Goal: Task Accomplishment & Management: Complete application form

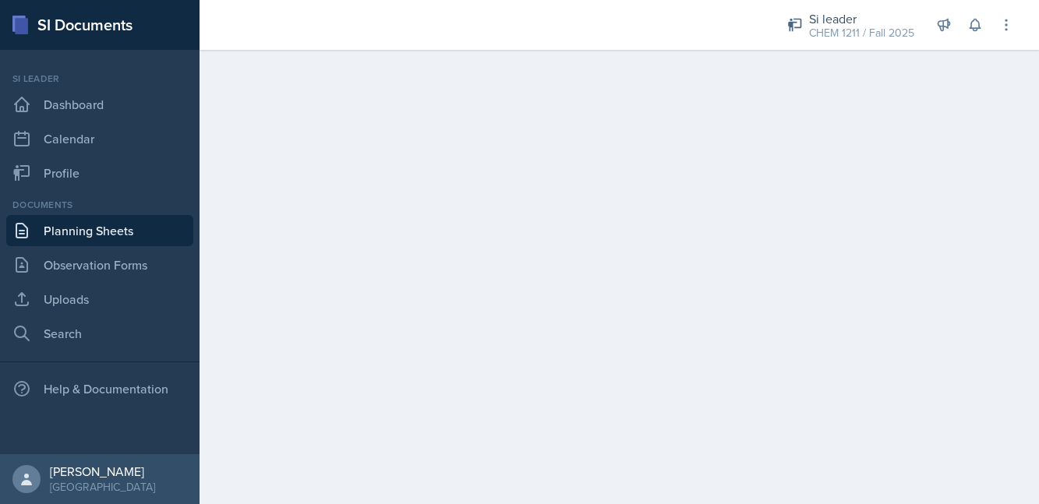
click at [131, 225] on link "Planning Sheets" at bounding box center [99, 230] width 187 height 31
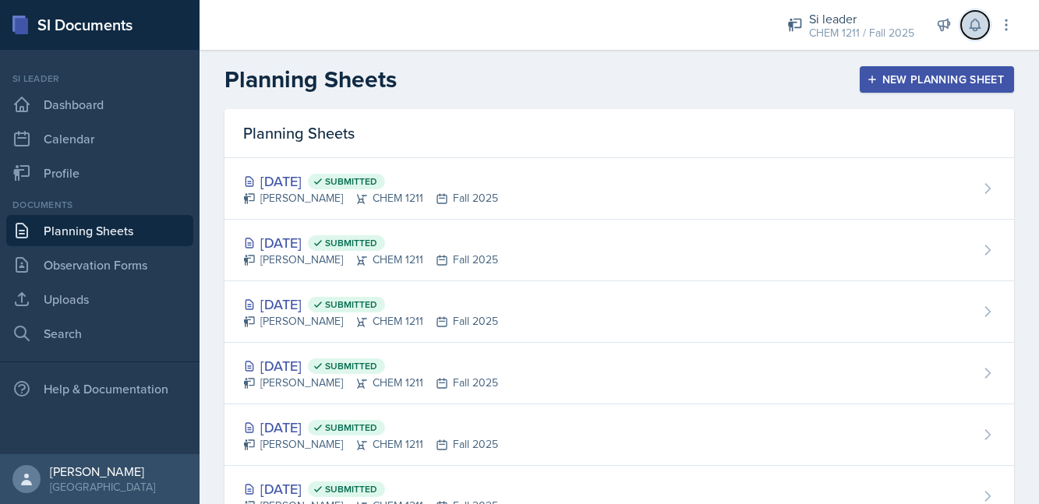
click at [968, 19] on icon at bounding box center [976, 25] width 16 height 16
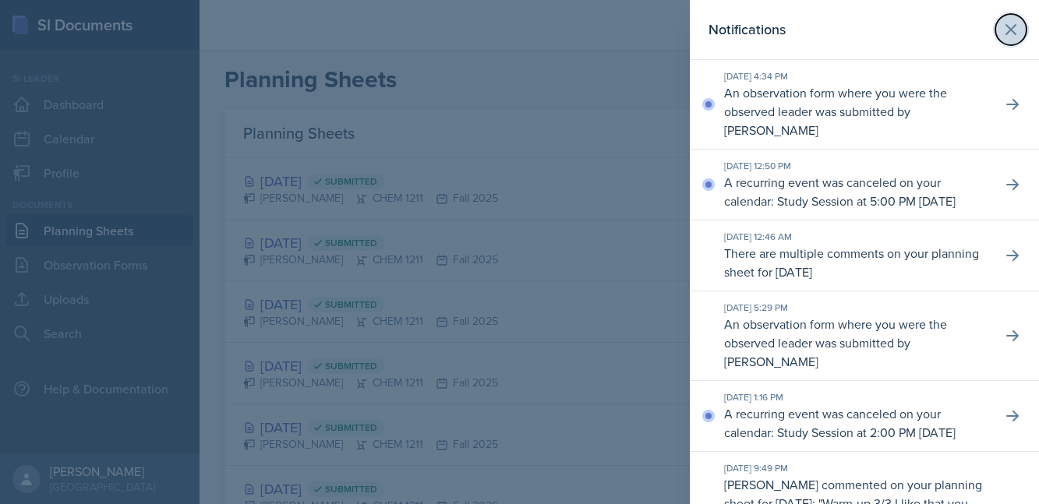
click at [1011, 31] on icon at bounding box center [1011, 29] width 19 height 19
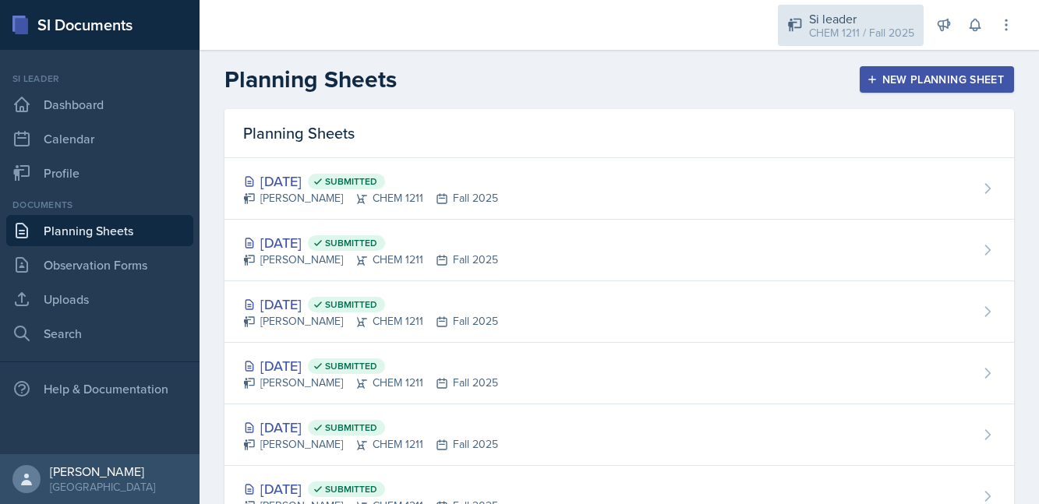
click at [866, 31] on div "CHEM 1211 / Fall 2025" at bounding box center [861, 33] width 105 height 16
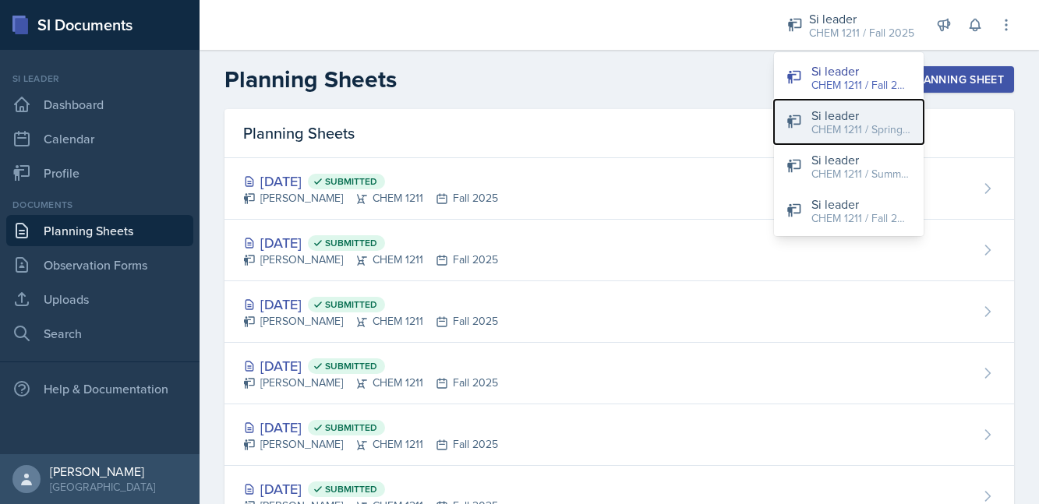
click at [851, 129] on div "CHEM 1211 / Spring 2025" at bounding box center [862, 130] width 100 height 16
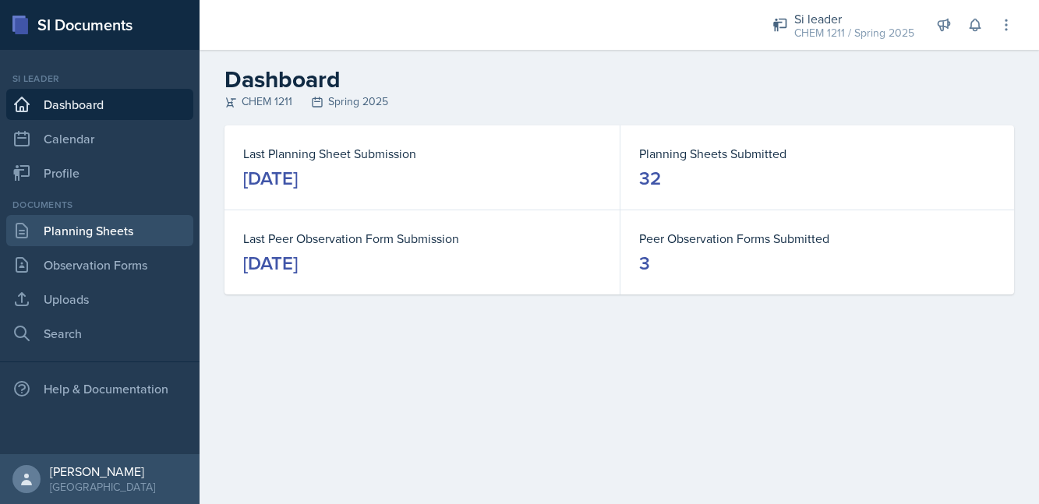
click at [119, 217] on link "Planning Sheets" at bounding box center [99, 230] width 187 height 31
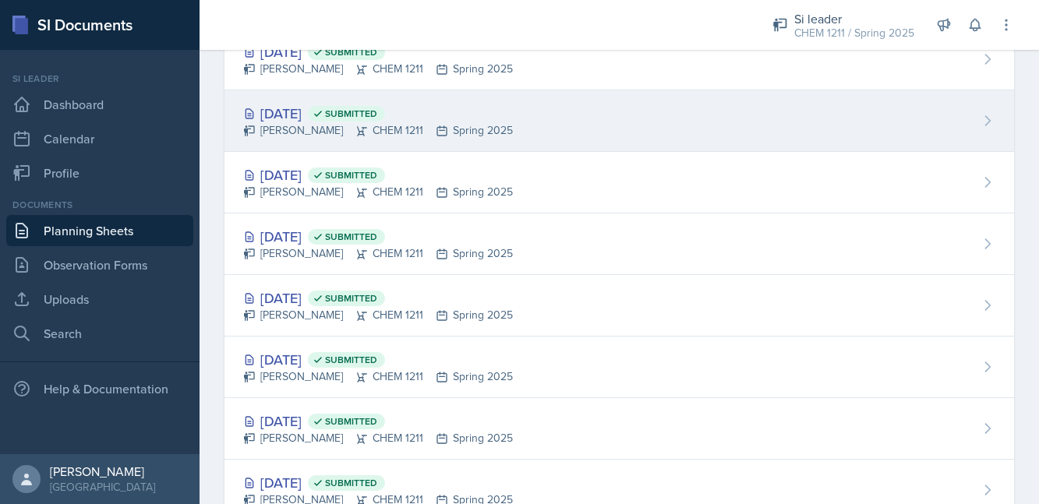
scroll to position [880, 0]
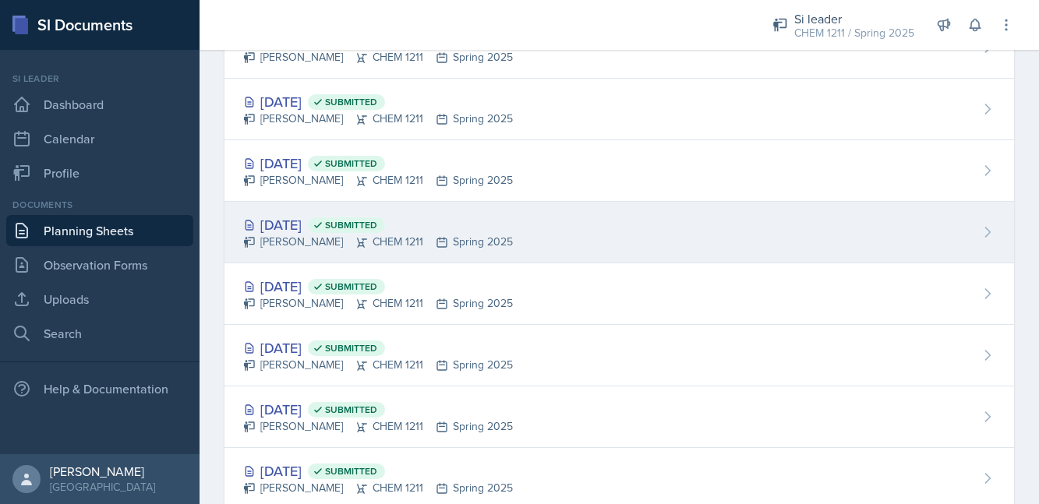
click at [287, 225] on div "[DATE] Submitted" at bounding box center [378, 224] width 270 height 21
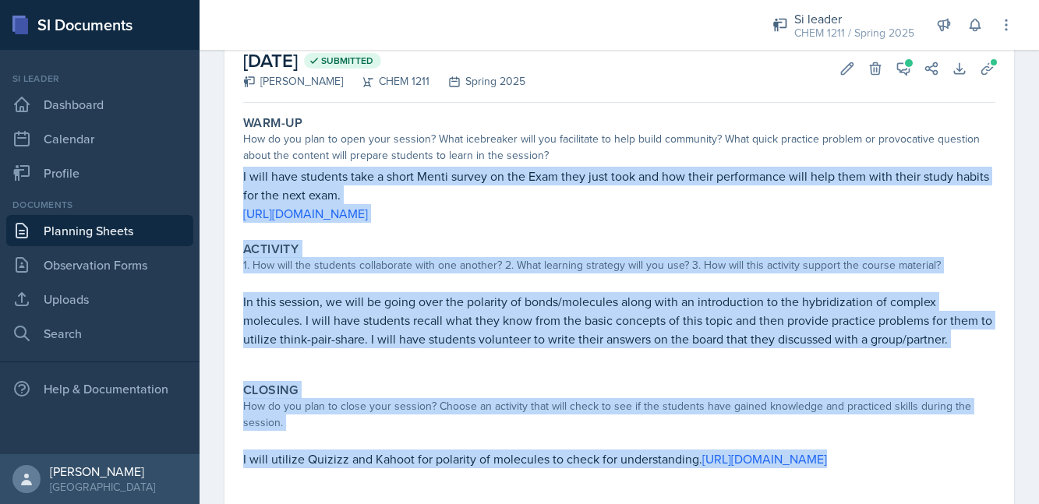
scroll to position [149, 0]
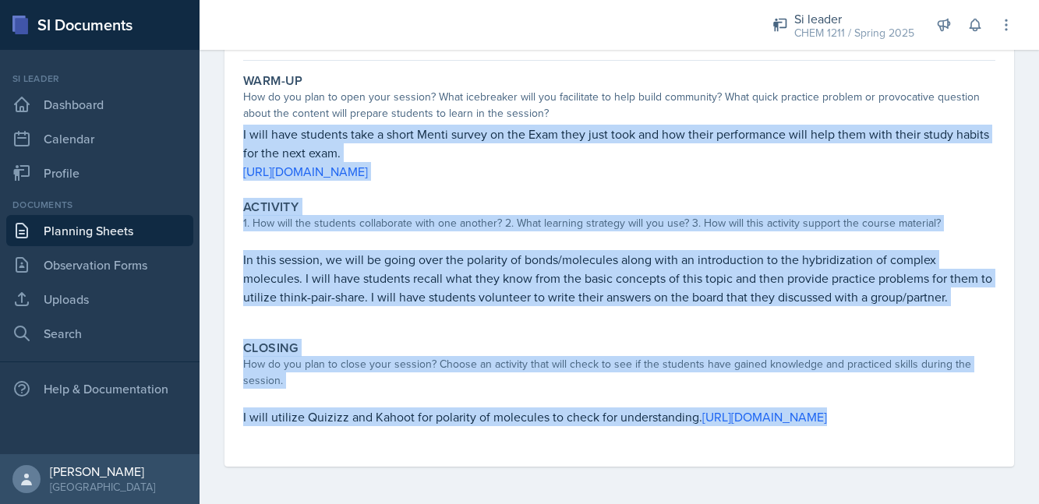
drag, startPoint x: 241, startPoint y: 217, endPoint x: 754, endPoint y: 455, distance: 565.5
click at [754, 455] on div "Warm-Up How do you plan to open your session? What icebreaker will you facilita…" at bounding box center [619, 267] width 752 height 400
copy div "I will have students take a short Menti survey on the Exam they just took and h…"
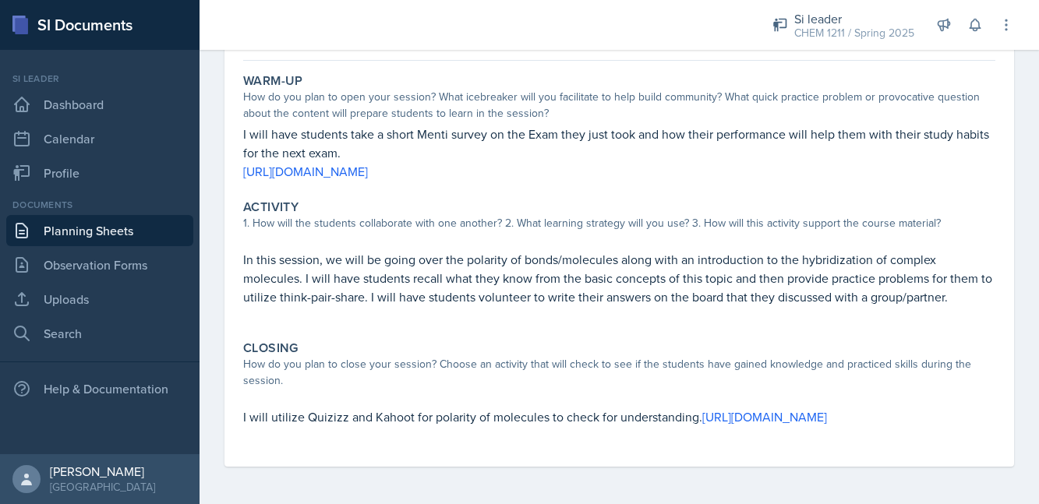
click at [719, 430] on p at bounding box center [619, 435] width 752 height 16
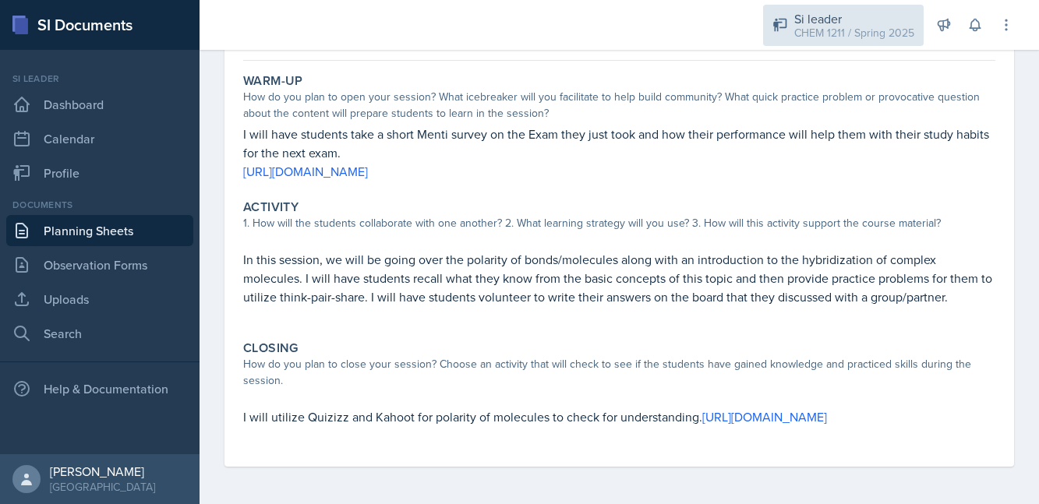
click at [841, 37] on div "CHEM 1211 / Spring 2025" at bounding box center [855, 33] width 120 height 16
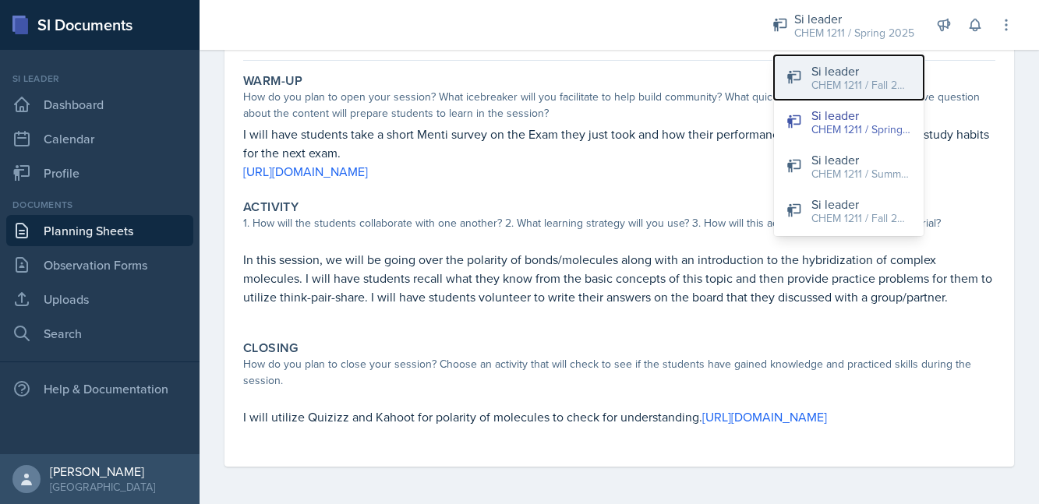
click at [836, 87] on div "CHEM 1211 / Fall 2025" at bounding box center [862, 85] width 100 height 16
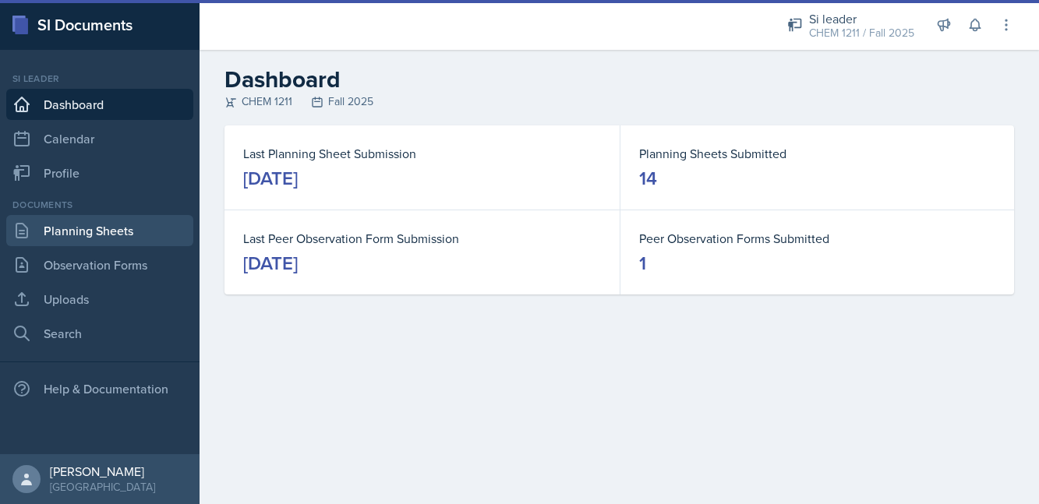
click at [145, 221] on link "Planning Sheets" at bounding box center [99, 230] width 187 height 31
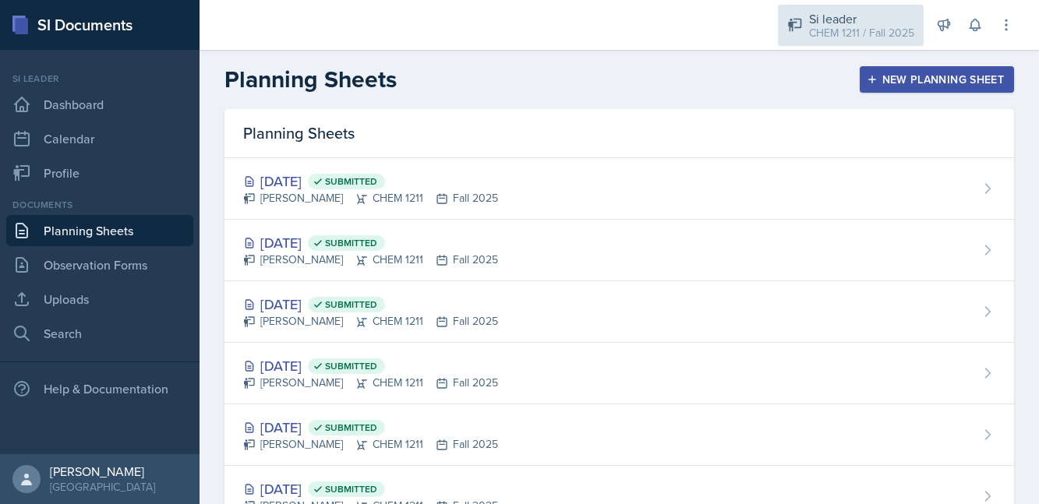
click at [848, 44] on div "Si leader CHEM 1211 / Fall 2025" at bounding box center [851, 25] width 146 height 41
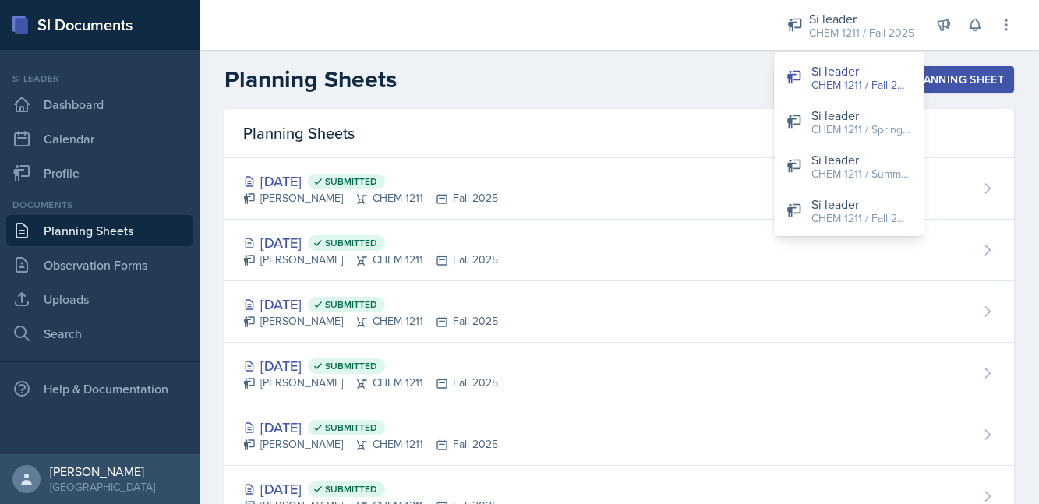
click at [674, 109] on div "Planning Sheets" at bounding box center [620, 133] width 790 height 49
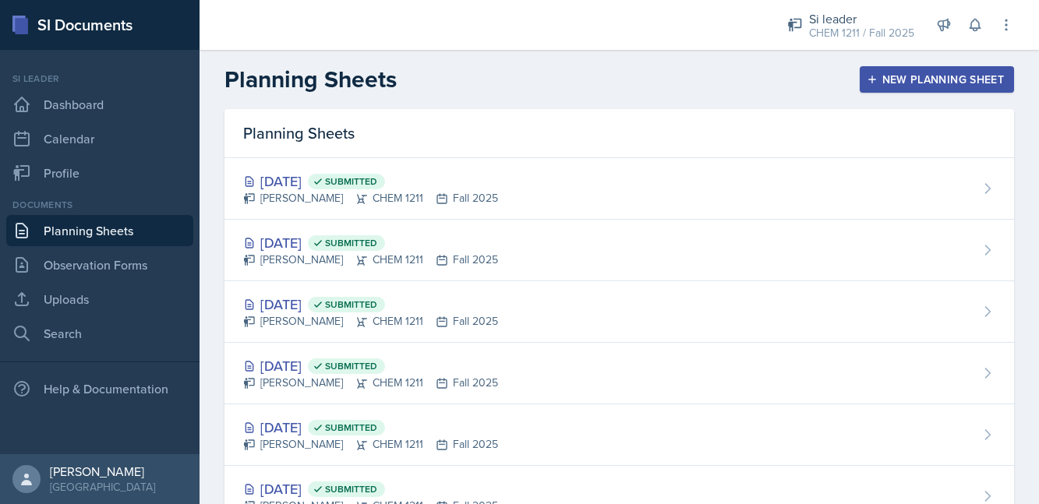
click at [884, 74] on div "New Planning Sheet" at bounding box center [937, 79] width 134 height 12
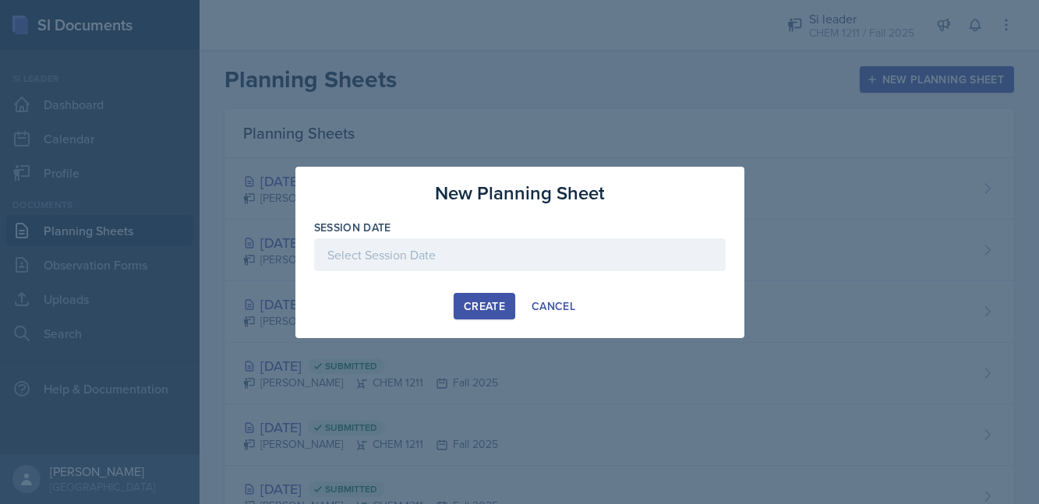
click at [466, 259] on div at bounding box center [520, 255] width 412 height 33
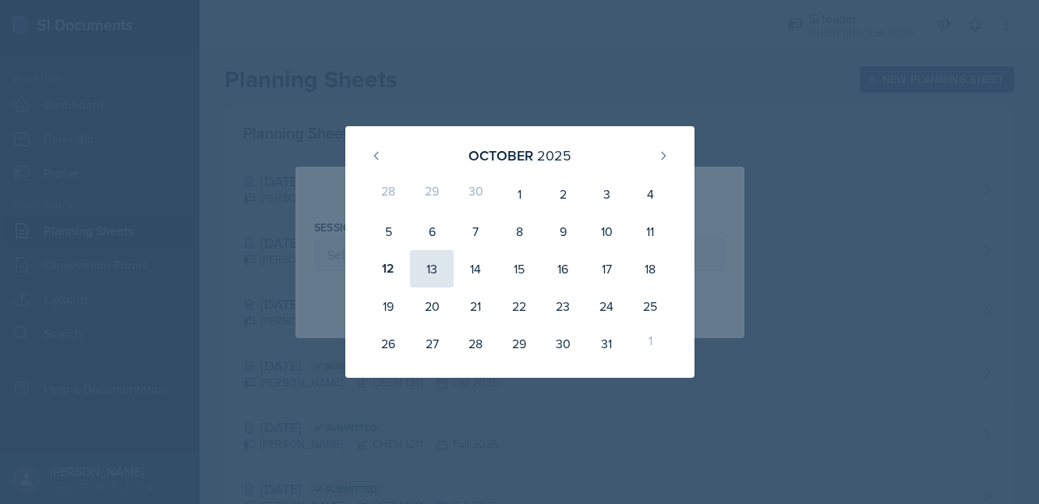
click at [443, 271] on div "13" at bounding box center [432, 268] width 44 height 37
type input "[DATE]"
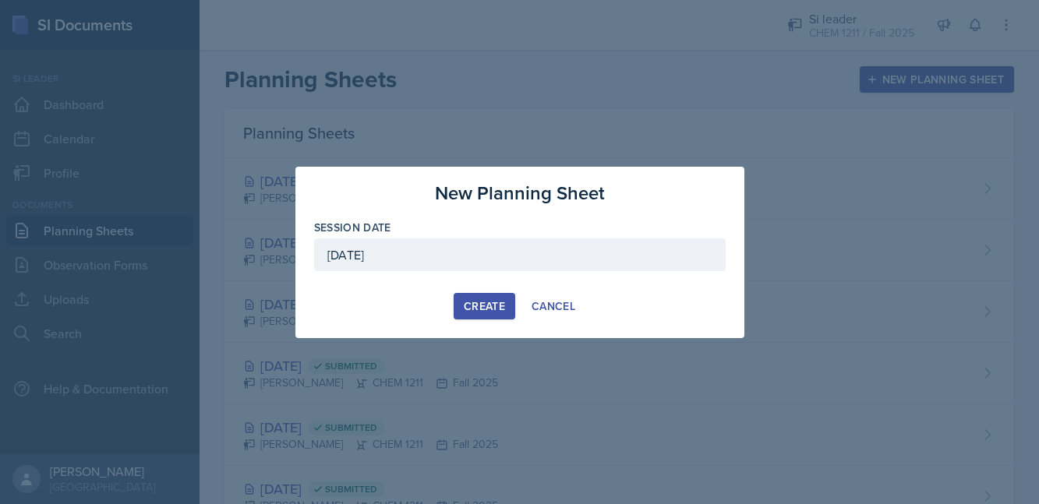
click at [497, 312] on div "Create" at bounding box center [484, 306] width 41 height 12
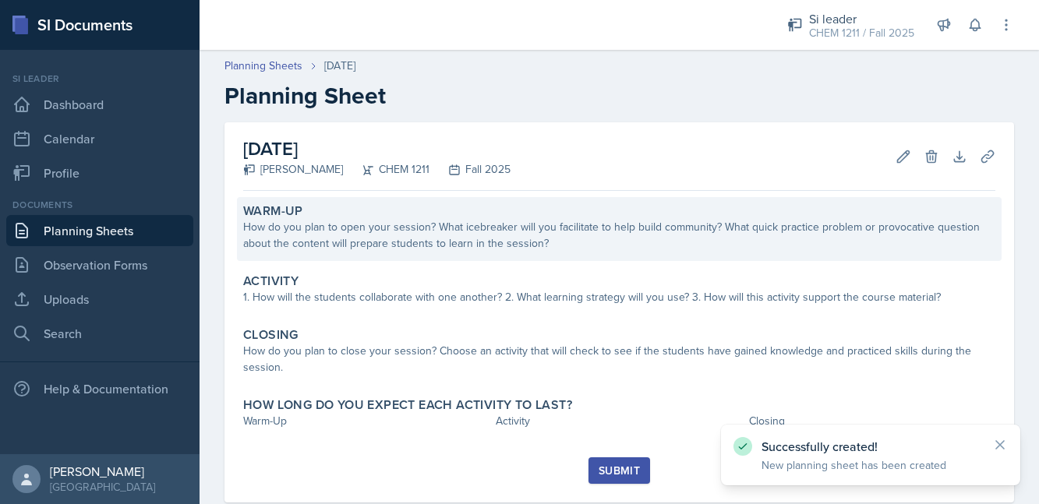
click at [502, 230] on div "How do you plan to open your session? What icebreaker will you facilitate to he…" at bounding box center [619, 235] width 752 height 33
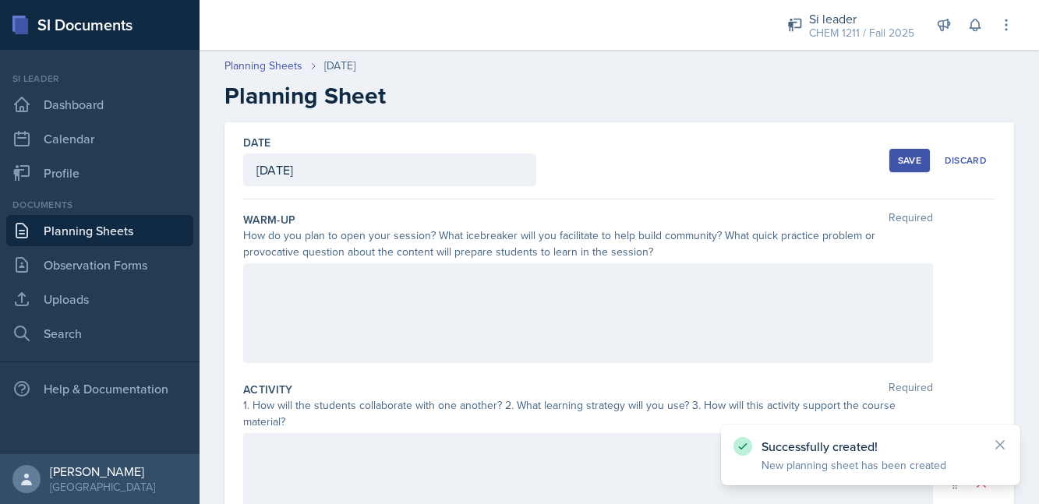
click at [445, 295] on div at bounding box center [588, 314] width 690 height 100
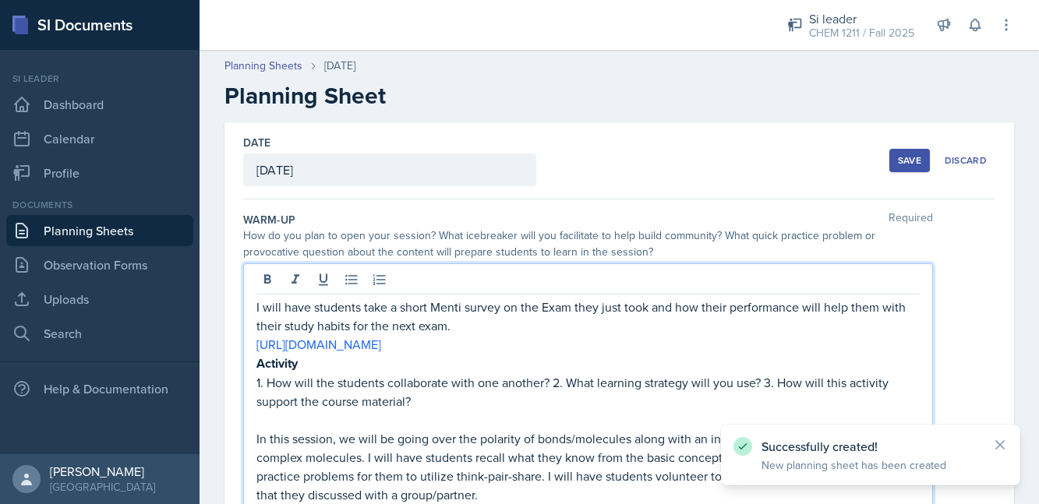
scroll to position [134, 0]
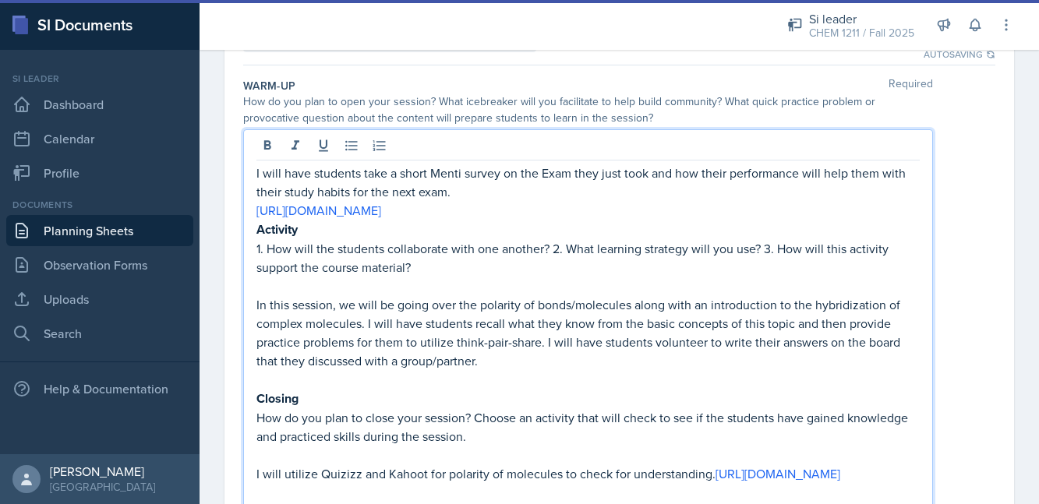
drag, startPoint x: 474, startPoint y: 213, endPoint x: 526, endPoint y: 179, distance: 62.1
click at [526, 179] on div "I will have students take a short Menti survey on the Exam they just took and h…" at bounding box center [589, 333] width 664 height 338
click at [510, 203] on p "[URL][DOMAIN_NAME]" at bounding box center [589, 210] width 664 height 19
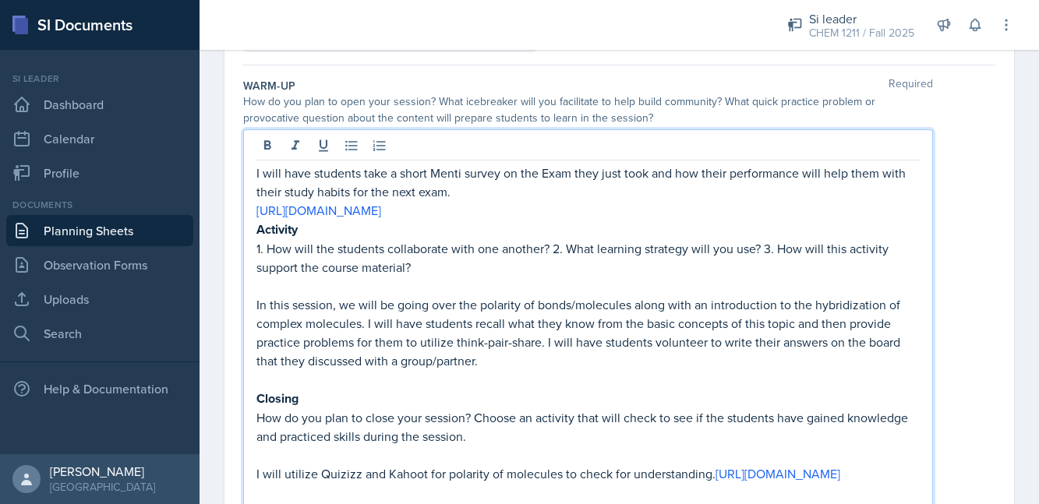
click at [805, 175] on p "I will have students take a short Menti survey on the Exam they just took and h…" at bounding box center [589, 182] width 664 height 37
click at [819, 176] on p "I will have students take a short Menti survey on the Exam they just took and h…" at bounding box center [589, 182] width 664 height 37
click at [800, 202] on p "[URL][DOMAIN_NAME]" at bounding box center [589, 210] width 664 height 19
drag, startPoint x: 650, startPoint y: 172, endPoint x: 501, endPoint y: 172, distance: 148.9
click at [501, 172] on p "I will have students take a short Menti survey on the Exam they just took and h…" at bounding box center [589, 182] width 664 height 37
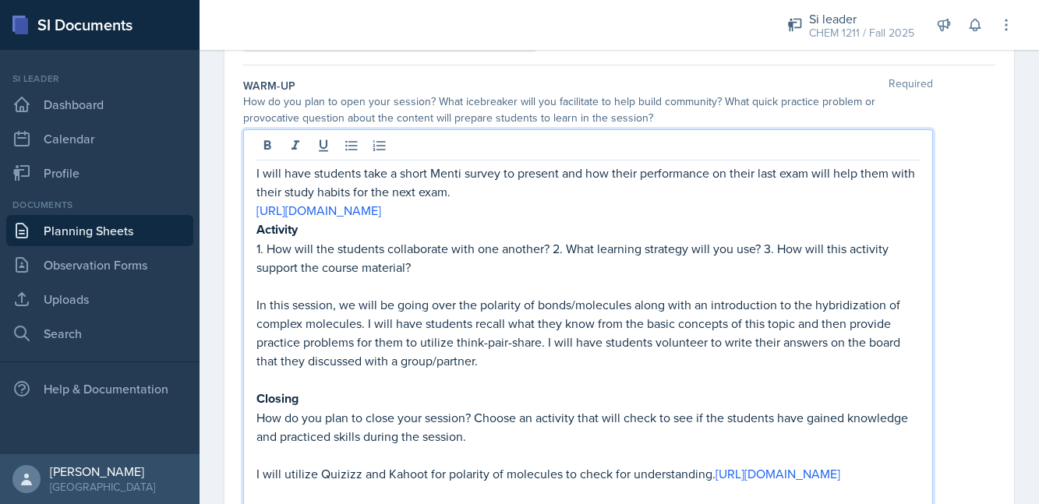
click at [582, 173] on p "I will have students take a short Menti survey to present and how their perform…" at bounding box center [589, 182] width 664 height 37
click at [600, 211] on p "[URL][DOMAIN_NAME]" at bounding box center [589, 210] width 664 height 19
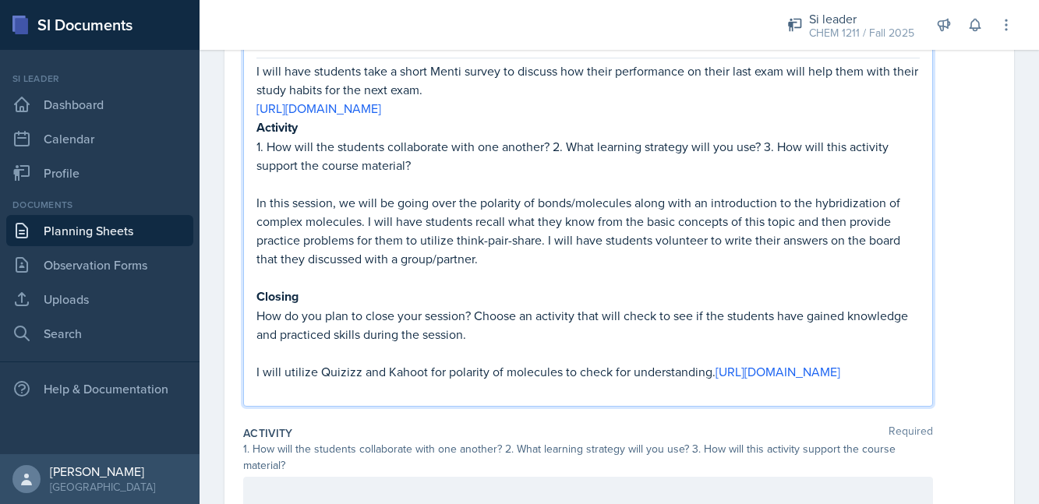
scroll to position [269, 0]
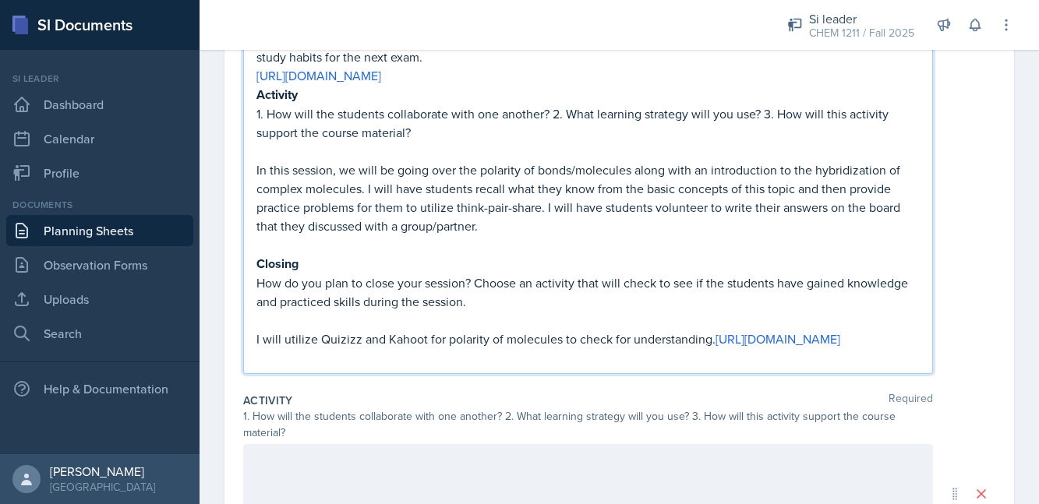
drag, startPoint x: 693, startPoint y: 356, endPoint x: 208, endPoint y: 95, distance: 550.5
click at [208, 95] on div "Date [DATE] [DATE] 28 29 30 1 2 3 4 5 6 7 8 9 10 11 12 13 14 15 16 17 18 19 20 …" at bounding box center [620, 372] width 840 height 1039
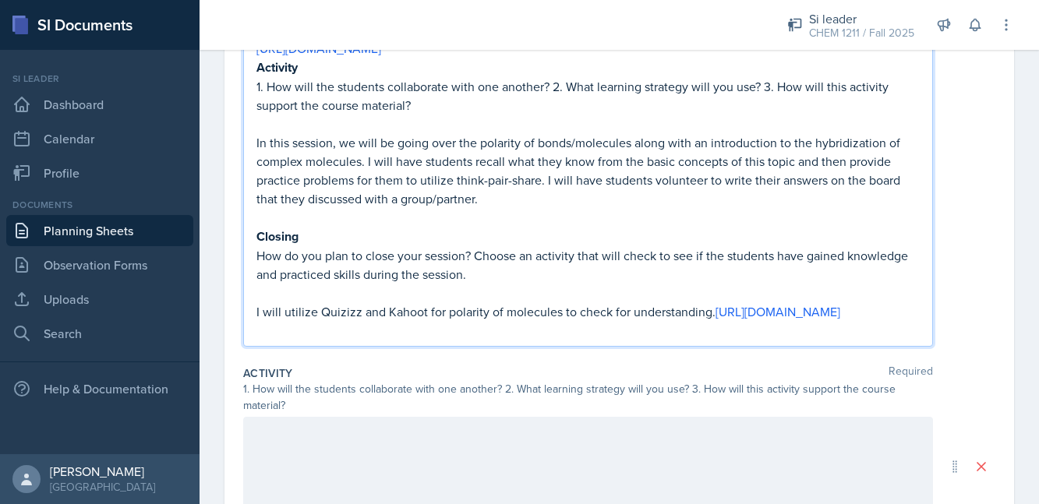
scroll to position [242, 0]
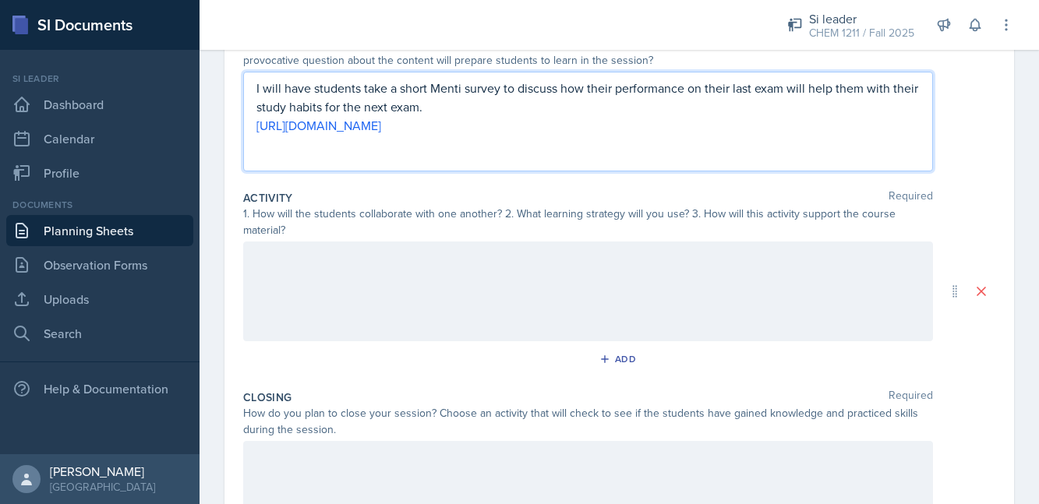
click at [312, 263] on p at bounding box center [589, 258] width 664 height 19
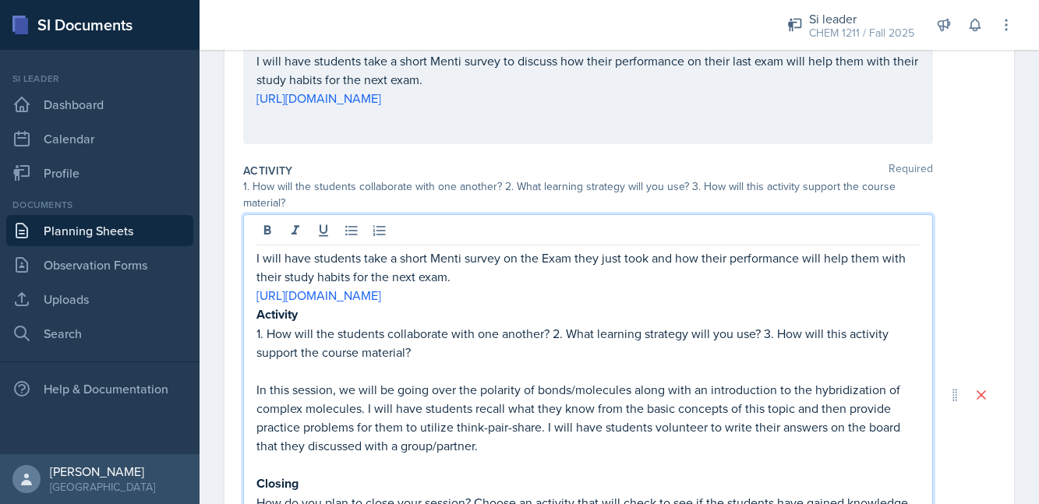
scroll to position [304, 0]
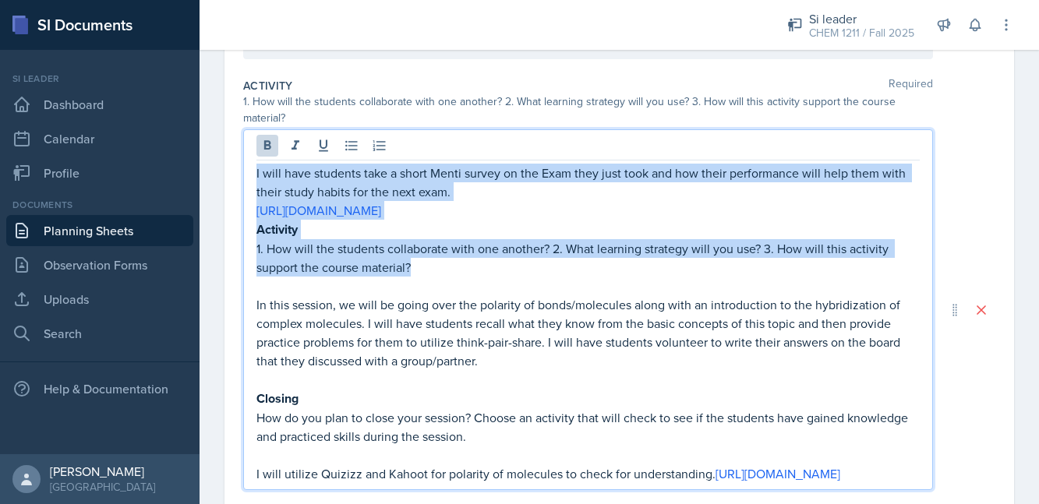
drag, startPoint x: 433, startPoint y: 272, endPoint x: 243, endPoint y: 167, distance: 216.8
click at [243, 167] on div "I will have students take a short Menti survey on the Exam they just took and h…" at bounding box center [588, 309] width 690 height 361
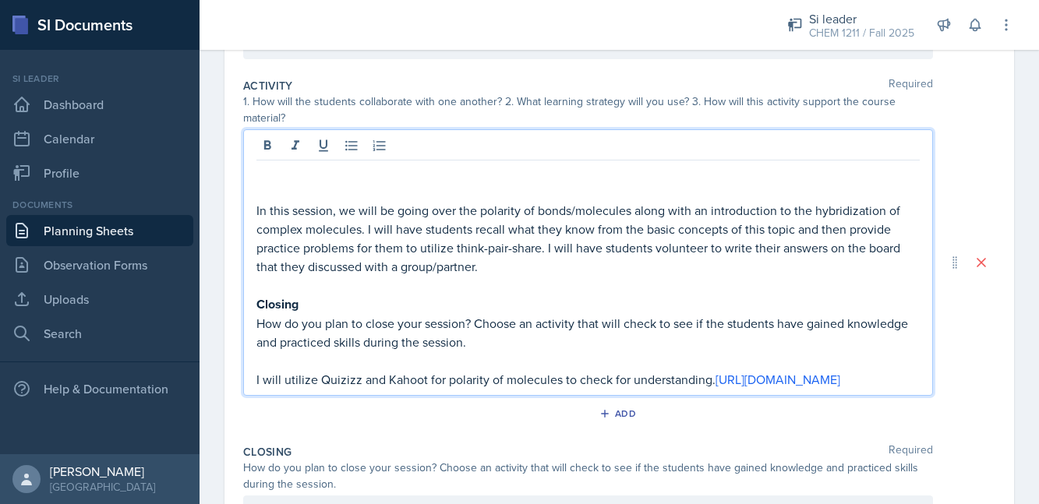
click at [351, 204] on p "In this session, we will be going over the polarity of bonds/molecules along wi…" at bounding box center [589, 238] width 664 height 75
click at [317, 217] on p "In this session, we will be going over the polarity of bonds/molecules along wi…" at bounding box center [589, 238] width 664 height 75
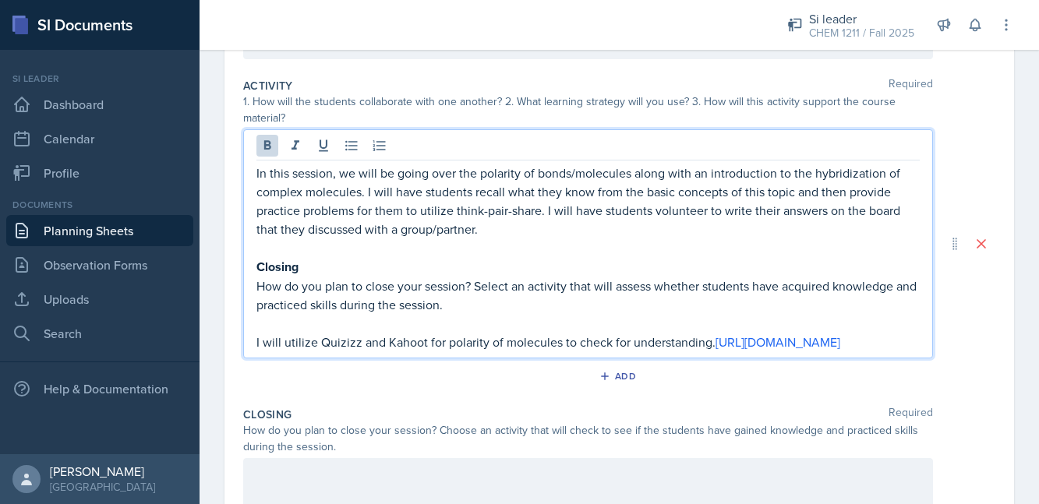
drag, startPoint x: 710, startPoint y: 361, endPoint x: 256, endPoint y: 252, distance: 466.8
click at [256, 250] on div "In this session, we will be going over the polarity of bonds/molecules along wi…" at bounding box center [588, 243] width 690 height 229
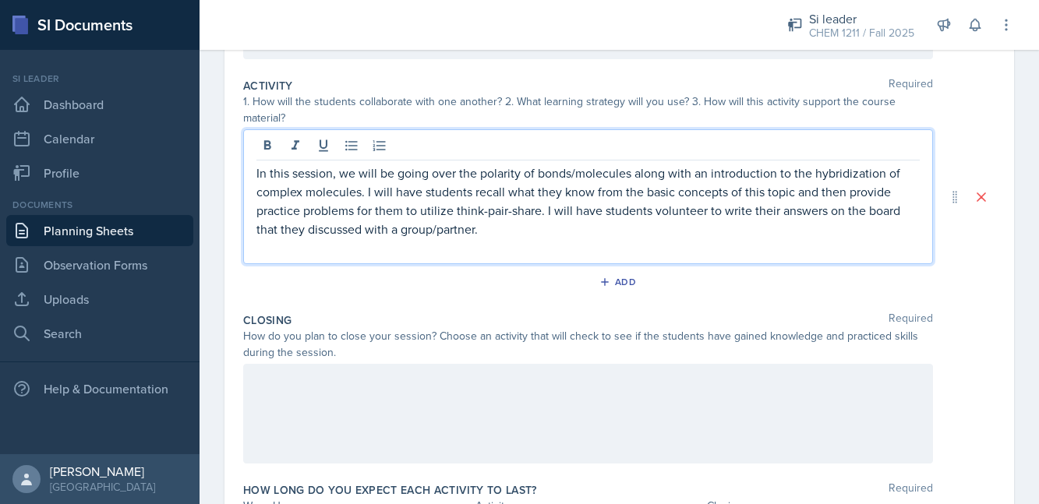
click at [863, 212] on p "In this session, we will be going over the polarity of bonds/molecules along wi…" at bounding box center [589, 201] width 664 height 75
click at [849, 214] on p "In this session, we will be going over the polarity of bonds/molecules along wi…" at bounding box center [589, 201] width 664 height 75
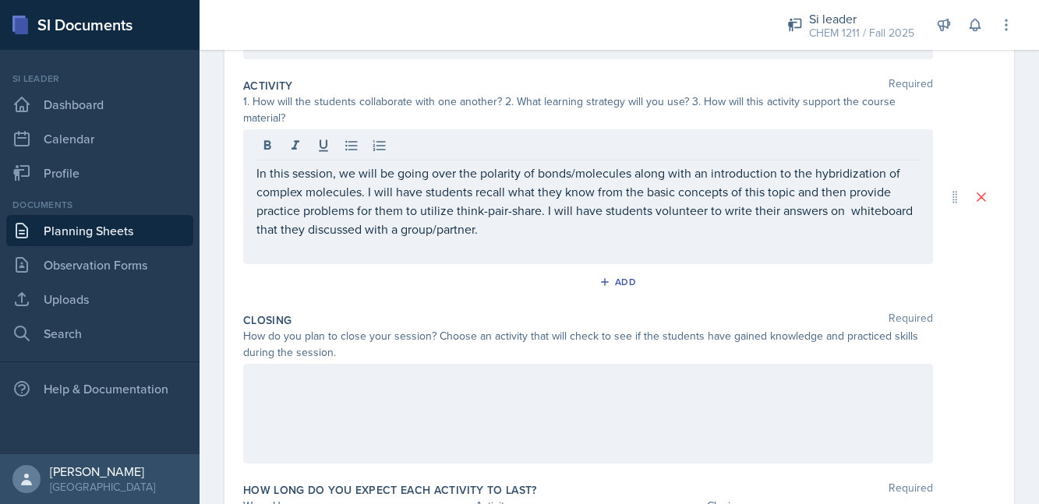
click at [806, 307] on div "Closing Required How do you plan to close your session? Choose an activity that…" at bounding box center [619, 391] width 752 height 170
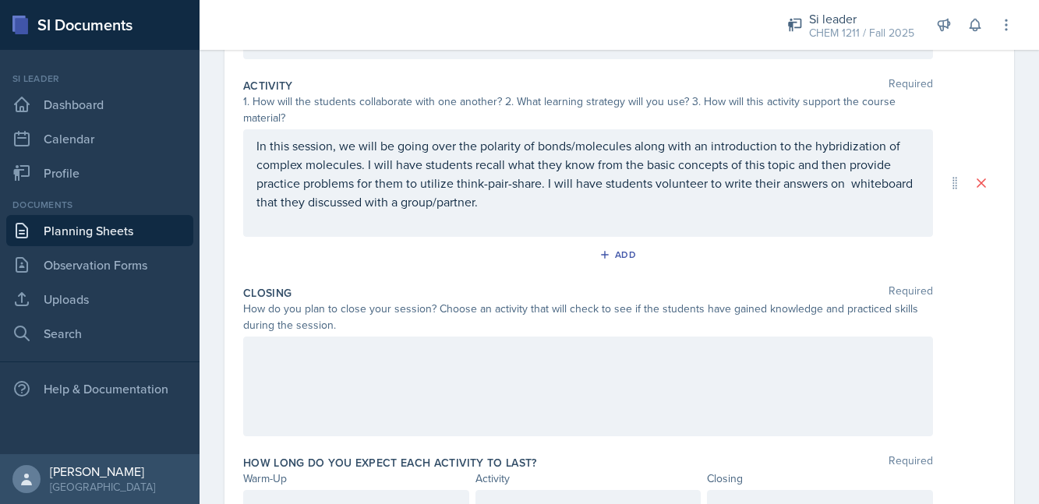
click at [363, 378] on div at bounding box center [588, 387] width 690 height 100
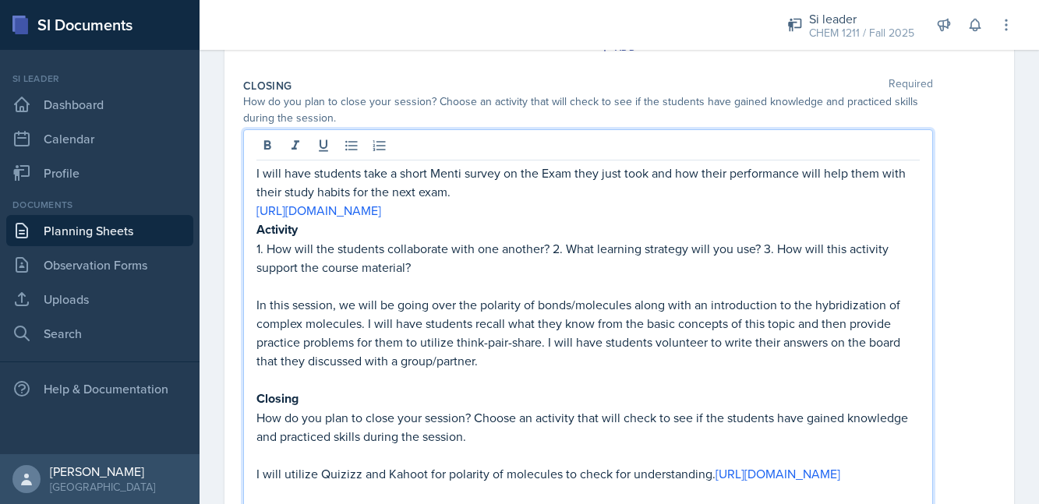
scroll to position [540, 0]
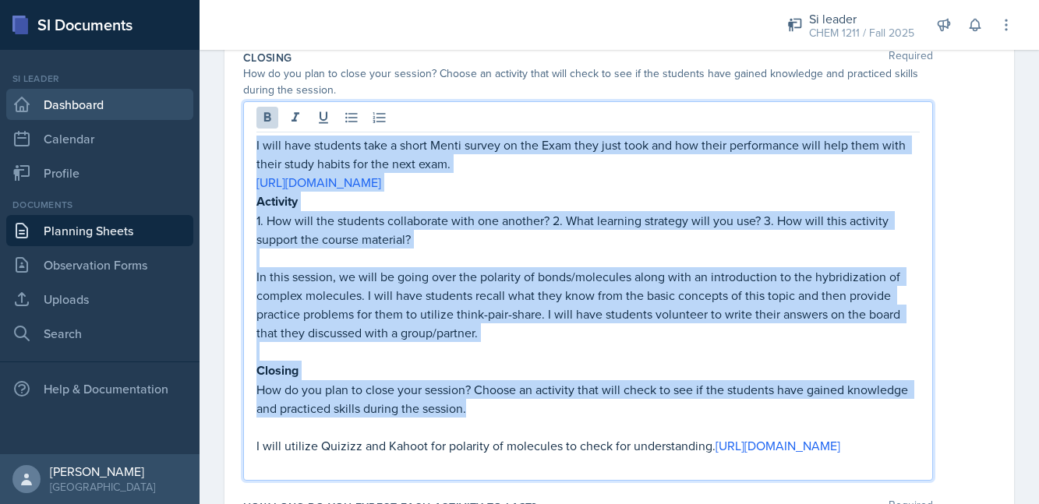
drag, startPoint x: 495, startPoint y: 402, endPoint x: 158, endPoint y: 119, distance: 440.5
click at [158, 118] on div "SI Documents Si leader Dashboard Calendar Profile Documents Planning Sheets Obs…" at bounding box center [519, 252] width 1039 height 504
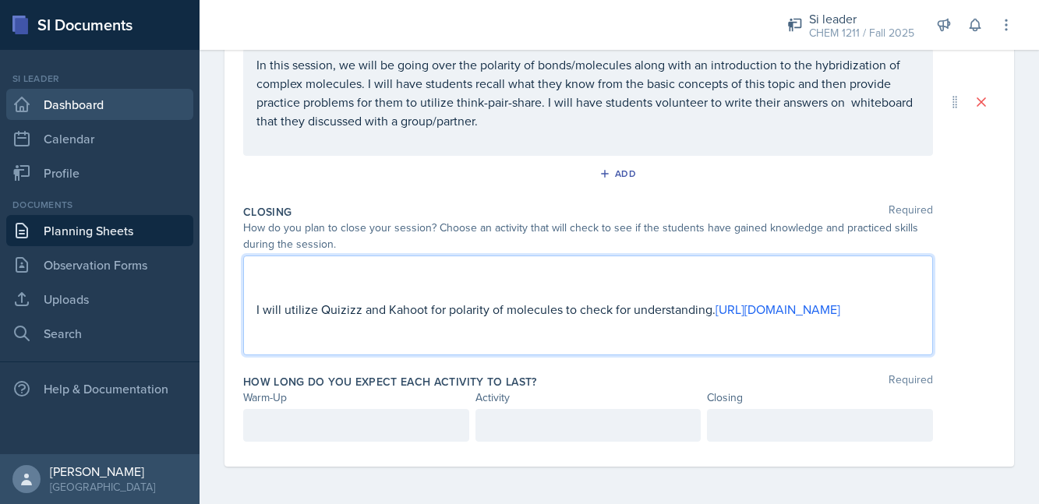
scroll to position [393, 0]
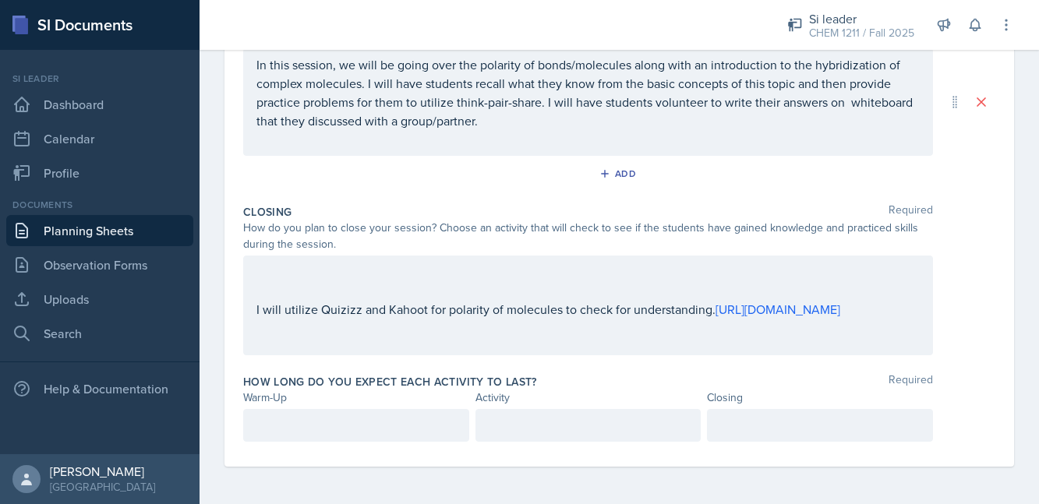
click at [250, 303] on div "I will utilize Quizizz and Kahoot for polarity of molecules to check for unders…" at bounding box center [588, 306] width 690 height 100
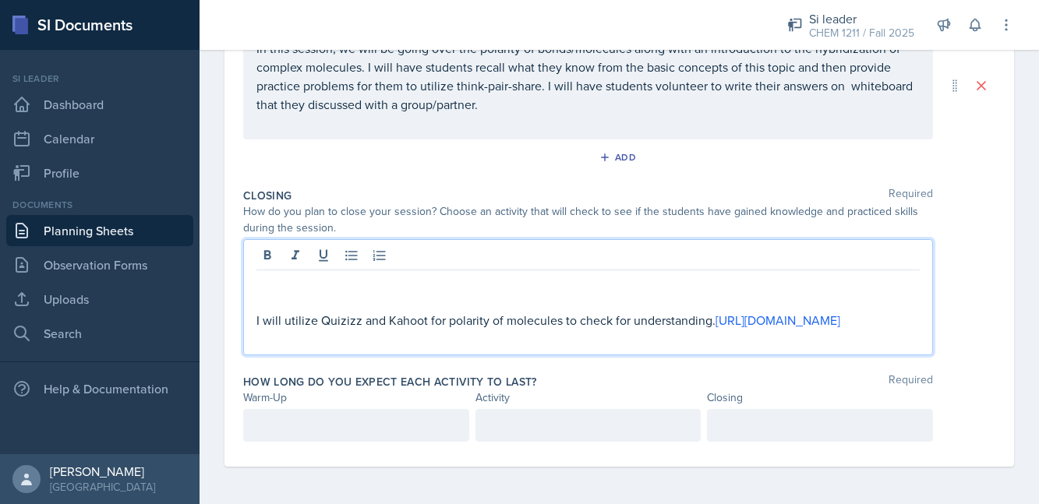
click at [258, 311] on p "I will utilize Quizizz and Kahoot for polarity of molecules to check for unders…" at bounding box center [589, 320] width 664 height 19
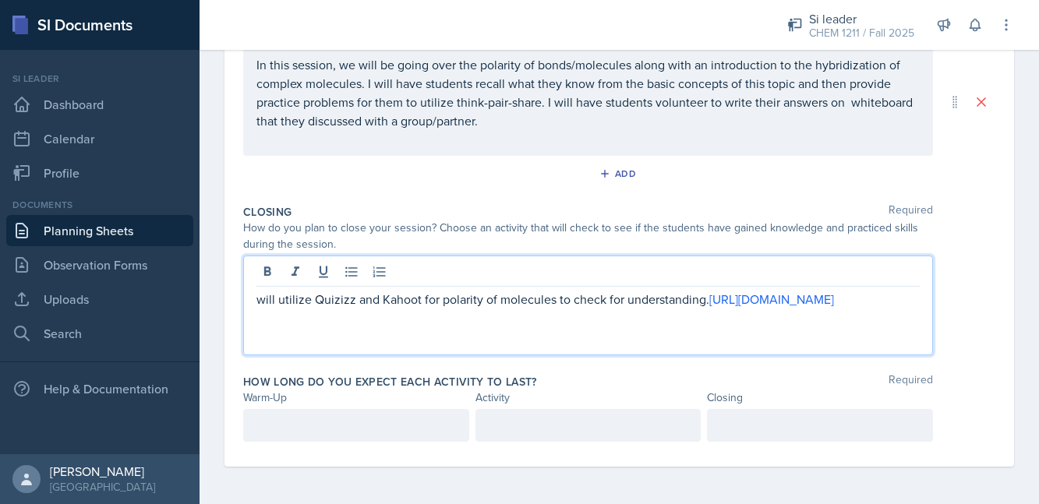
scroll to position [412, 0]
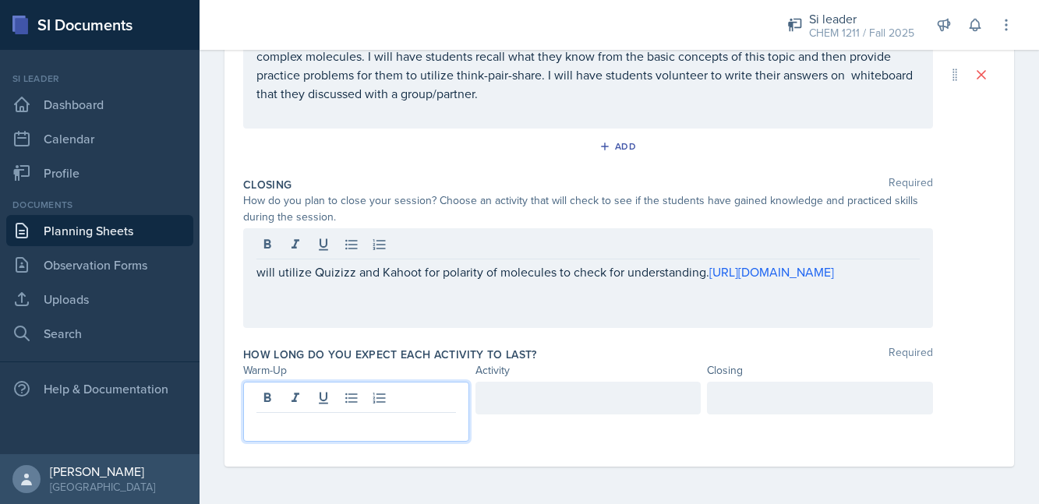
click at [258, 271] on p "will utilize Quizizz and Kahoot for polarity of molecules to check for understa…" at bounding box center [589, 272] width 664 height 19
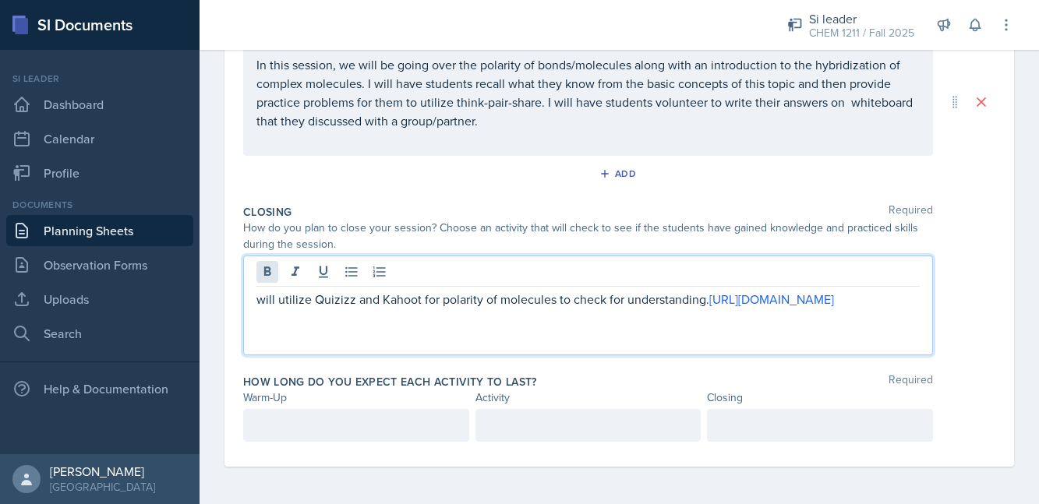
scroll to position [385, 0]
click at [808, 299] on p "I will utilize Quizizz and Kahoot for polarity of molecules to check for unders…" at bounding box center [589, 299] width 664 height 19
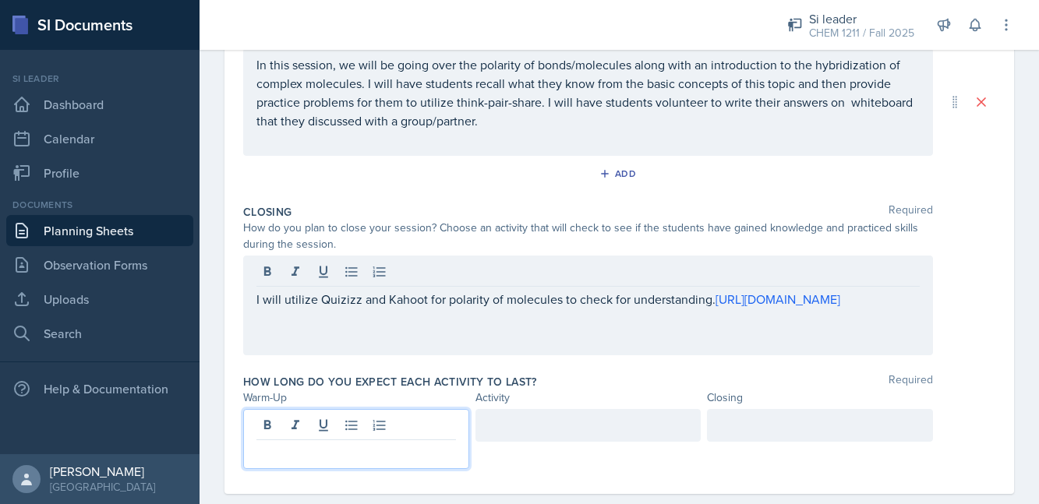
click at [391, 444] on p at bounding box center [357, 453] width 200 height 19
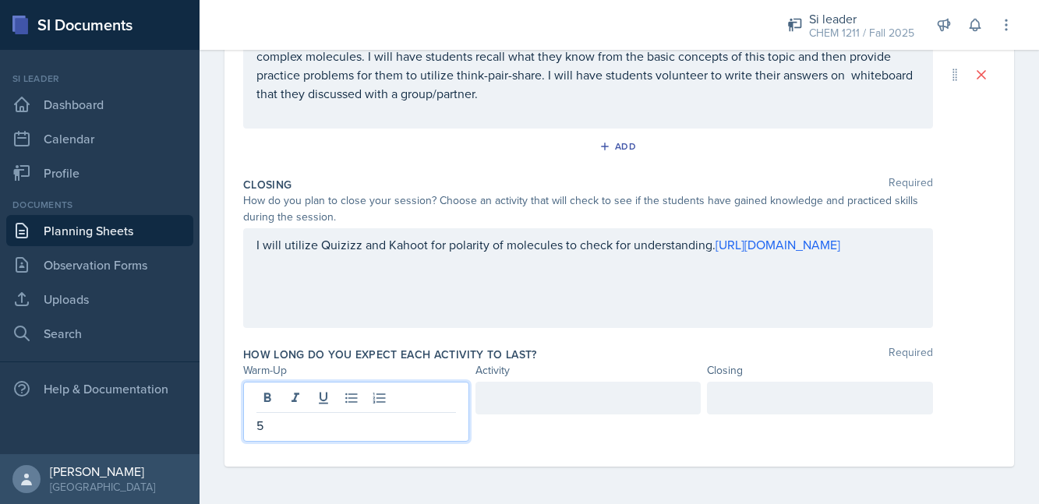
click at [606, 399] on div at bounding box center [589, 398] width 226 height 33
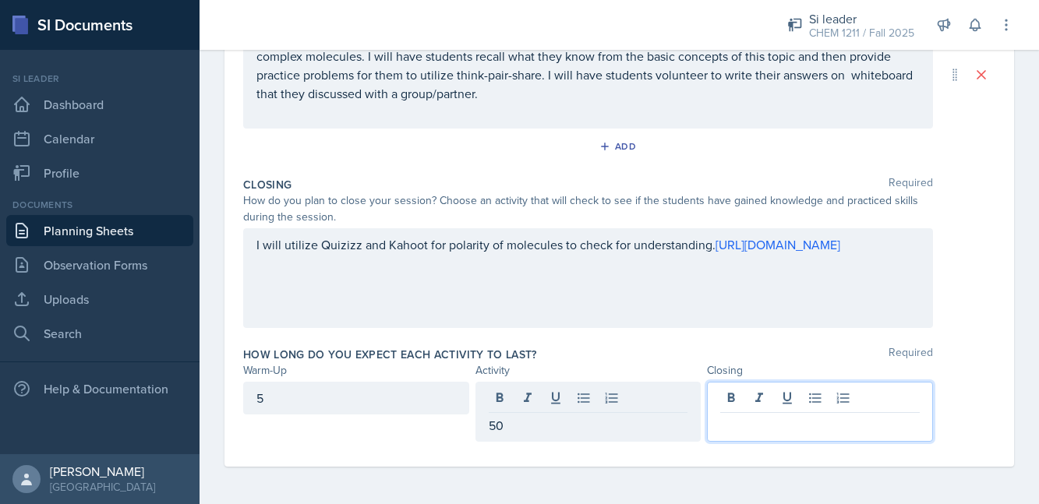
click at [833, 392] on div at bounding box center [820, 412] width 226 height 60
click at [579, 388] on div "50" at bounding box center [589, 398] width 226 height 33
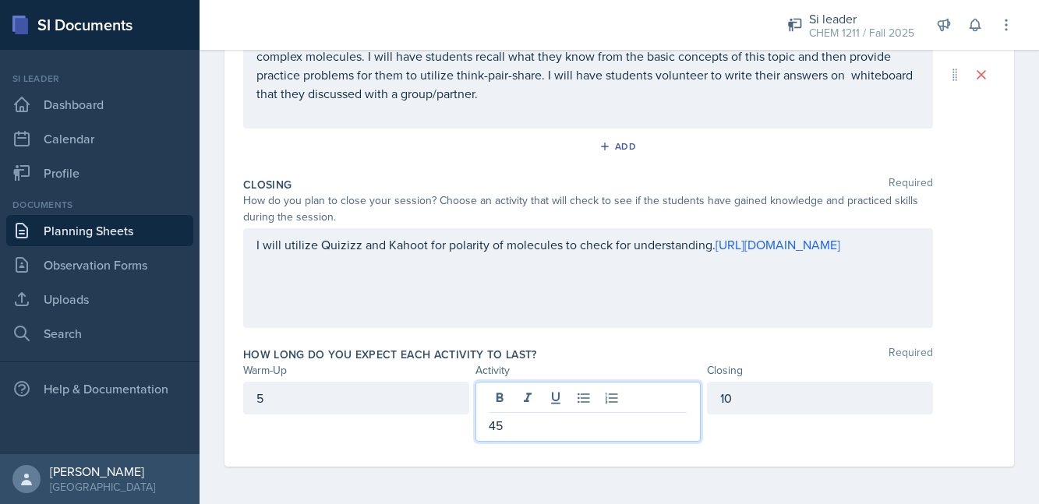
click at [364, 391] on div "5" at bounding box center [356, 398] width 226 height 33
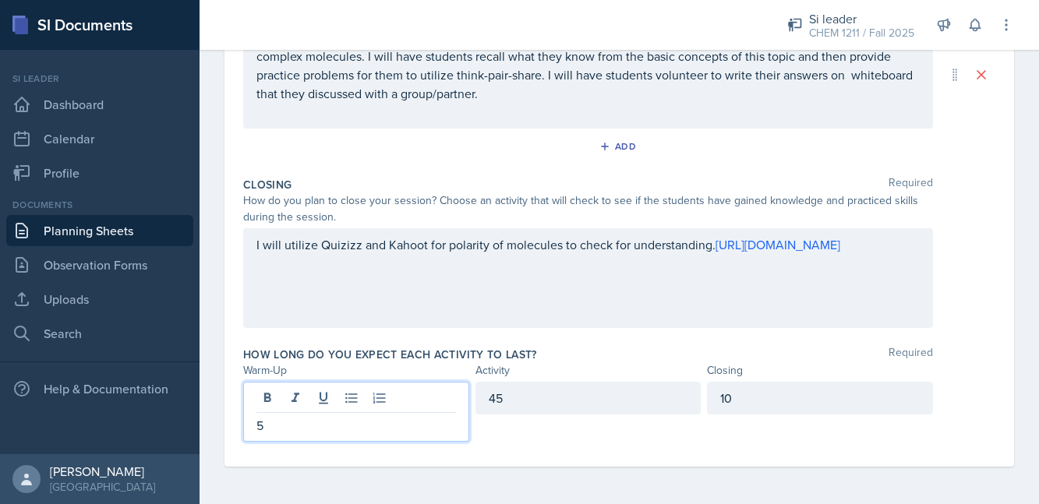
click at [885, 273] on div "I will utilize Quizizz and Kahoot for polarity of molecules to check for unders…" at bounding box center [589, 253] width 664 height 37
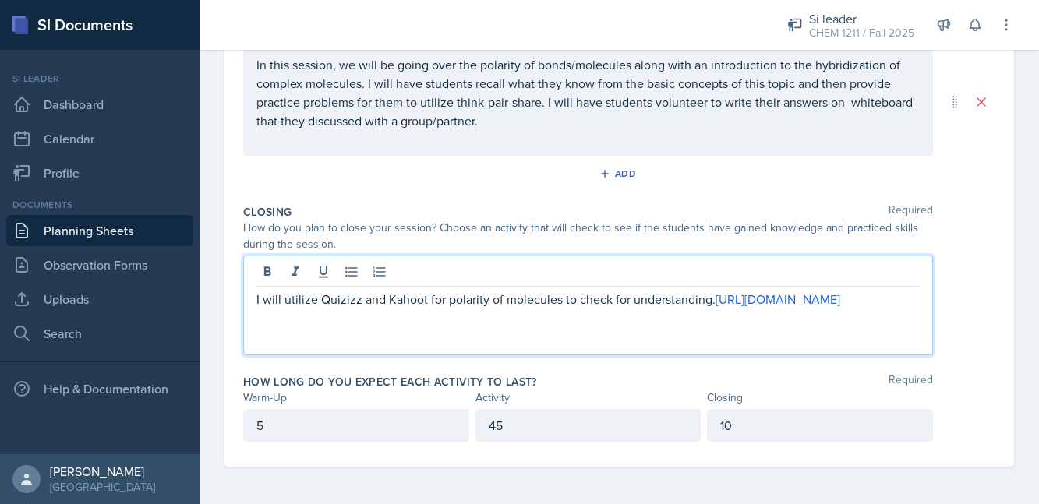
scroll to position [385, 0]
click at [984, 230] on div "How do you plan to close your session? Choose an activity that will check to se…" at bounding box center [619, 236] width 752 height 33
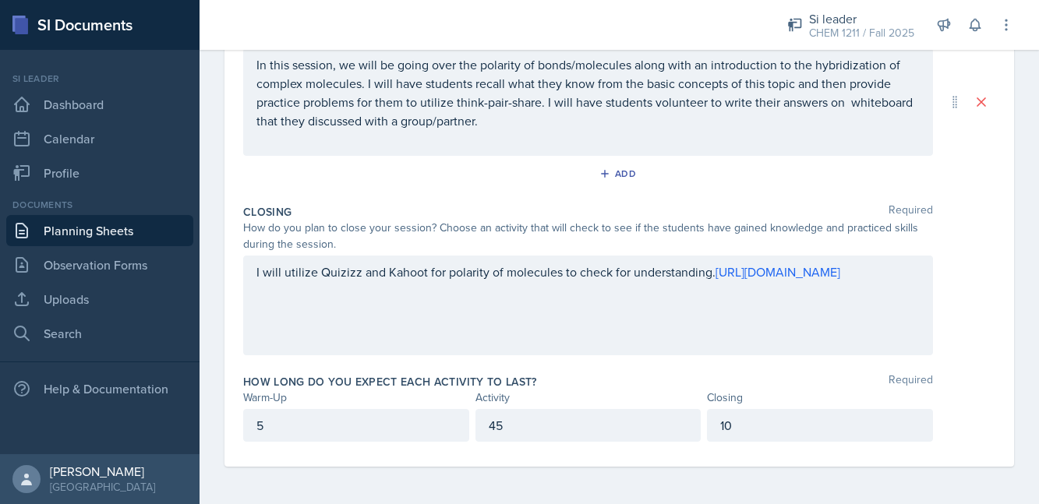
scroll to position [0, 0]
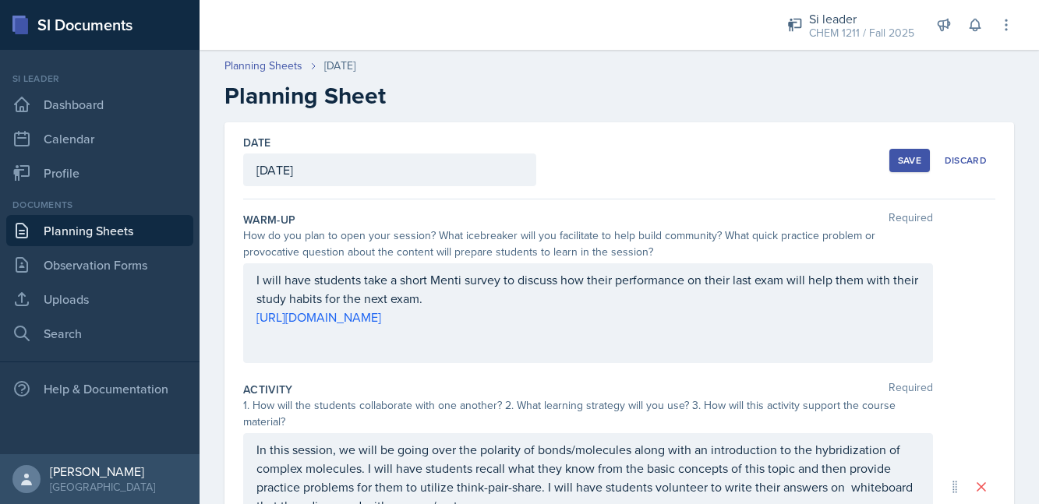
click at [913, 152] on button "Save" at bounding box center [910, 160] width 41 height 23
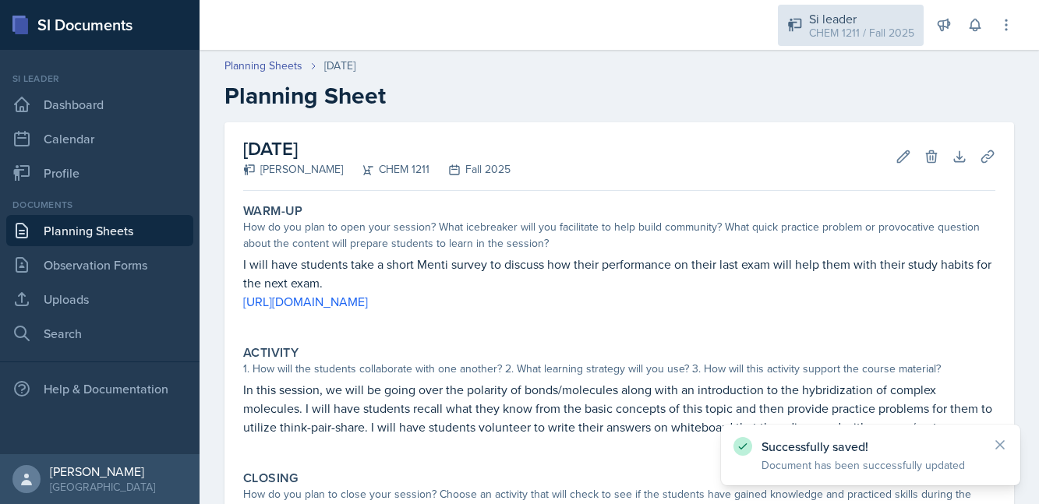
click at [819, 27] on div "CHEM 1211 / Fall 2025" at bounding box center [861, 33] width 105 height 16
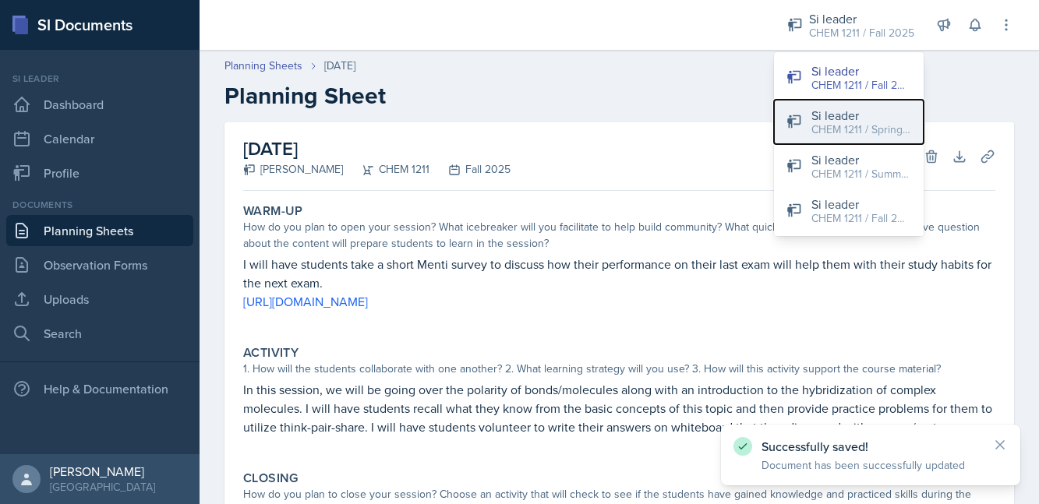
click at [828, 126] on div "CHEM 1211 / Spring 2025" at bounding box center [862, 130] width 100 height 16
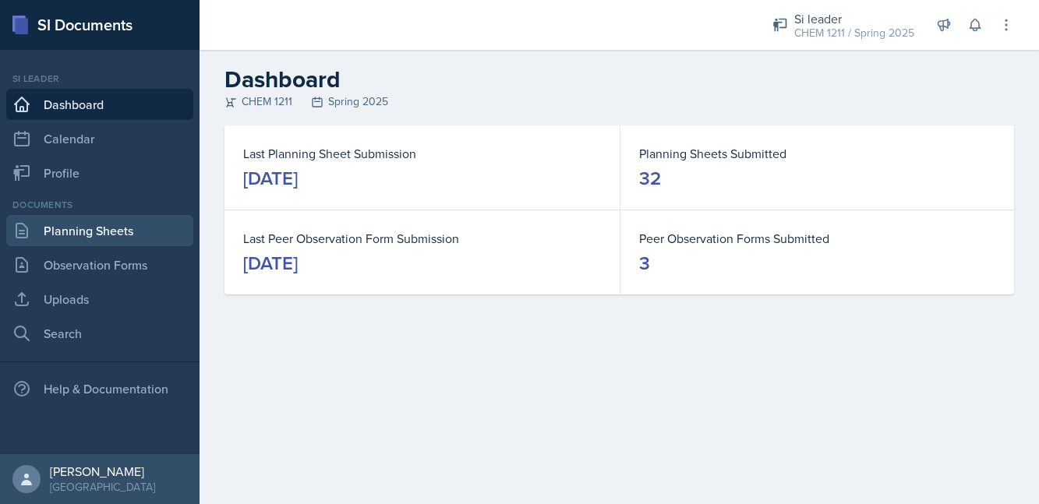
click at [133, 239] on link "Planning Sheets" at bounding box center [99, 230] width 187 height 31
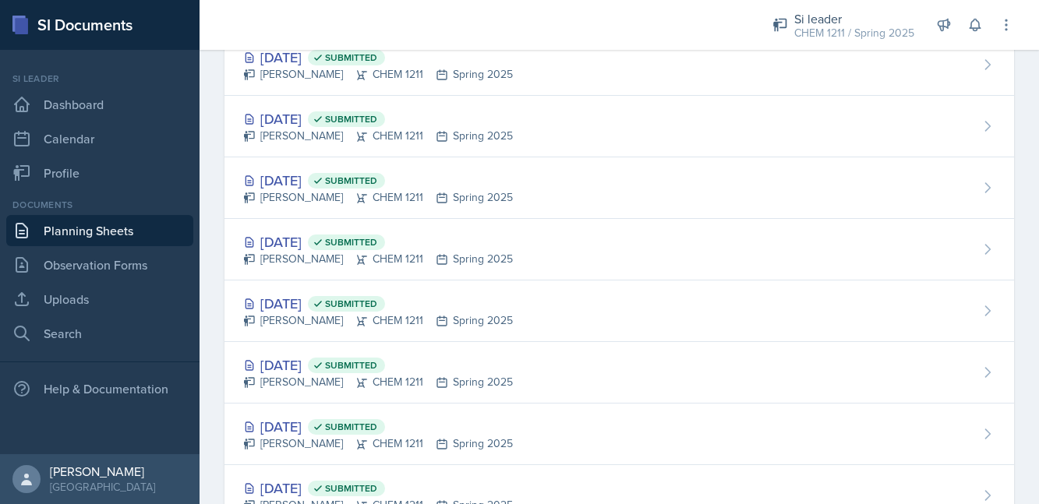
scroll to position [855, 0]
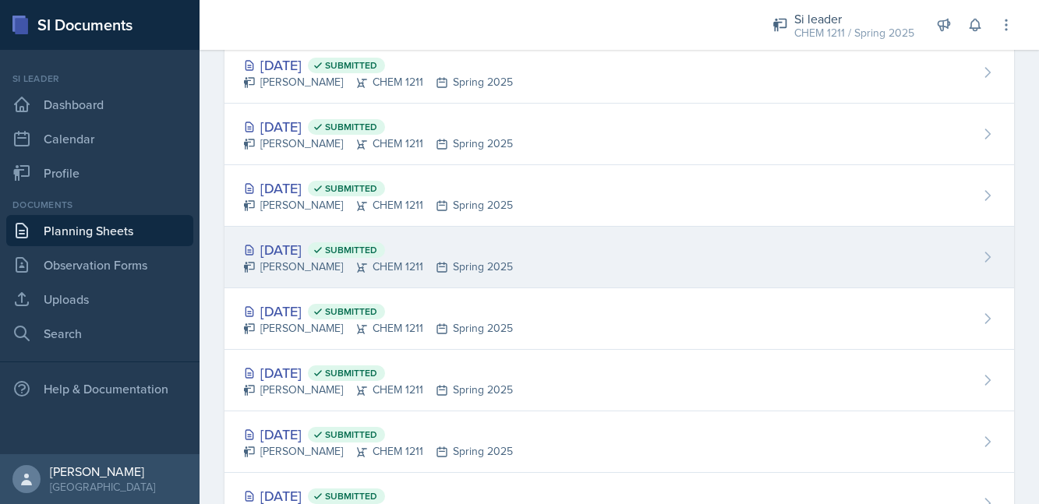
click at [317, 251] on div "[DATE] Submitted" at bounding box center [378, 249] width 270 height 21
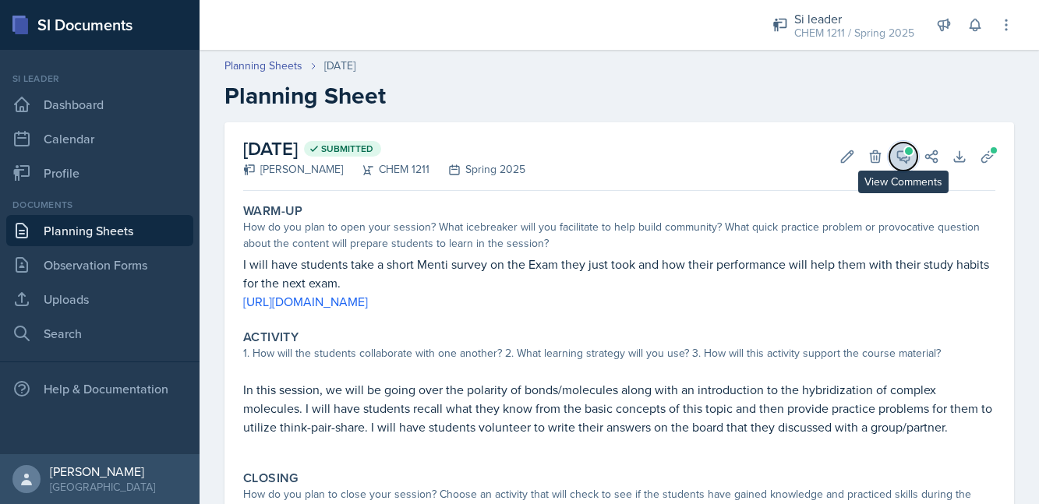
click at [907, 156] on icon at bounding box center [904, 157] width 12 height 12
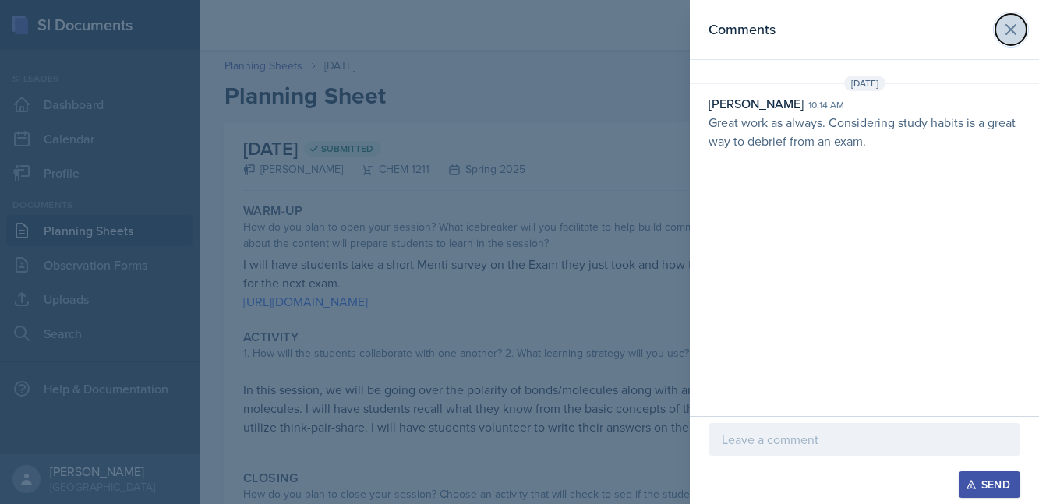
click at [1011, 21] on icon at bounding box center [1011, 29] width 19 height 19
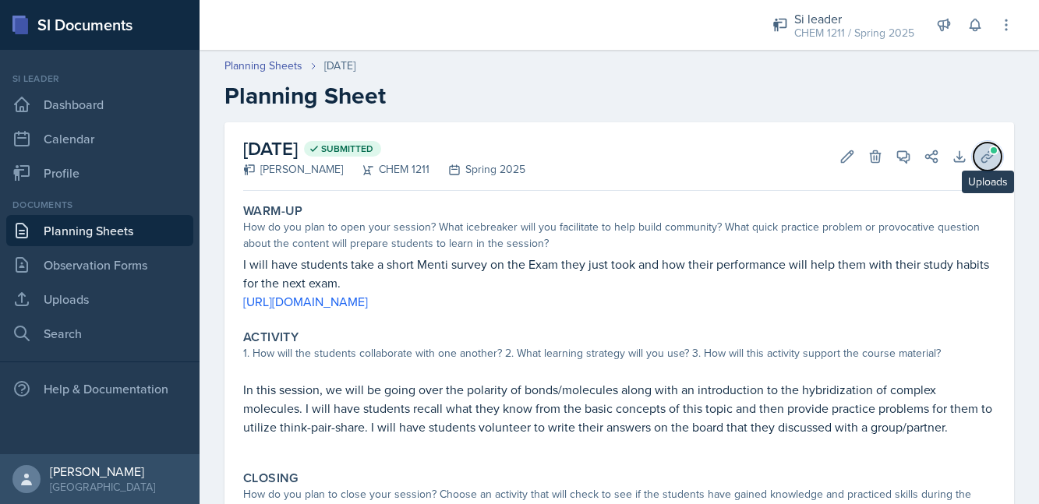
click at [986, 163] on icon at bounding box center [988, 157] width 16 height 16
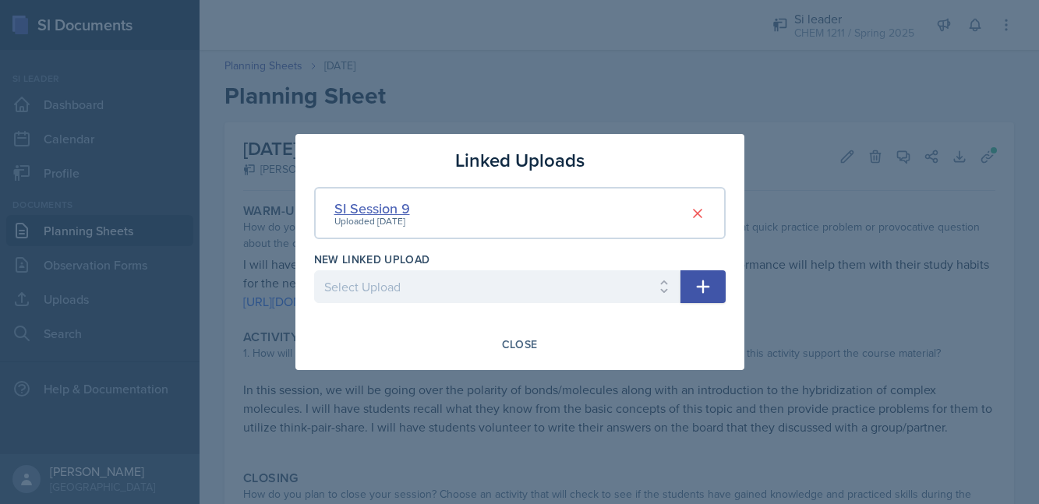
click at [392, 212] on div "SI Session 9" at bounding box center [373, 208] width 76 height 21
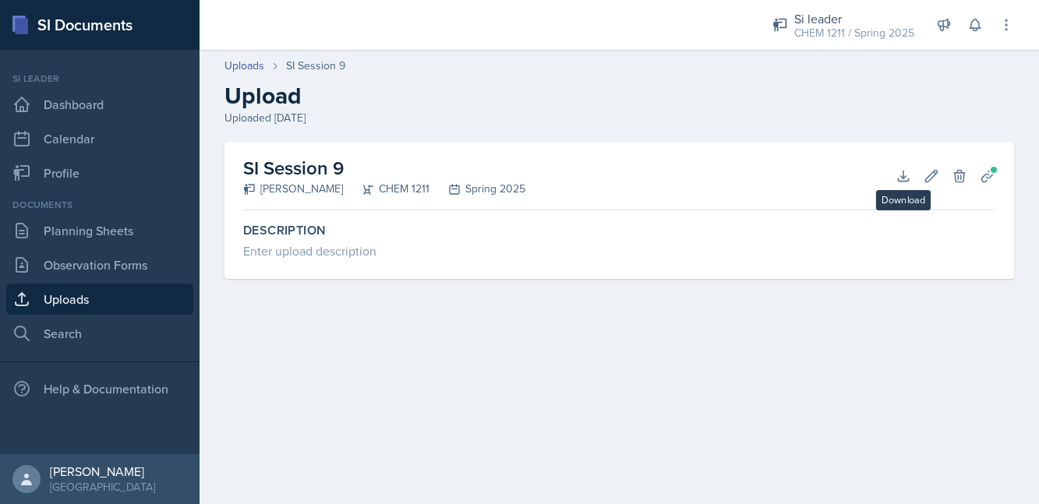
click at [905, 159] on div "SI Session 9 [PERSON_NAME] CHEM 1211 Spring 2025 Download Edit Delete Planning …" at bounding box center [619, 176] width 752 height 69
click at [905, 169] on icon at bounding box center [904, 176] width 16 height 16
click at [578, 112] on div "Uploaded [DATE]" at bounding box center [620, 118] width 790 height 16
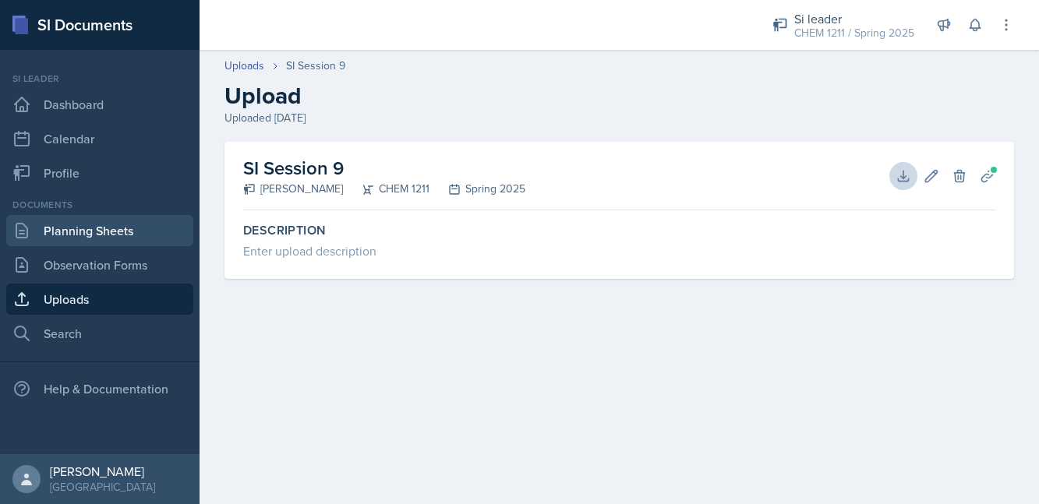
click at [140, 239] on link "Planning Sheets" at bounding box center [99, 230] width 187 height 31
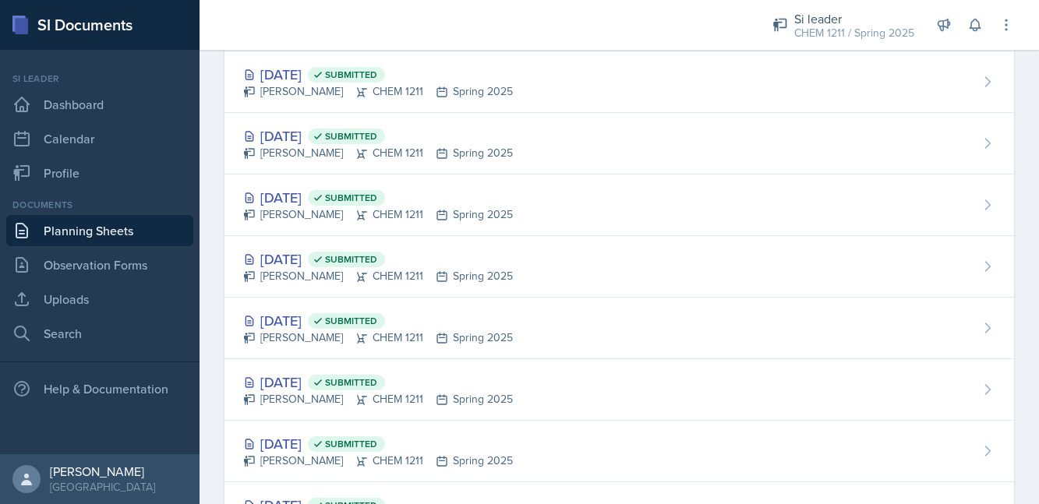
scroll to position [848, 0]
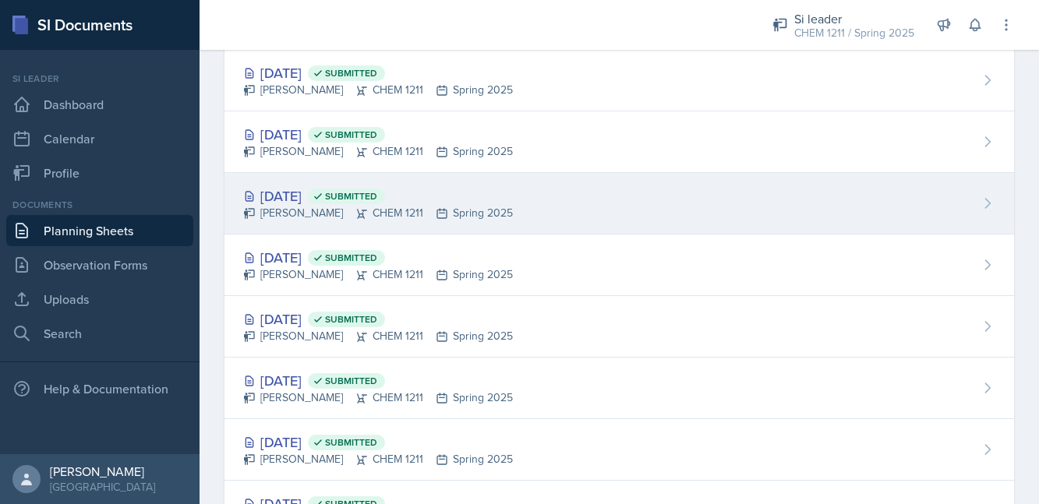
click at [305, 207] on div "[PERSON_NAME] CHEM 1211 Spring 2025" at bounding box center [378, 213] width 270 height 16
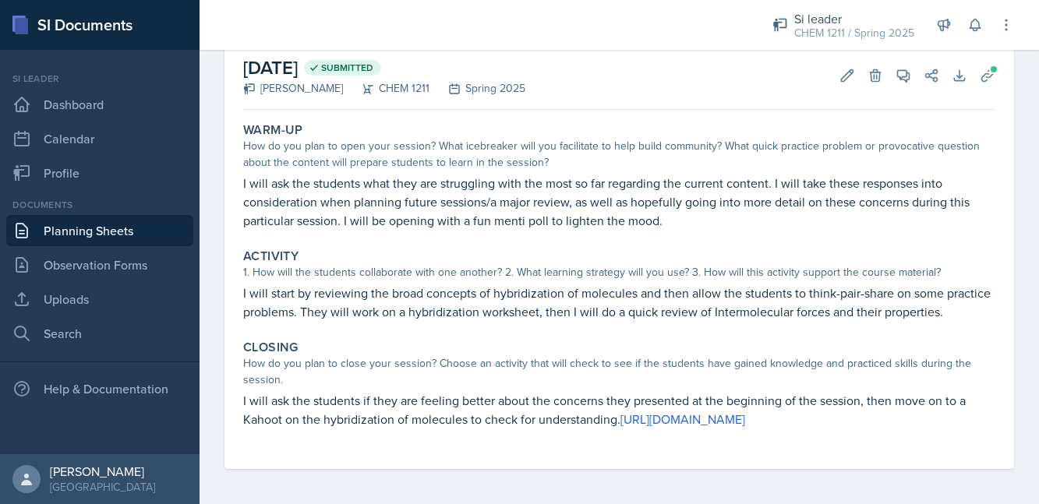
scroll to position [82, 0]
click at [109, 222] on link "Planning Sheets" at bounding box center [99, 230] width 187 height 31
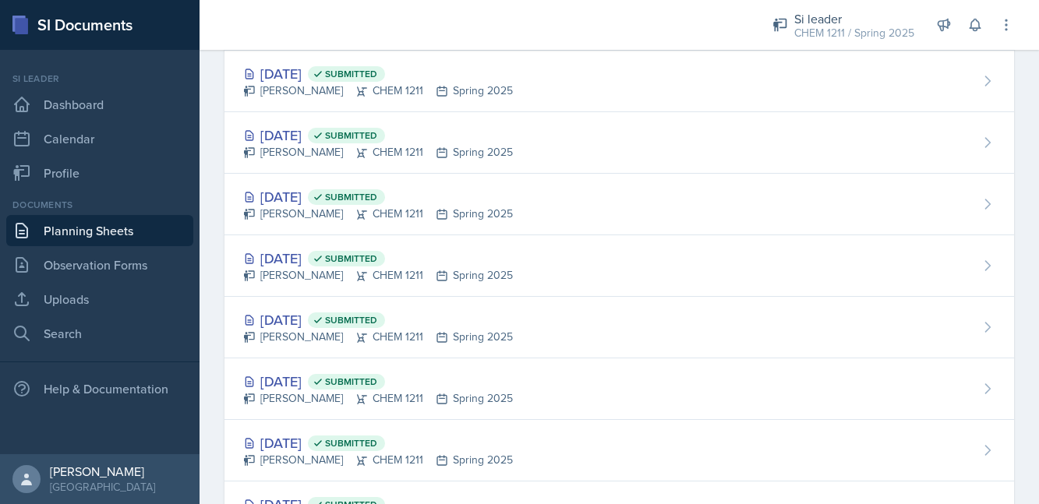
scroll to position [849, 0]
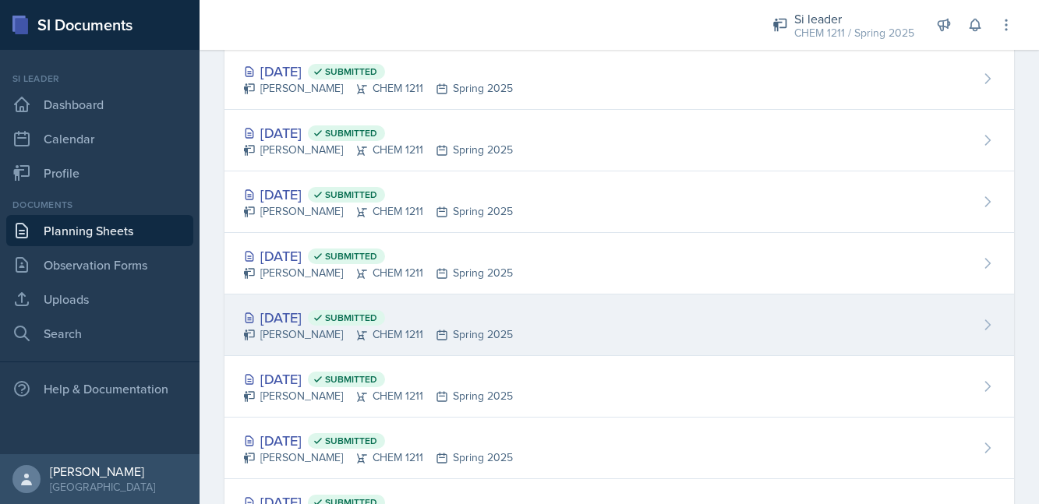
click at [312, 322] on div "[DATE] Submitted" at bounding box center [378, 317] width 270 height 21
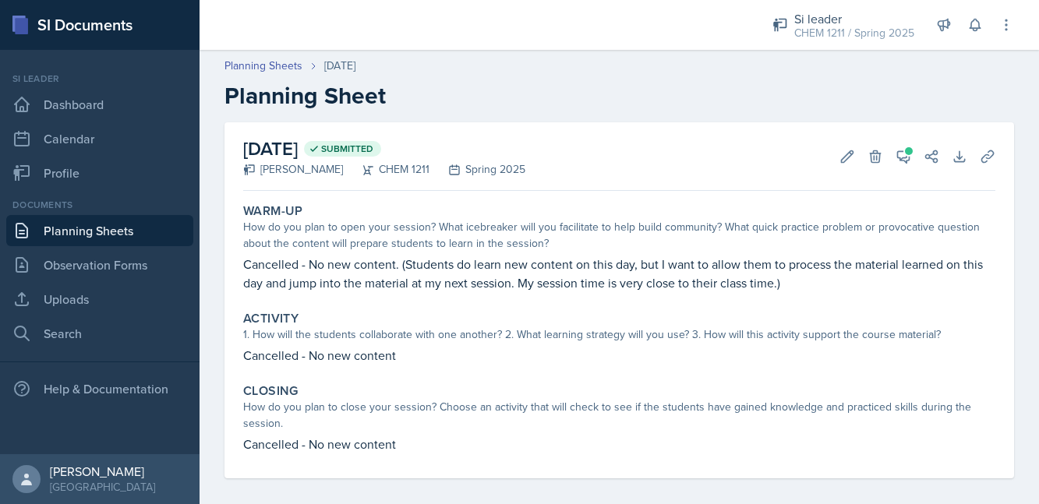
click at [159, 233] on link "Planning Sheets" at bounding box center [99, 230] width 187 height 31
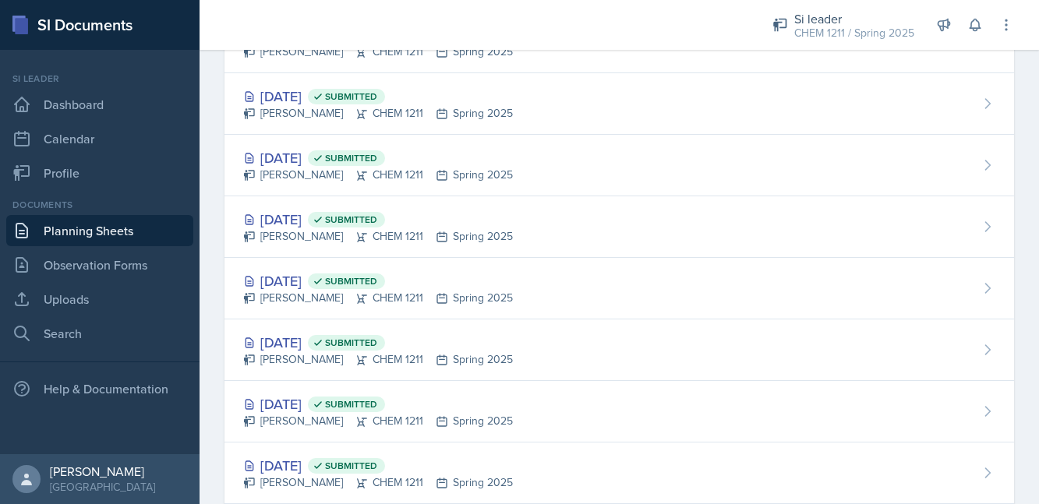
scroll to position [1008, 0]
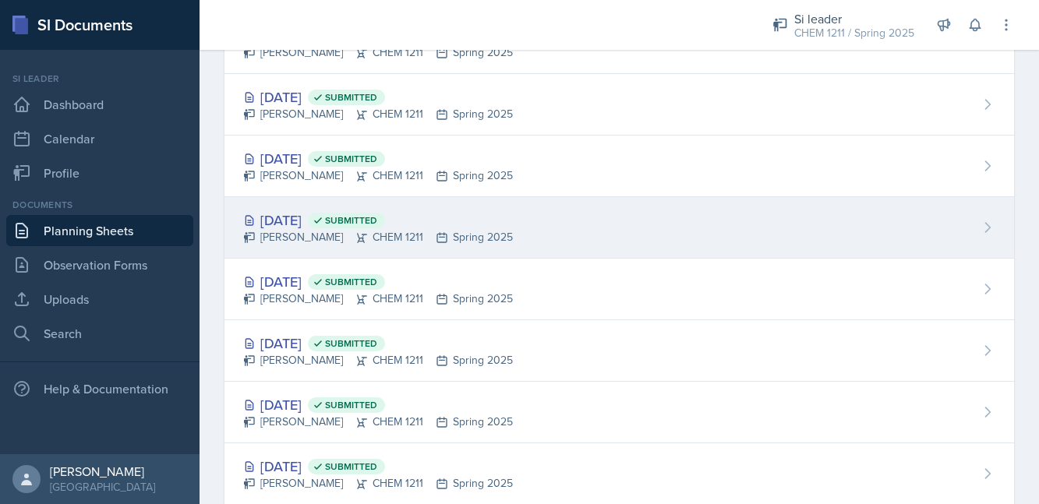
click at [294, 232] on div "[PERSON_NAME] CHEM 1211 Spring 2025" at bounding box center [378, 237] width 270 height 16
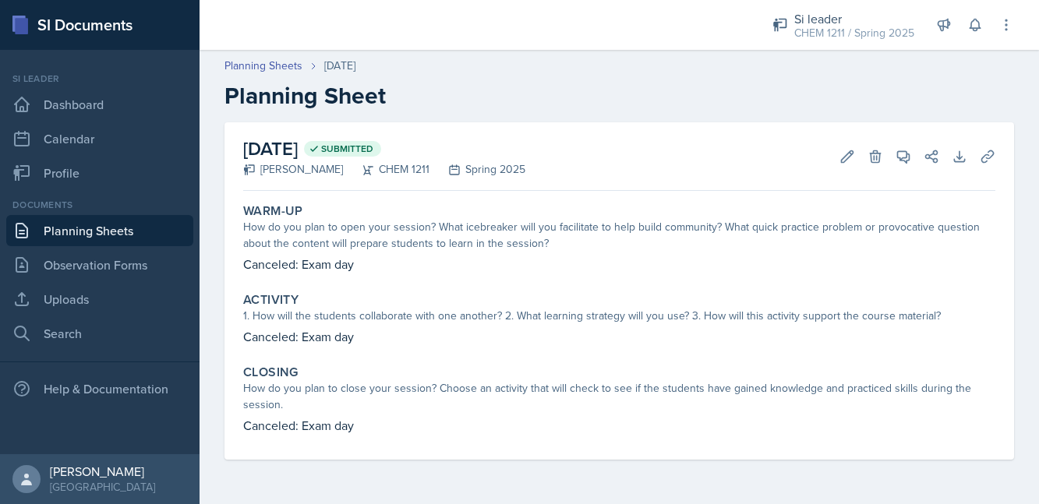
click at [136, 232] on link "Planning Sheets" at bounding box center [99, 230] width 187 height 31
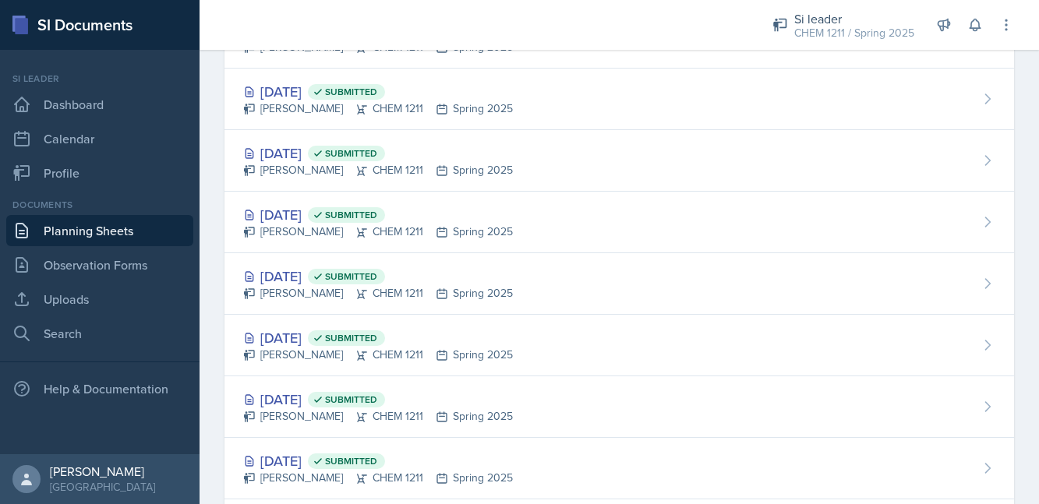
scroll to position [1133, 0]
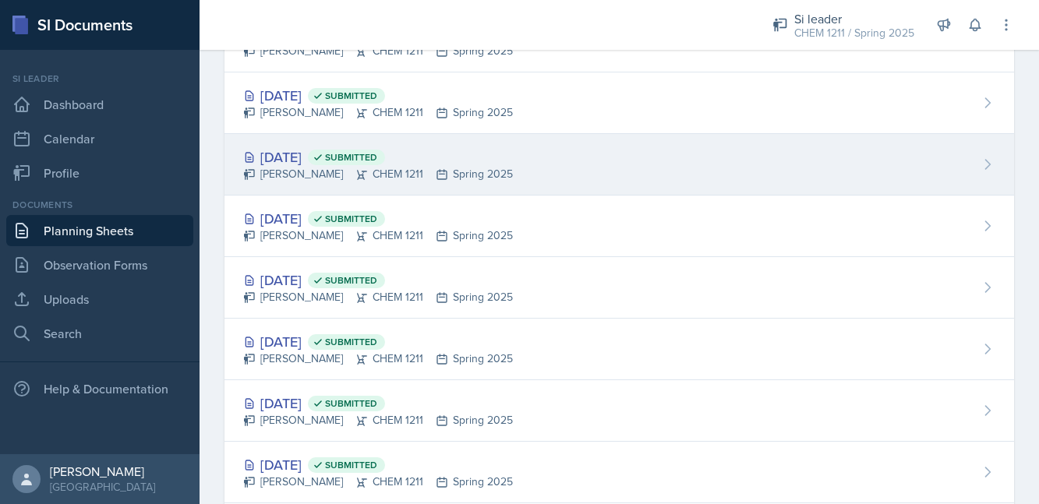
click at [264, 161] on div "[DATE] Submitted" at bounding box center [378, 157] width 270 height 21
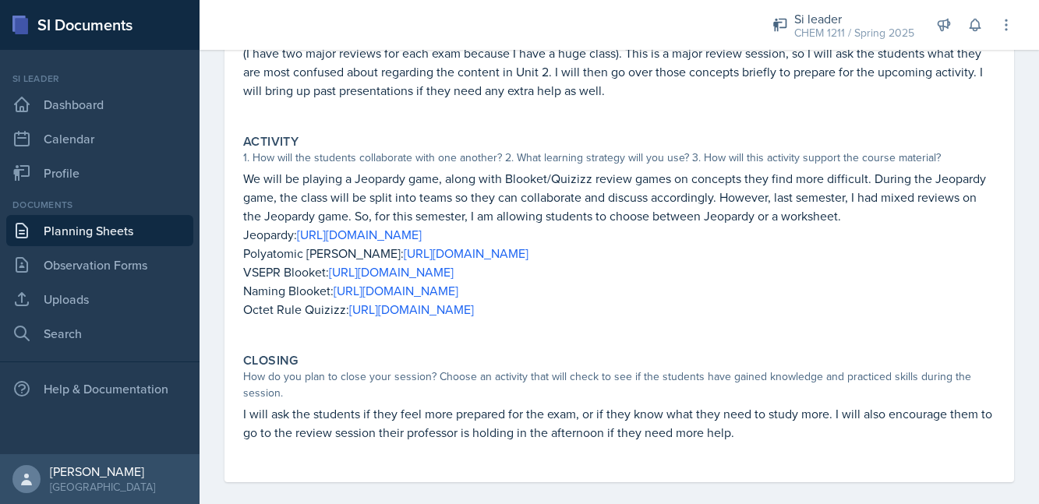
scroll to position [227, 0]
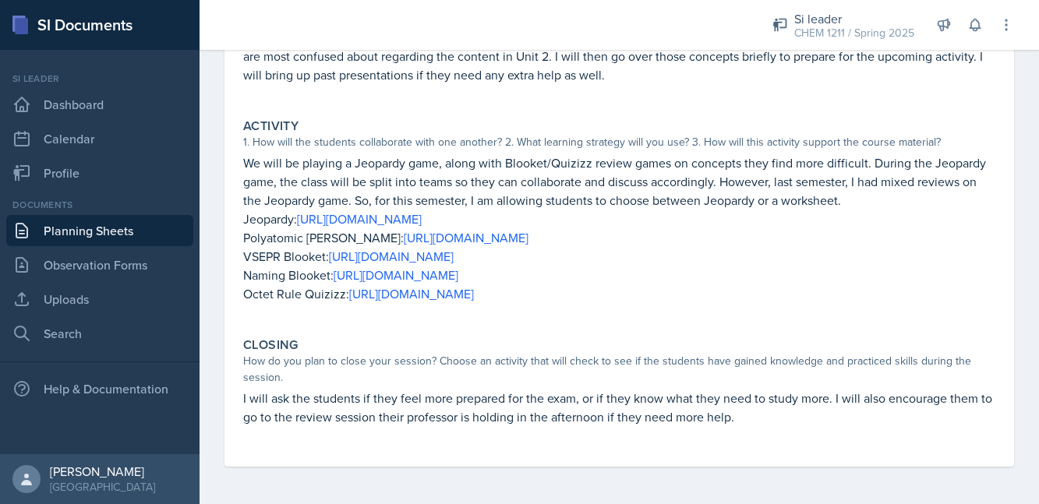
click at [122, 235] on link "Planning Sheets" at bounding box center [99, 230] width 187 height 31
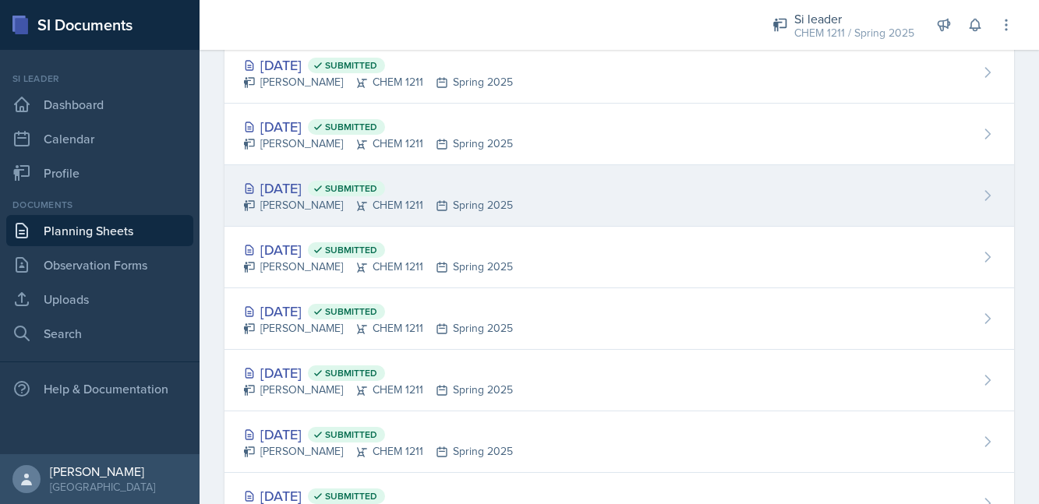
scroll to position [1033, 0]
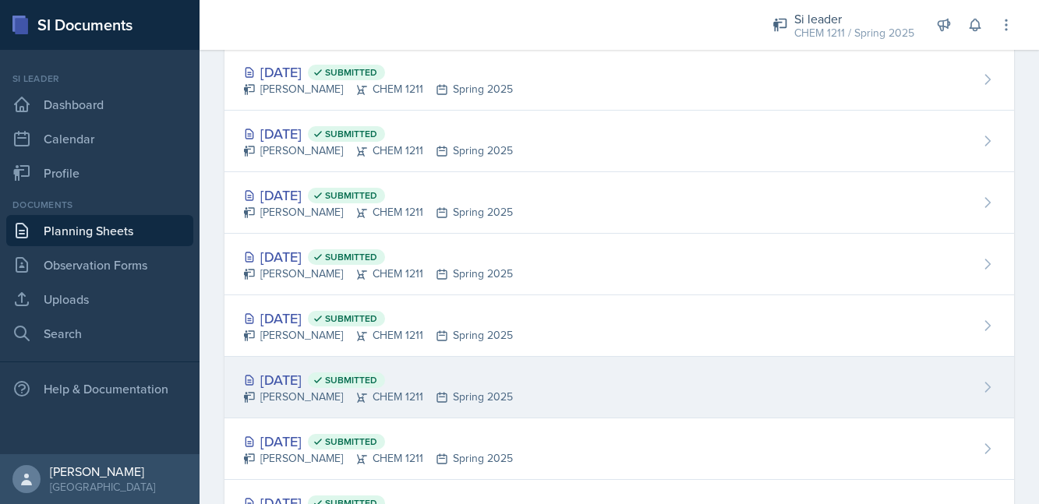
click at [319, 376] on div "[DATE] Submitted" at bounding box center [378, 380] width 270 height 21
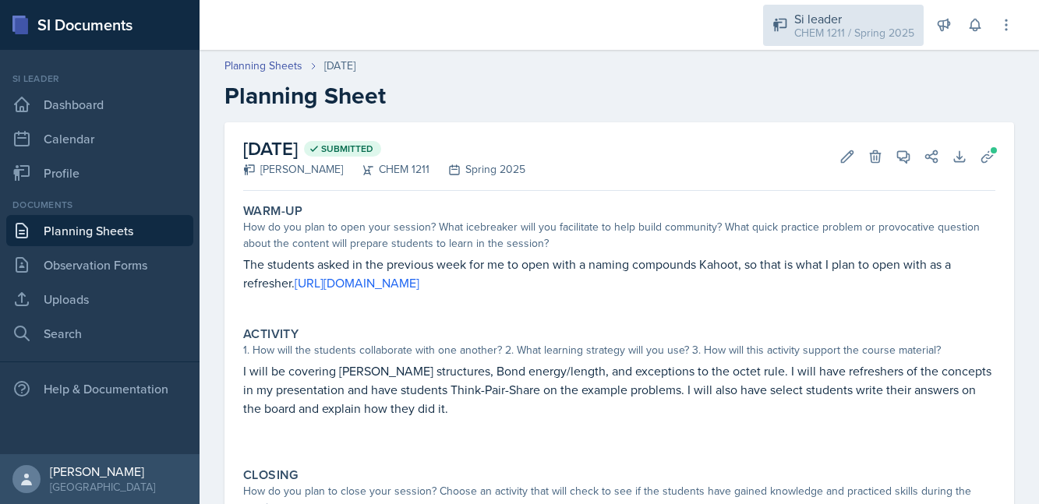
click at [834, 22] on div "Si leader" at bounding box center [855, 18] width 120 height 19
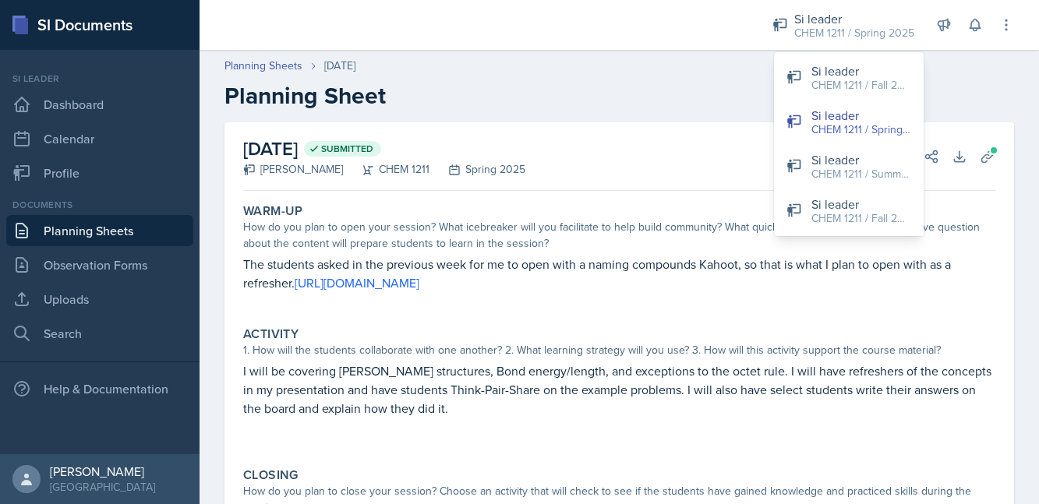
click at [518, 250] on div "How do you plan to open your session? What icebreaker will you facilitate to he…" at bounding box center [619, 235] width 752 height 33
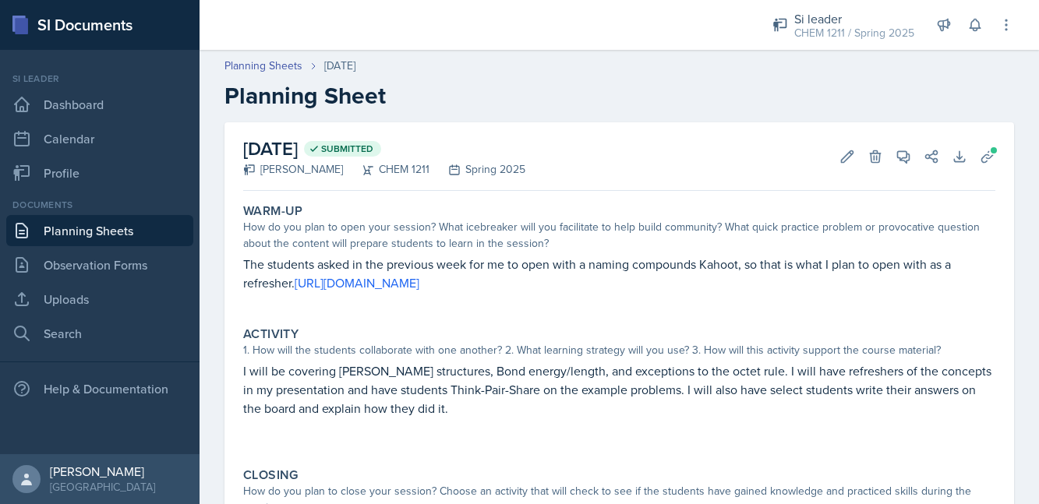
click at [72, 235] on link "Planning Sheets" at bounding box center [99, 230] width 187 height 31
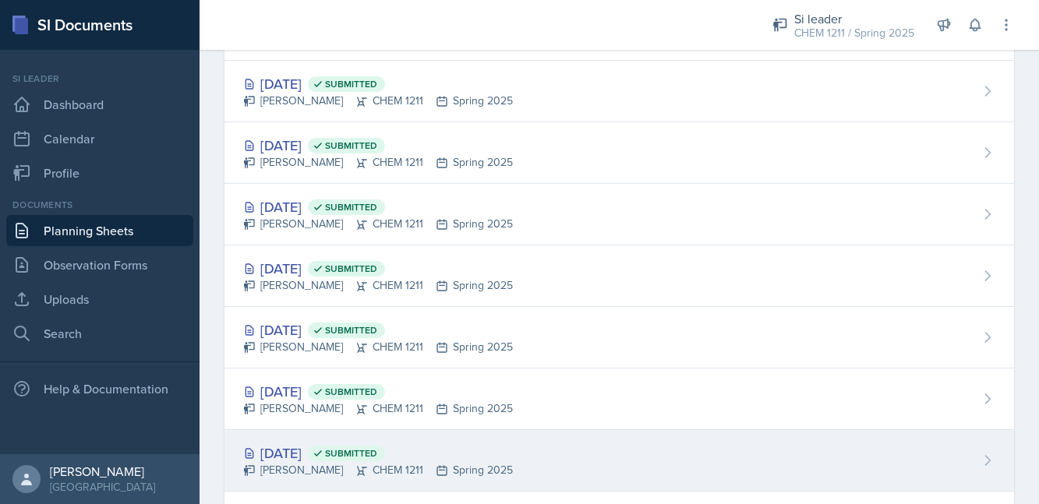
scroll to position [1138, 0]
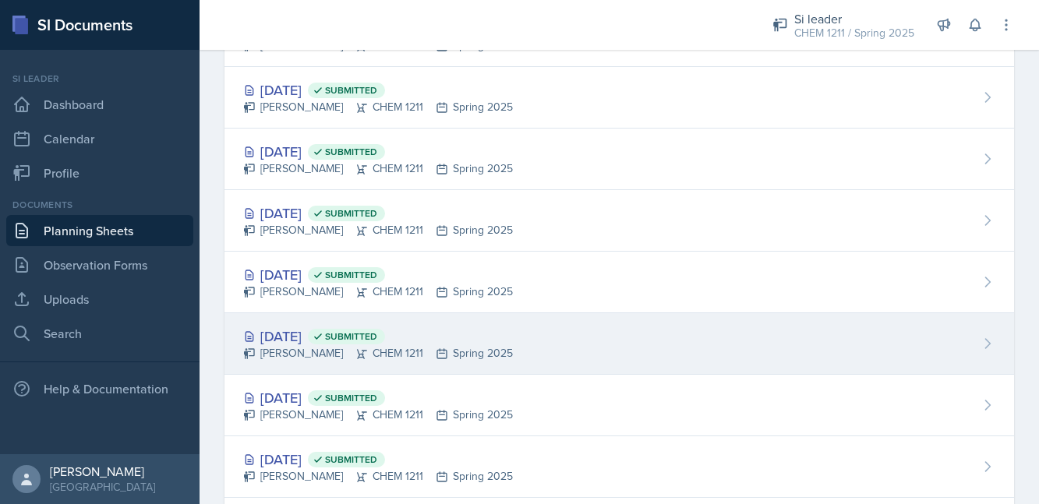
click at [377, 341] on span "Submitted" at bounding box center [351, 337] width 52 height 12
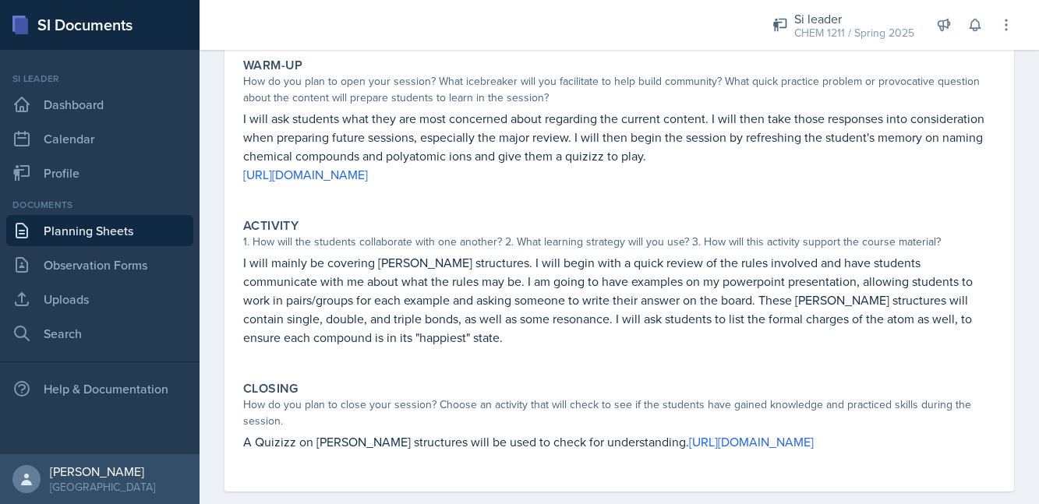
scroll to position [171, 0]
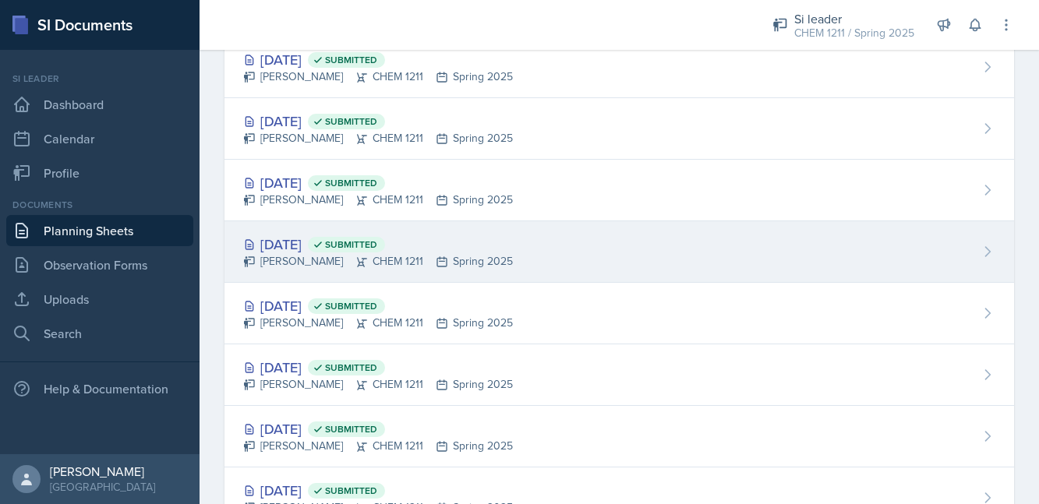
scroll to position [1041, 0]
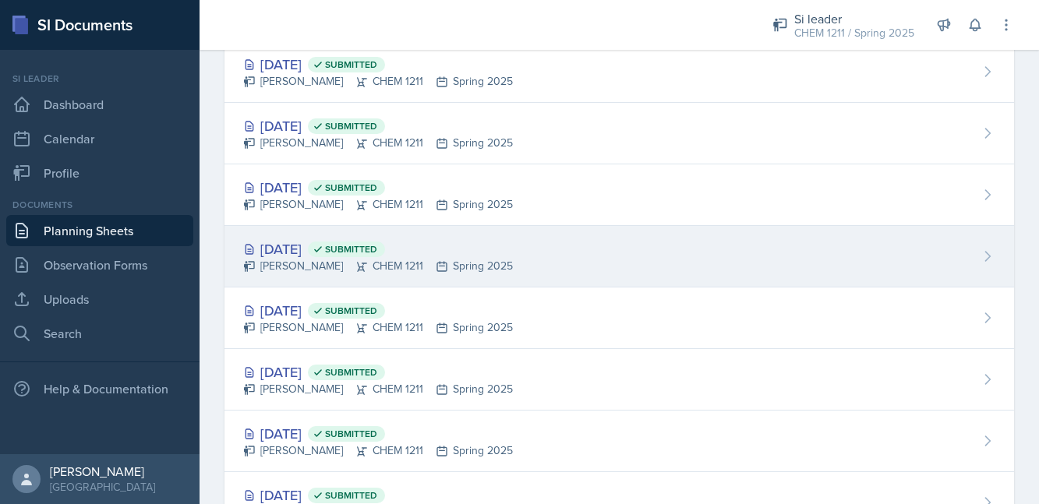
click at [303, 252] on div "[DATE] Submitted" at bounding box center [378, 249] width 270 height 21
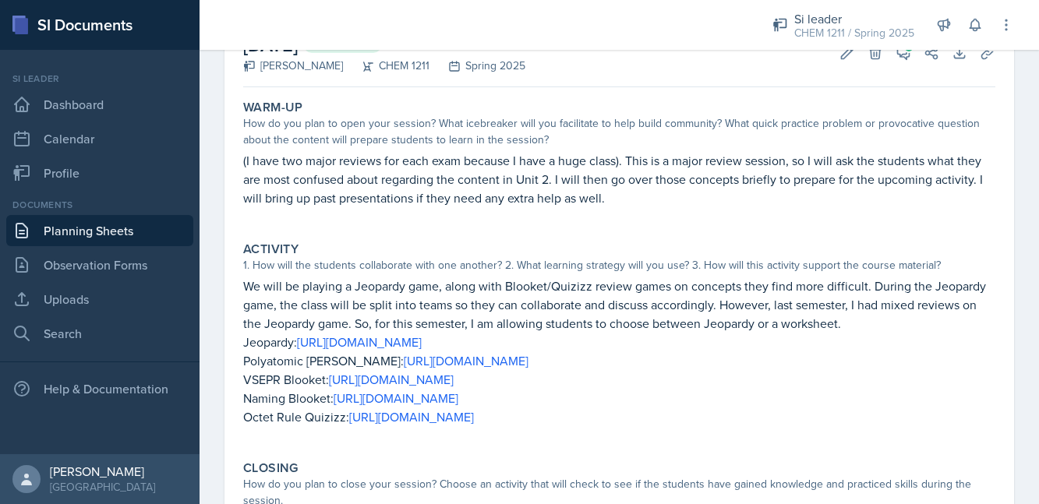
scroll to position [105, 0]
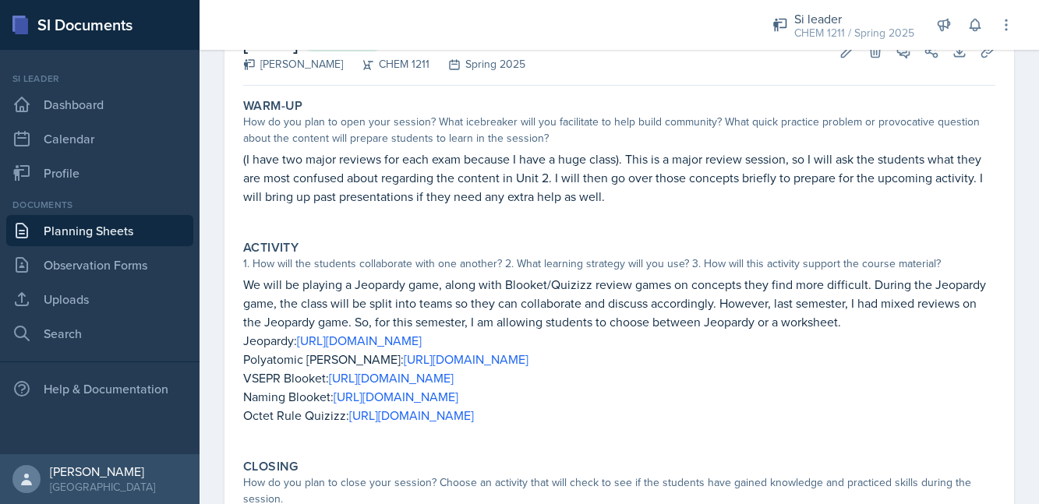
drag, startPoint x: 244, startPoint y: 377, endPoint x: 726, endPoint y: 381, distance: 481.9
click at [726, 381] on p "VSEPR Blooket: [URL][DOMAIN_NAME]" at bounding box center [619, 378] width 752 height 19
click at [726, 382] on p "VSEPR Blooket: [URL][DOMAIN_NAME]" at bounding box center [619, 378] width 752 height 19
drag, startPoint x: 244, startPoint y: 380, endPoint x: 705, endPoint y: 384, distance: 460.8
click at [705, 384] on p "VSEPR Blooket: [URL][DOMAIN_NAME]" at bounding box center [619, 378] width 752 height 19
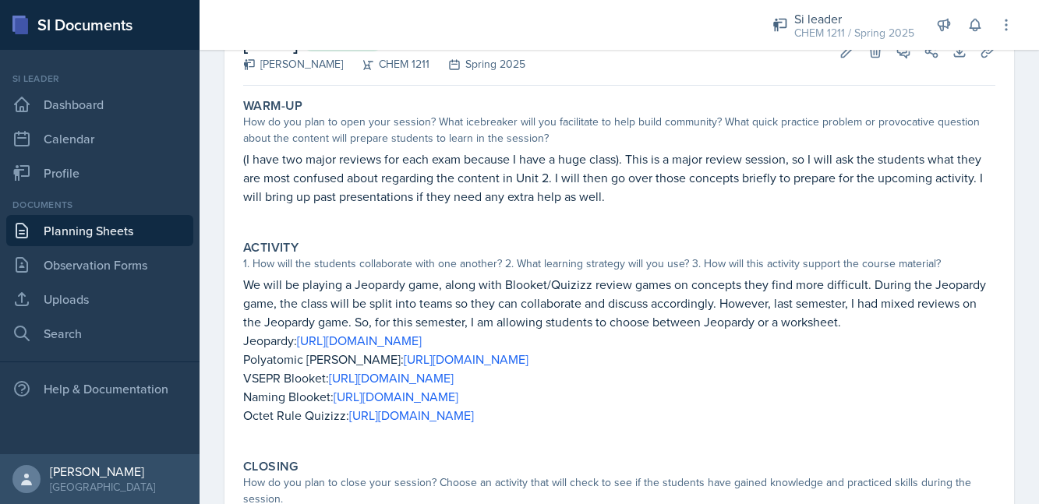
copy p "VSEPR Blooket: [URL][DOMAIN_NAME]"
click at [770, 370] on p "VSEPR Blooket: [URL][DOMAIN_NAME]" at bounding box center [619, 378] width 752 height 19
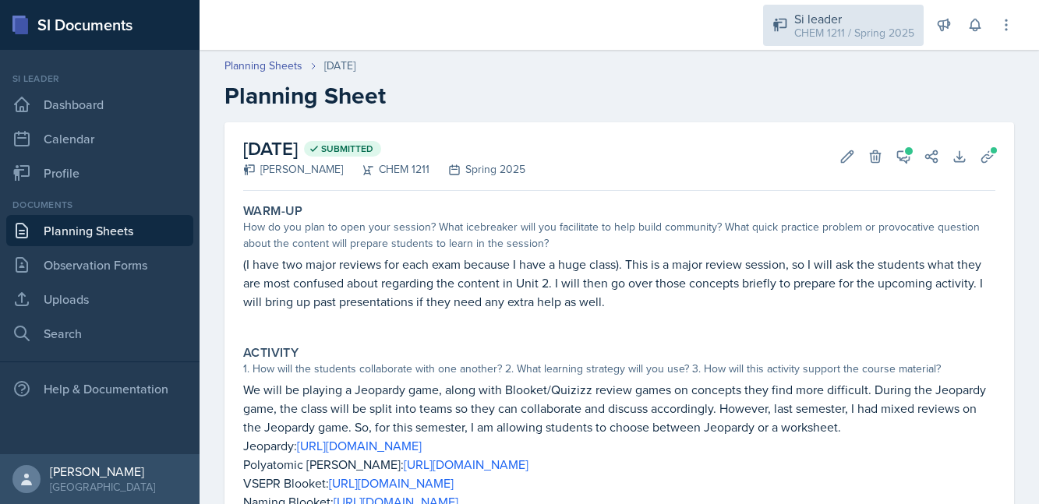
click at [830, 25] on div "CHEM 1211 / Spring 2025" at bounding box center [855, 33] width 120 height 16
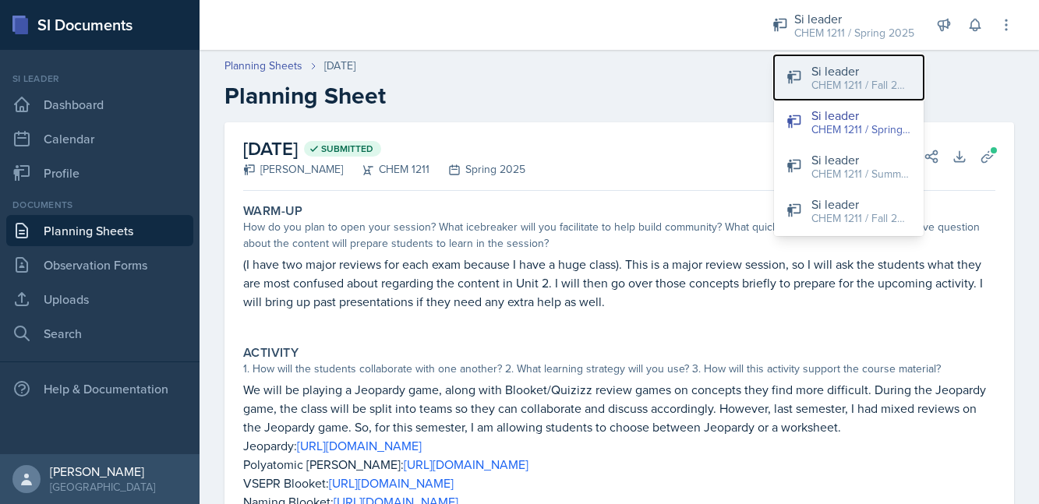
click at [837, 82] on div "CHEM 1211 / Fall 2025" at bounding box center [862, 85] width 100 height 16
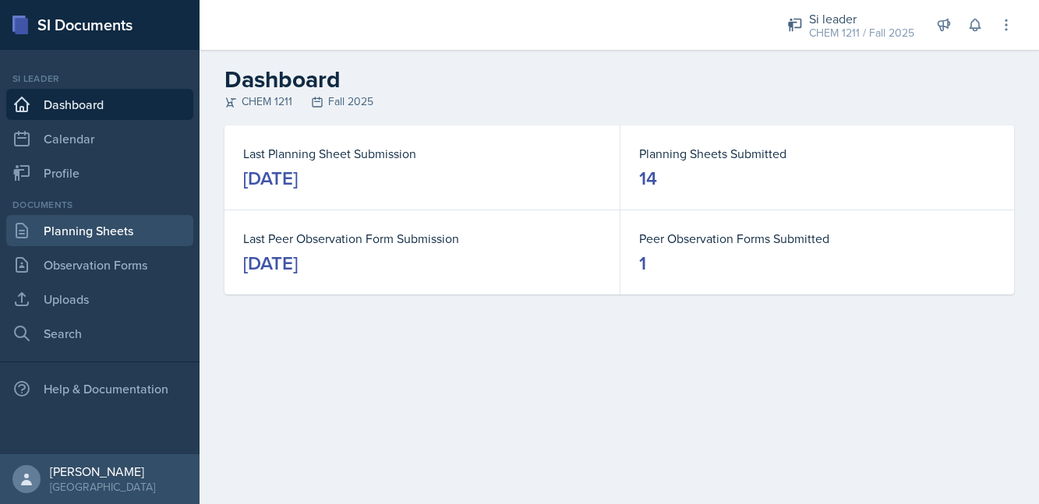
click at [105, 231] on link "Planning Sheets" at bounding box center [99, 230] width 187 height 31
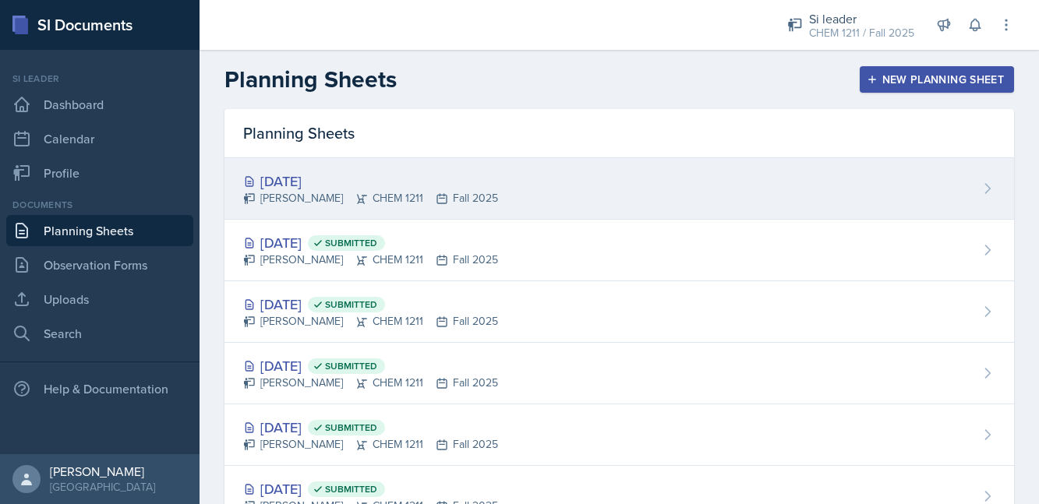
click at [317, 189] on div "[DATE]" at bounding box center [370, 181] width 255 height 21
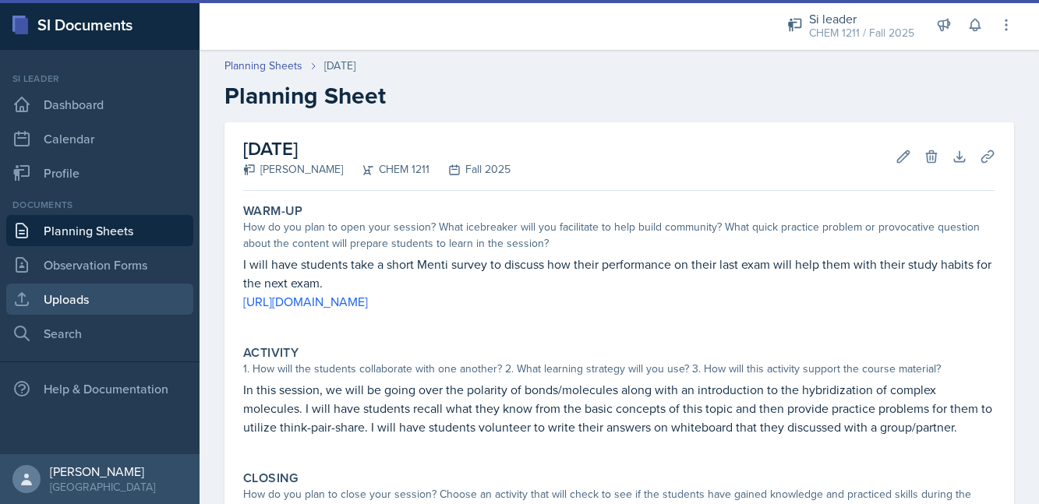
click at [97, 310] on link "Uploads" at bounding box center [99, 299] width 187 height 31
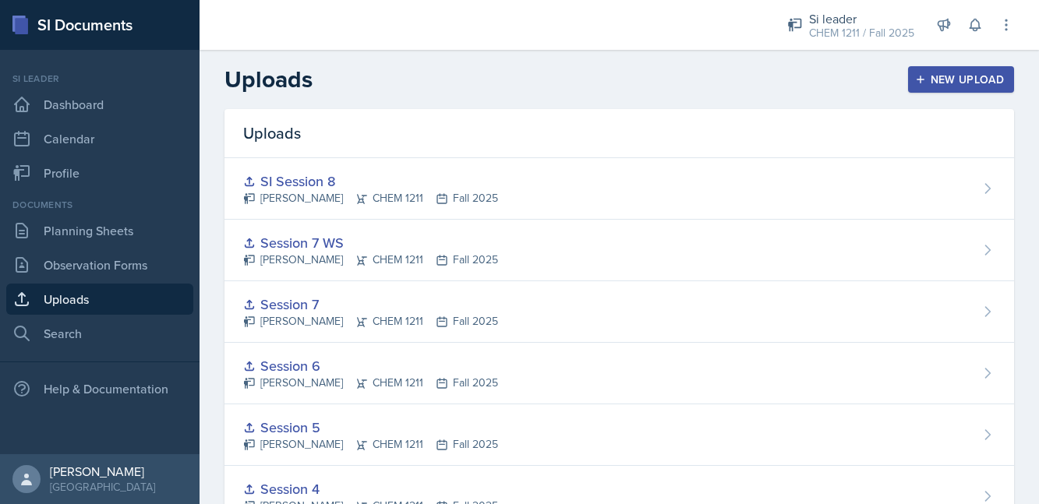
click at [939, 81] on div "New Upload" at bounding box center [962, 79] width 87 height 12
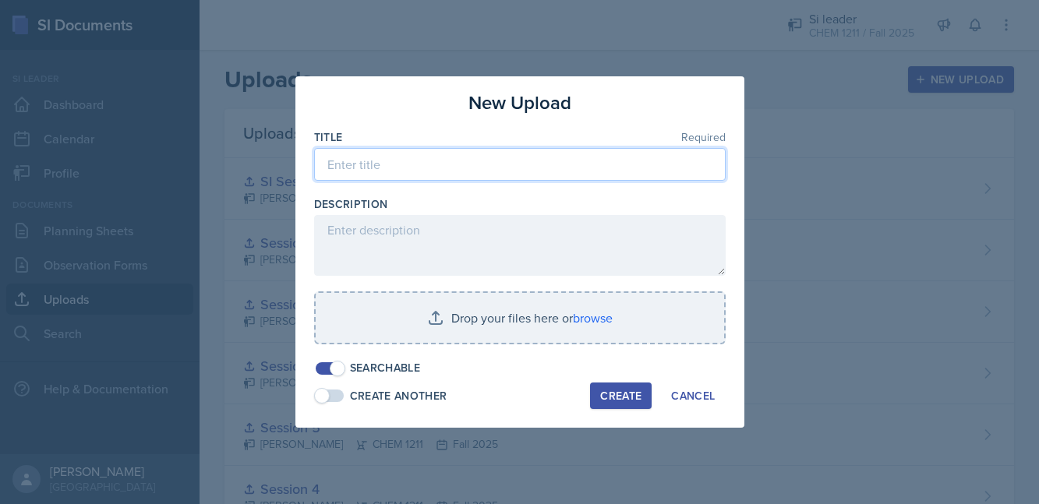
click at [535, 170] on input at bounding box center [520, 164] width 412 height 33
type input "SI Session 9"
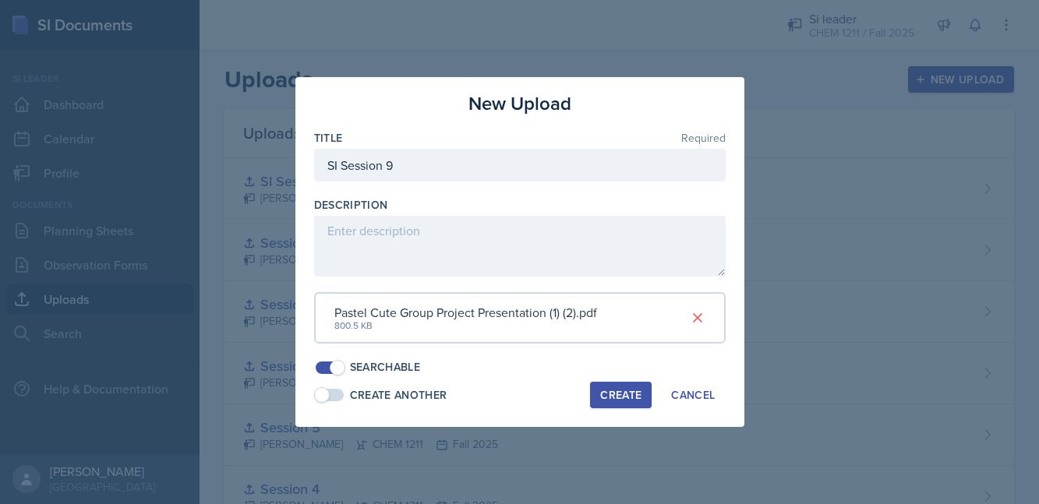
click at [622, 397] on div "Create" at bounding box center [620, 395] width 41 height 12
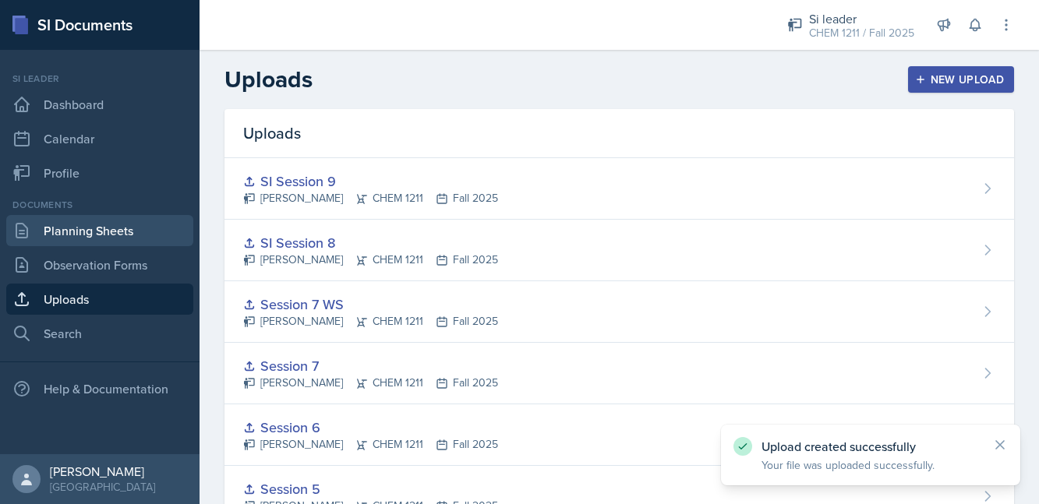
click at [85, 239] on link "Planning Sheets" at bounding box center [99, 230] width 187 height 31
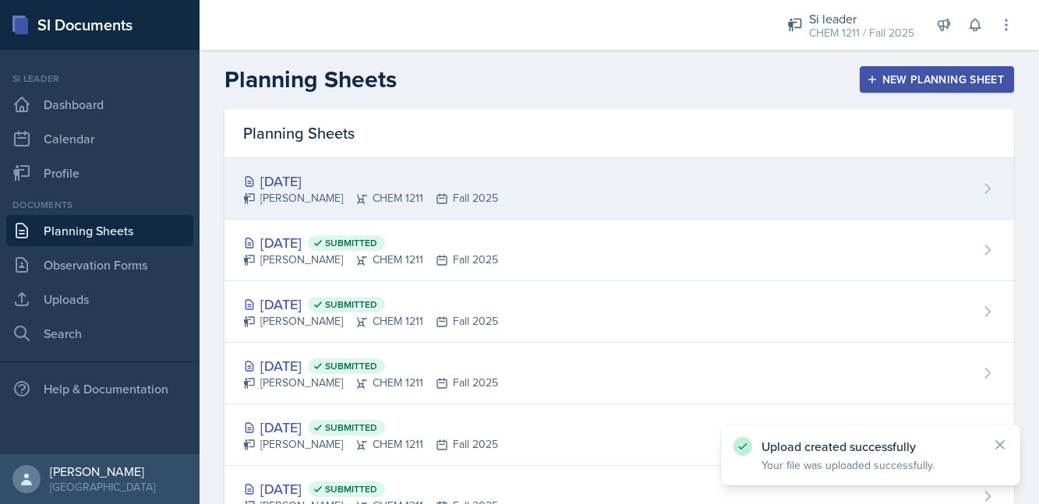
click at [274, 199] on div "[PERSON_NAME] CHEM 1211 Fall 2025" at bounding box center [370, 198] width 255 height 16
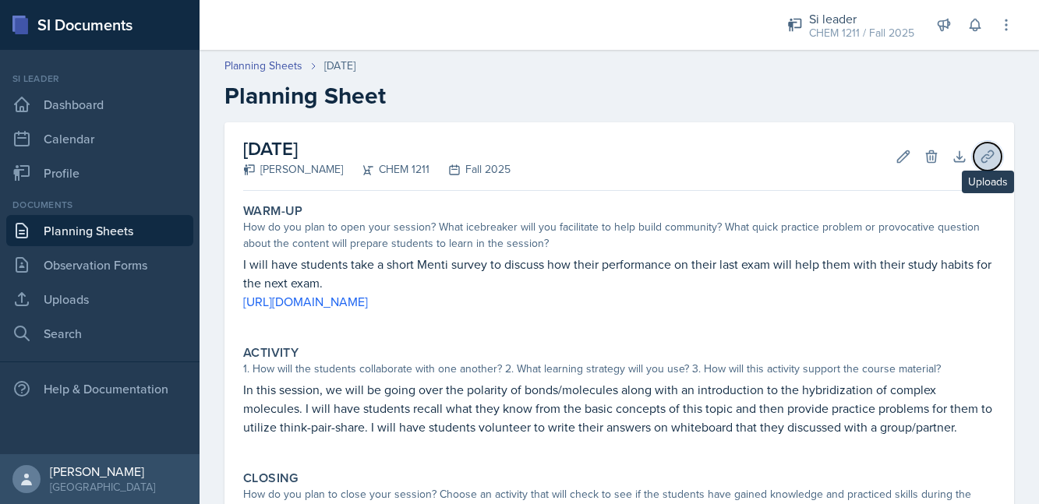
click at [987, 161] on icon at bounding box center [988, 157] width 16 height 16
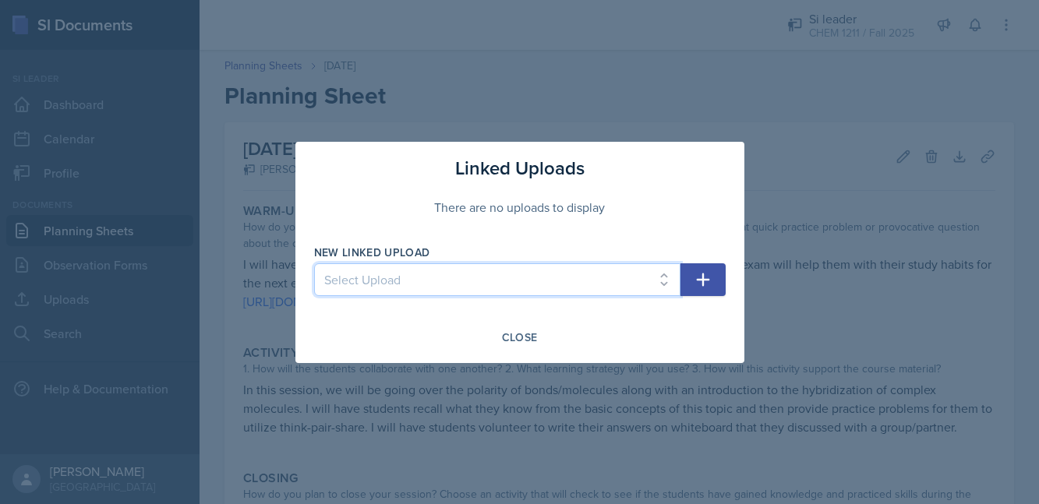
click at [549, 282] on select "Select Upload Session 1 Session 2 Session 2 Worksheet Session 3 Session 4 Sessi…" at bounding box center [497, 280] width 366 height 33
select select "13bc5881-b076-4968-b37e-7847bf1be1e4"
click at [314, 264] on select "Select Upload Session 1 Session 2 Session 2 Worksheet Session 3 Session 4 Sessi…" at bounding box center [497, 280] width 366 height 33
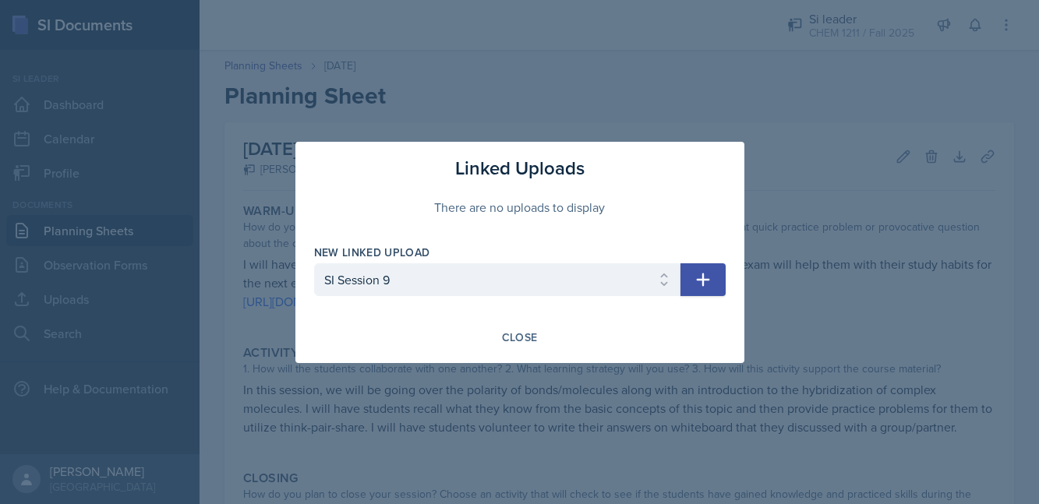
click at [703, 274] on icon "button" at bounding box center [702, 279] width 13 height 13
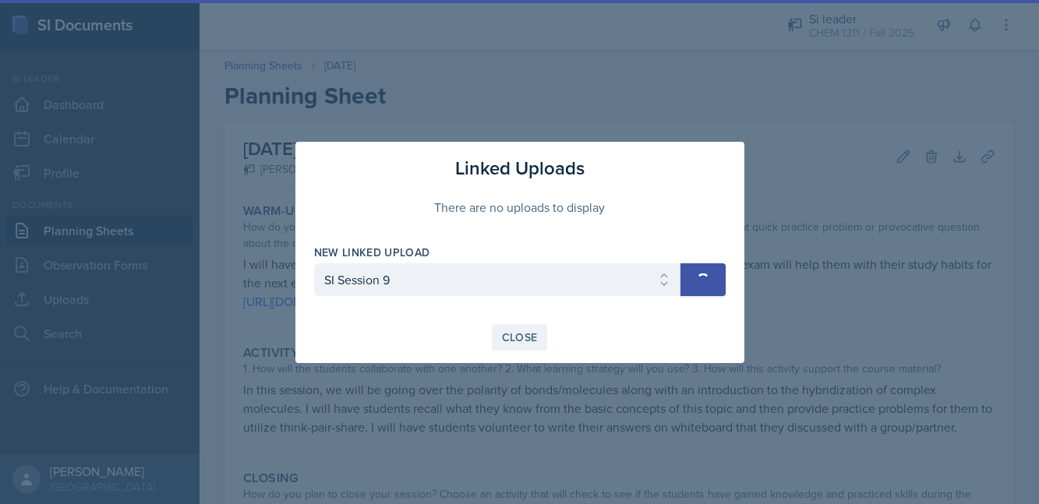
select select
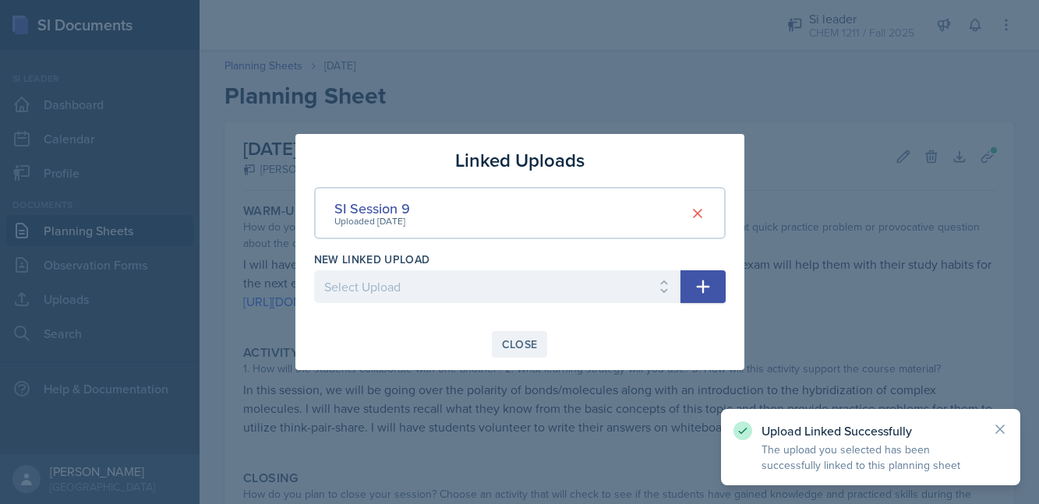
click at [516, 349] on div "Close" at bounding box center [520, 344] width 36 height 12
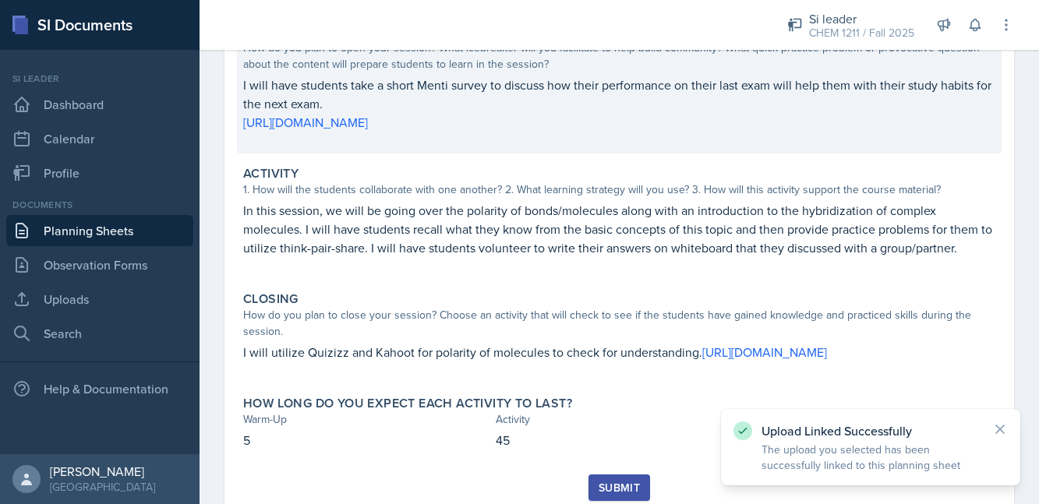
scroll to position [251, 0]
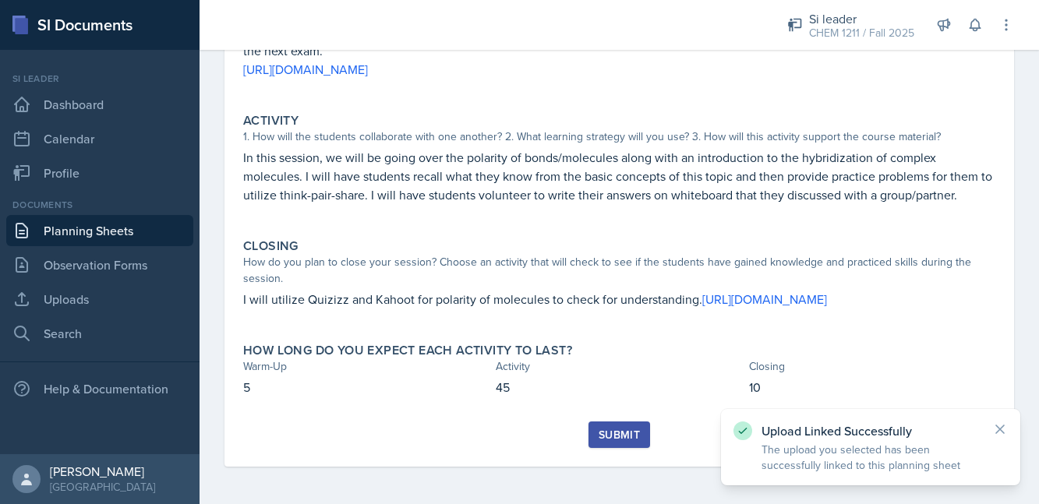
click at [617, 433] on div "Submit" at bounding box center [619, 435] width 41 height 12
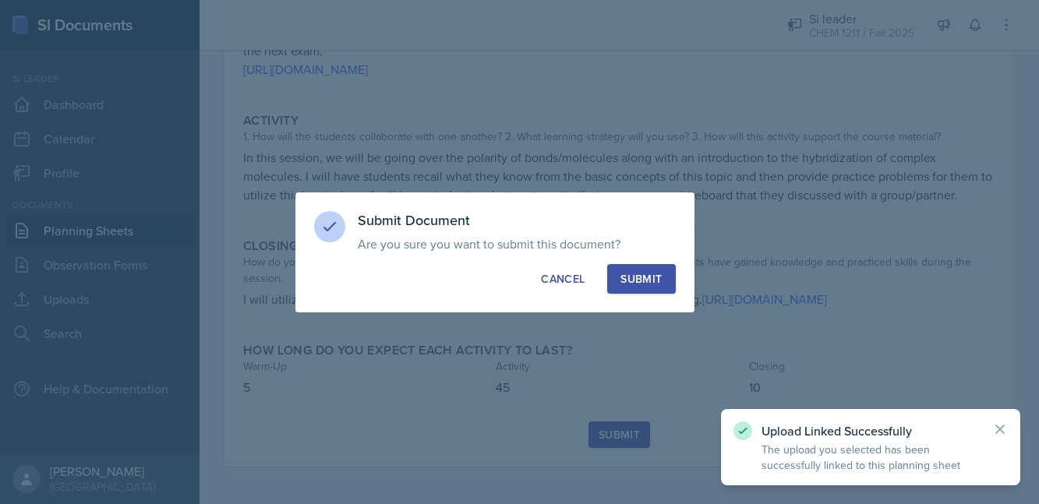
click at [644, 280] on div "Submit" at bounding box center [641, 279] width 41 height 16
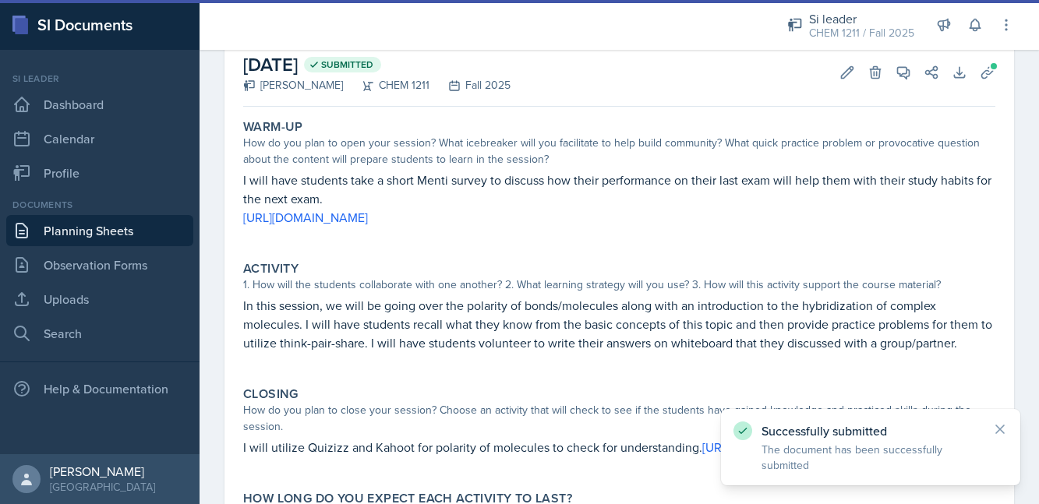
scroll to position [0, 0]
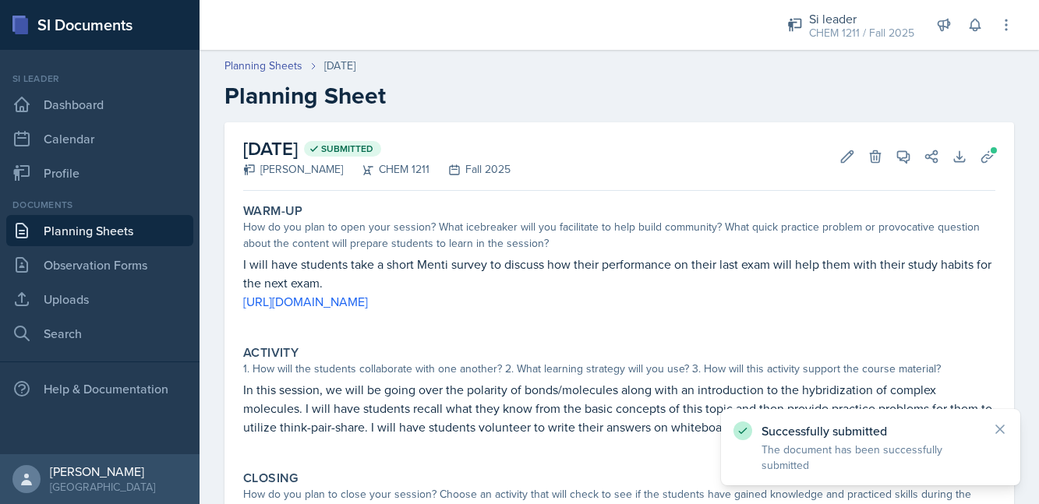
click at [132, 237] on link "Planning Sheets" at bounding box center [99, 230] width 187 height 31
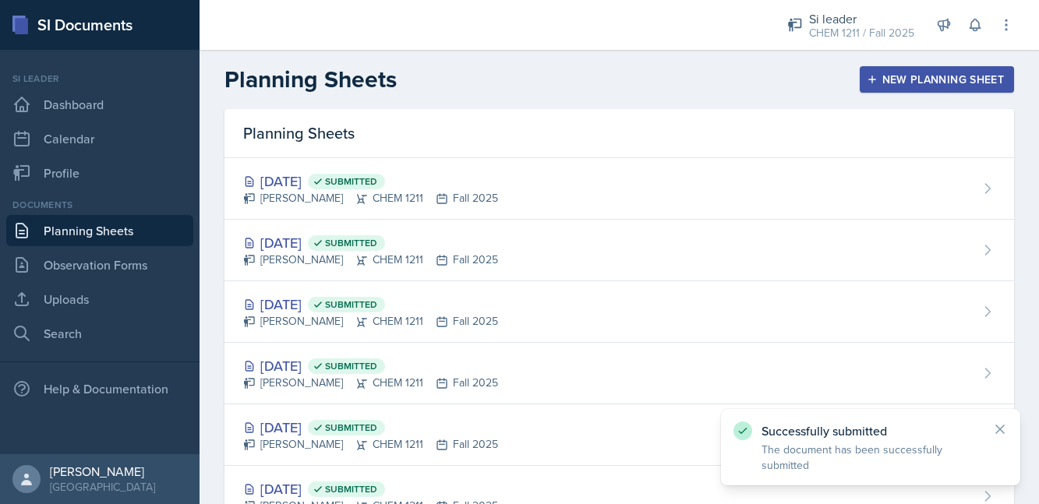
click at [880, 71] on button "New Planning Sheet" at bounding box center [937, 79] width 154 height 27
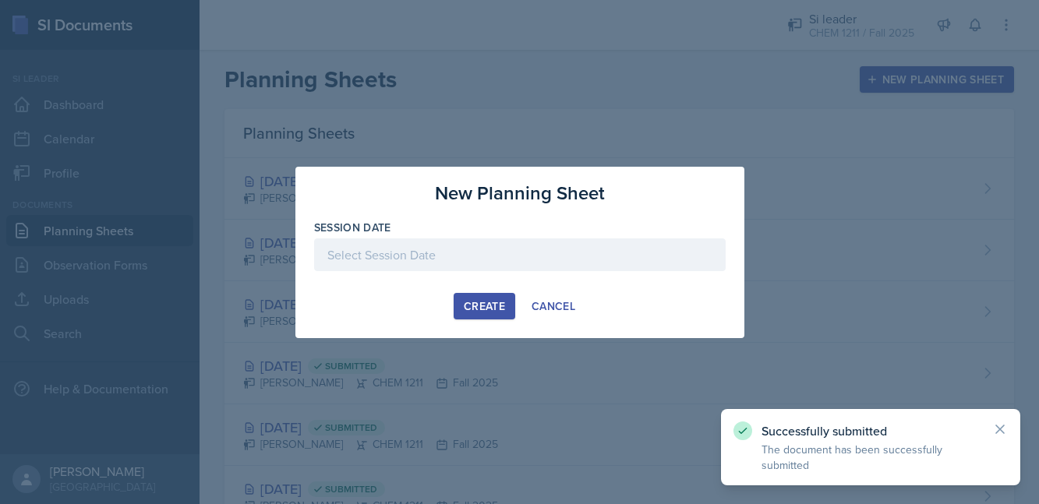
click at [470, 264] on div at bounding box center [520, 255] width 412 height 33
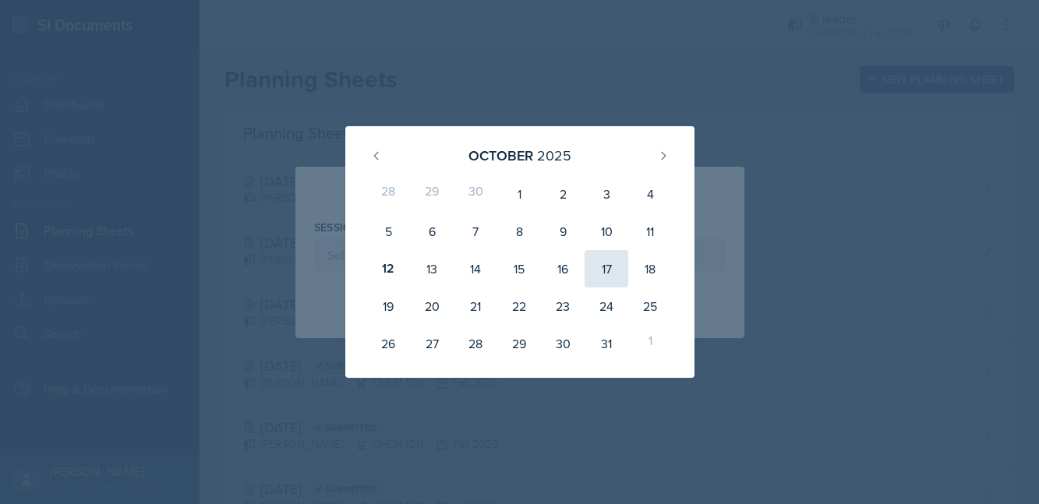
click at [610, 271] on div "17" at bounding box center [607, 268] width 44 height 37
type input "[DATE]"
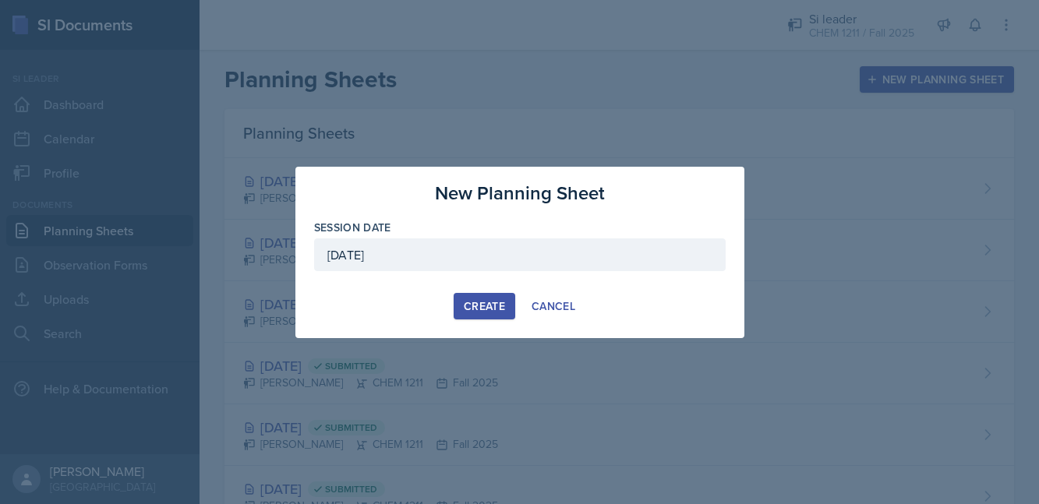
click at [494, 306] on div "Create" at bounding box center [484, 306] width 41 height 12
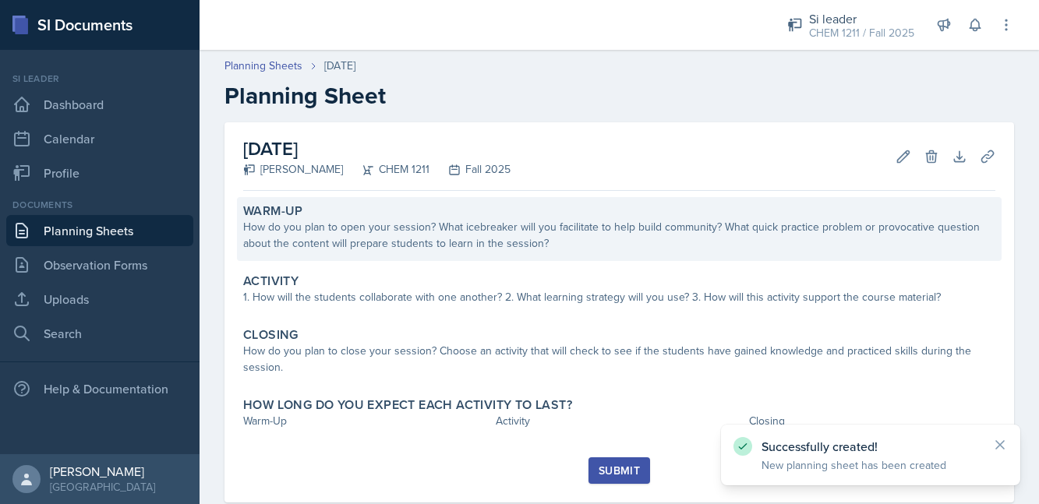
click at [397, 244] on div "How do you plan to open your session? What icebreaker will you facilitate to he…" at bounding box center [619, 235] width 752 height 33
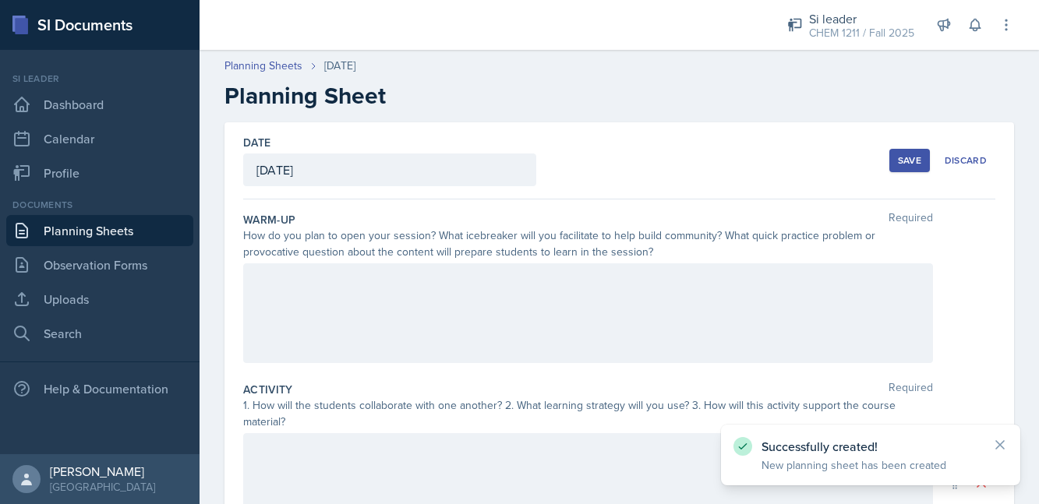
click at [363, 298] on div at bounding box center [588, 314] width 690 height 100
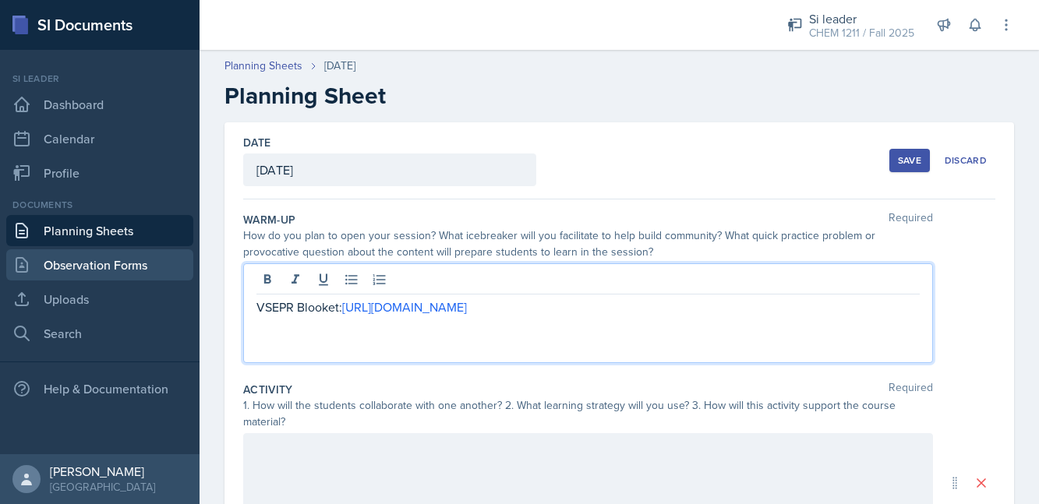
drag, startPoint x: 709, startPoint y: 304, endPoint x: 66, endPoint y: 275, distance: 643.2
click at [66, 275] on div "SI Documents Si leader Dashboard Calendar Profile Documents Planning Sheets Obs…" at bounding box center [519, 252] width 1039 height 504
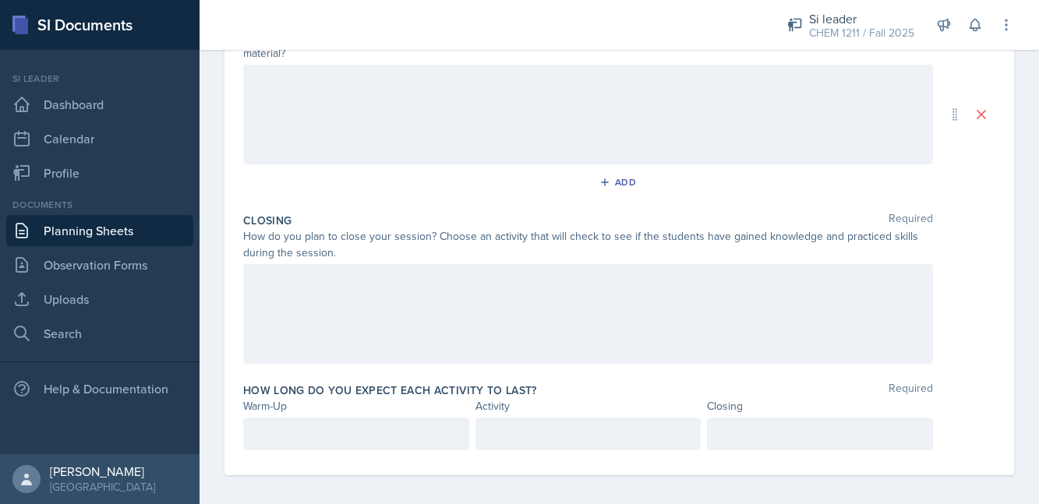
scroll to position [377, 0]
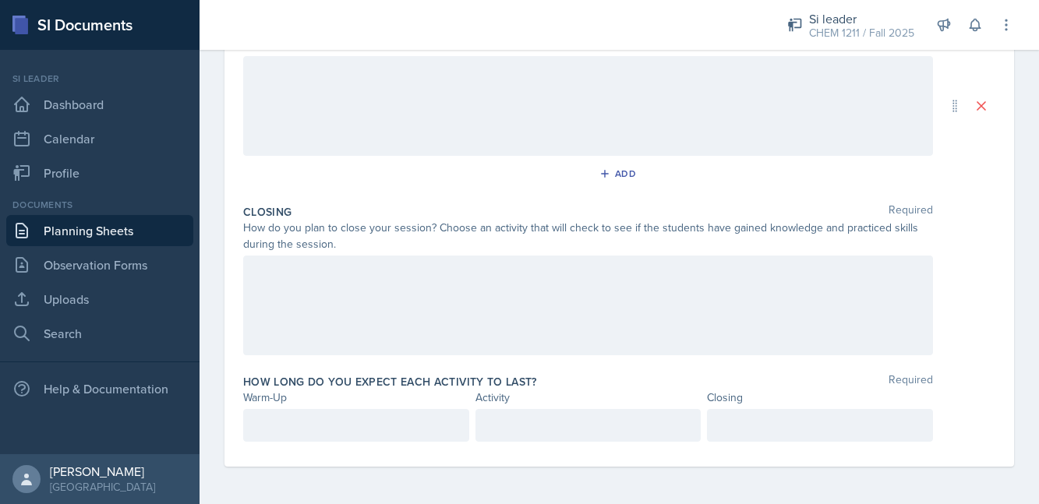
click at [361, 303] on div at bounding box center [588, 306] width 690 height 100
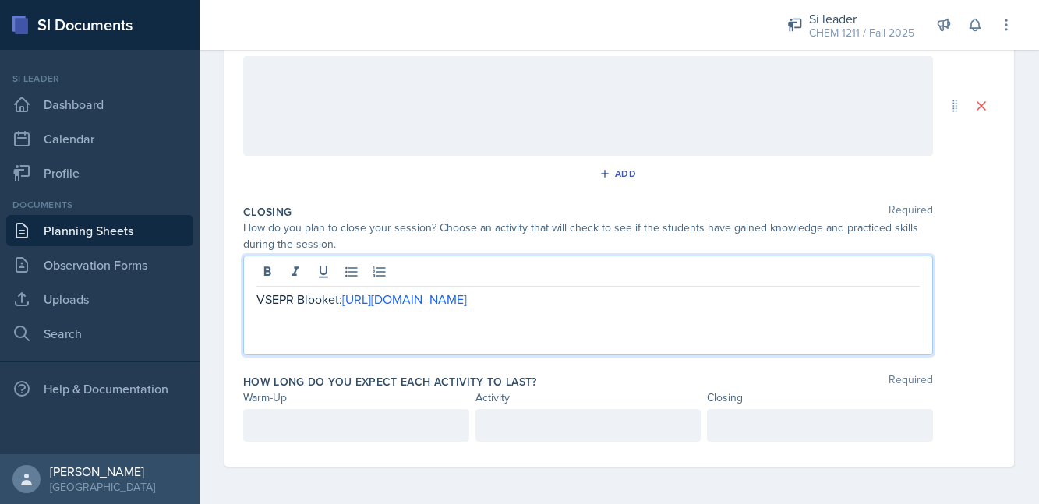
click at [337, 300] on p "VSEPR Blooket: [URL][DOMAIN_NAME]" at bounding box center [589, 299] width 664 height 19
drag, startPoint x: 297, startPoint y: 302, endPoint x: 259, endPoint y: 300, distance: 38.2
click at [259, 300] on p "VSEPR Blooket on VESPR: [URL][DOMAIN_NAME]" at bounding box center [589, 299] width 664 height 19
click at [870, 291] on p "Blooket on VESPR Theory: [URL][DOMAIN_NAME]" at bounding box center [589, 299] width 664 height 19
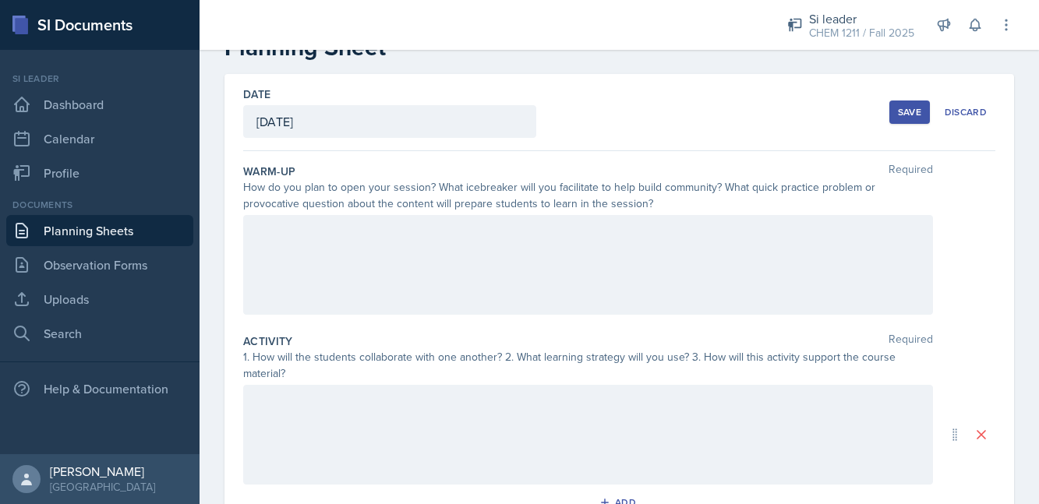
scroll to position [30, 0]
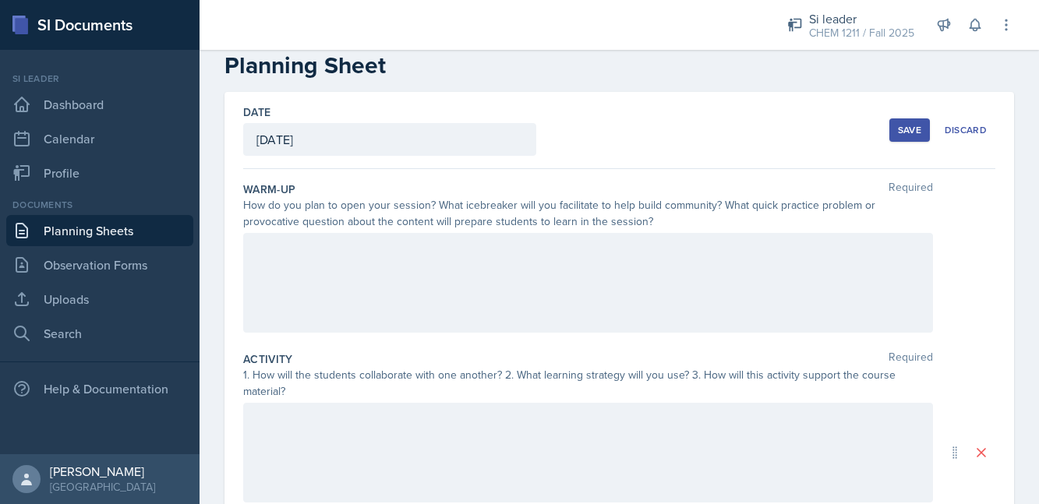
click at [377, 286] on div at bounding box center [588, 283] width 690 height 100
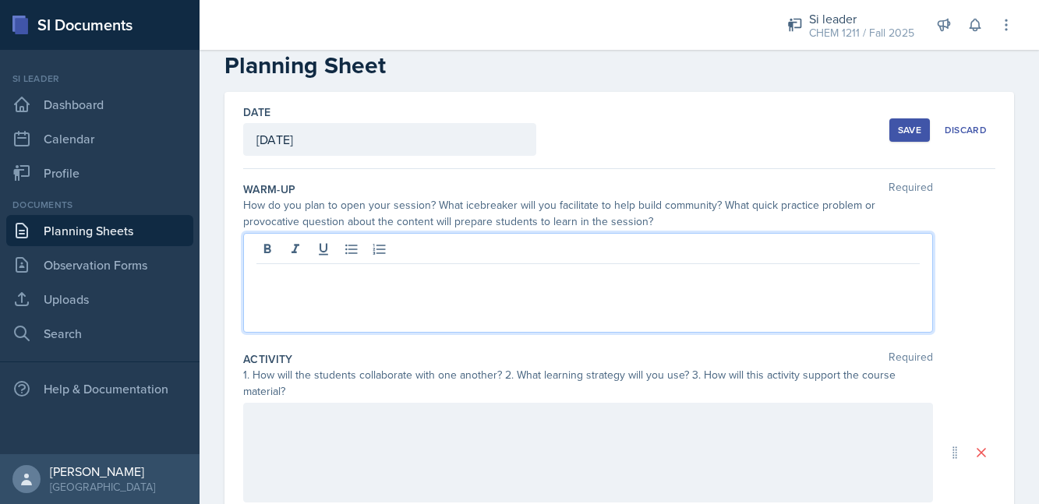
scroll to position [58, 0]
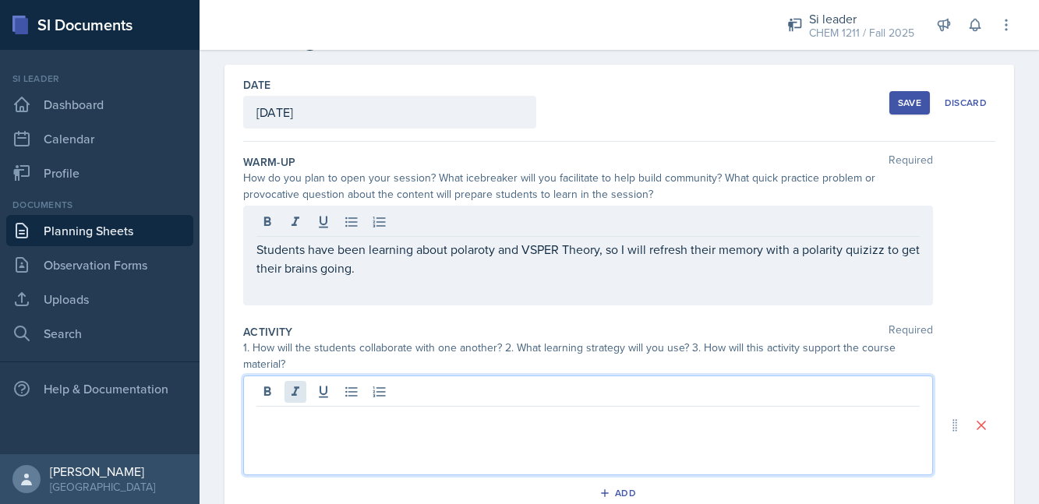
click at [292, 394] on div at bounding box center [588, 426] width 690 height 100
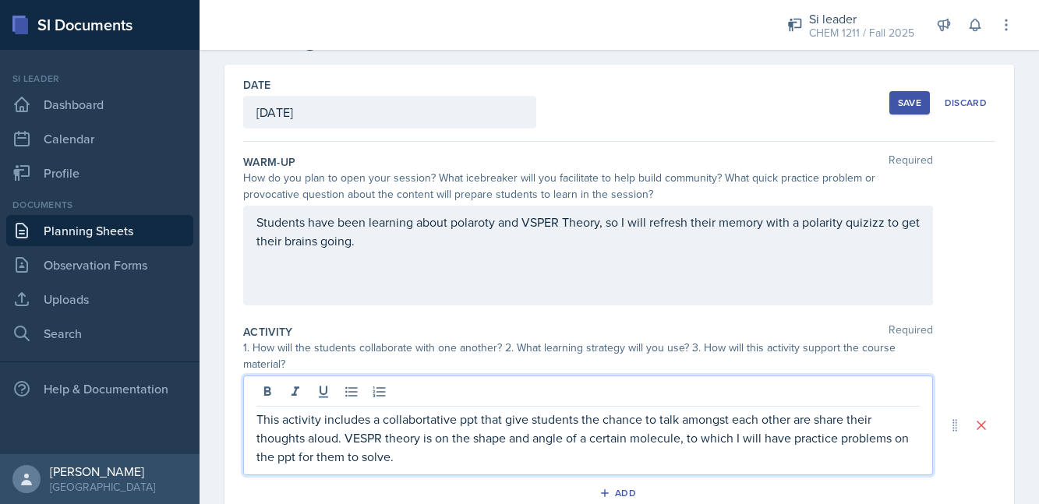
click at [444, 421] on p "This activity includes a collabortative ppt that give students the chance to ta…" at bounding box center [589, 438] width 664 height 56
click at [512, 421] on p "This activity includes a collaborative ppt that give students the chance to tal…" at bounding box center [589, 438] width 664 height 56
click at [696, 439] on p "This activity includes a collaborative ppt that gives students the chance to ta…" at bounding box center [589, 438] width 664 height 56
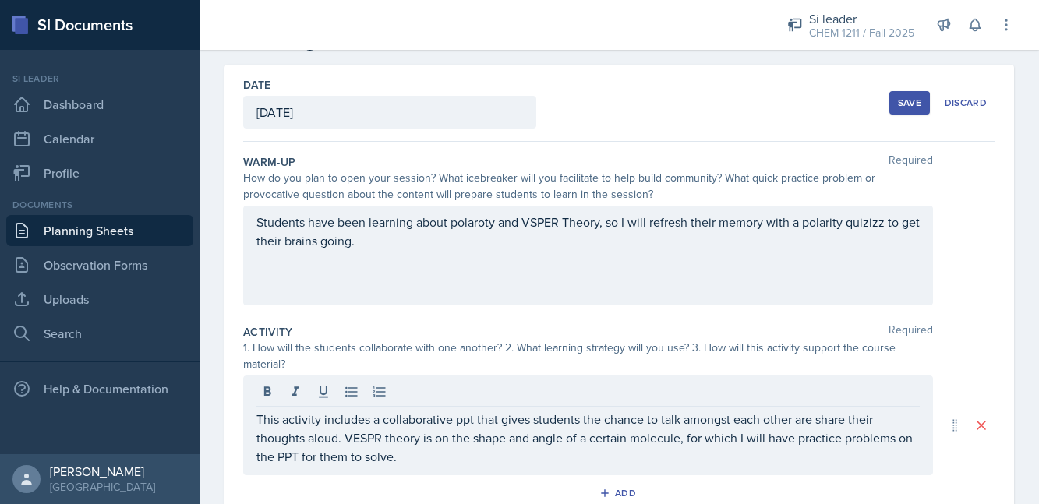
click at [634, 472] on div "This activity includes a collaborative ppt that gives students the chance to ta…" at bounding box center [588, 426] width 690 height 100
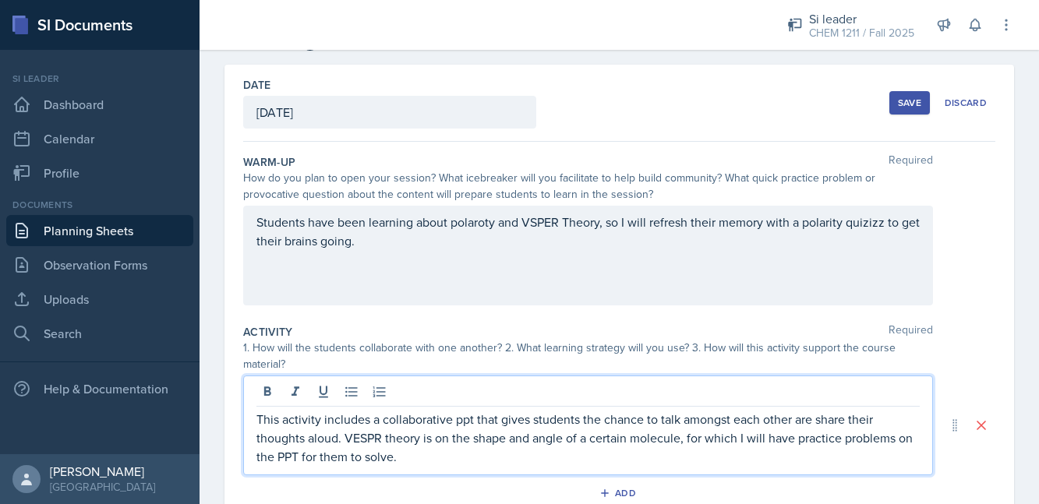
click at [508, 454] on p "This activity includes a collaborative ppt that gives students the chance to ta…" at bounding box center [589, 438] width 664 height 56
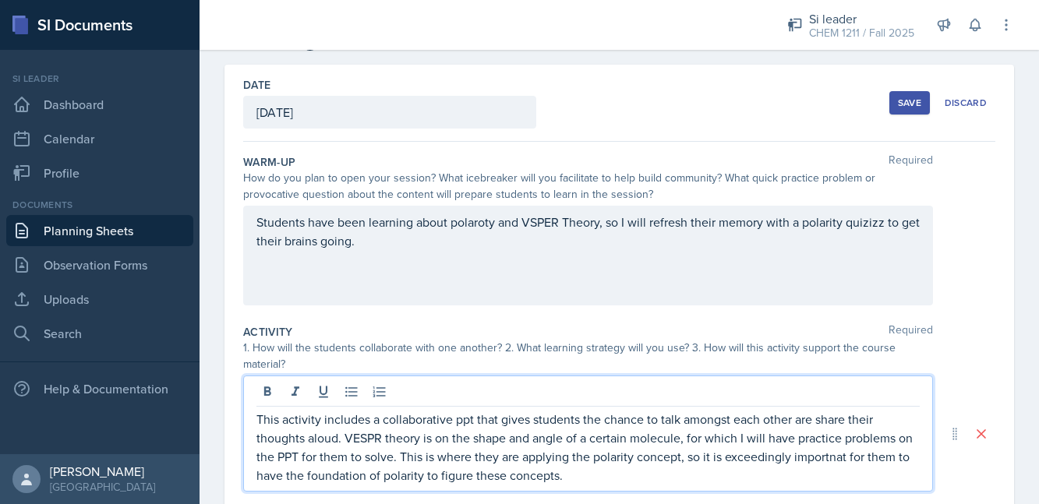
scroll to position [128, 0]
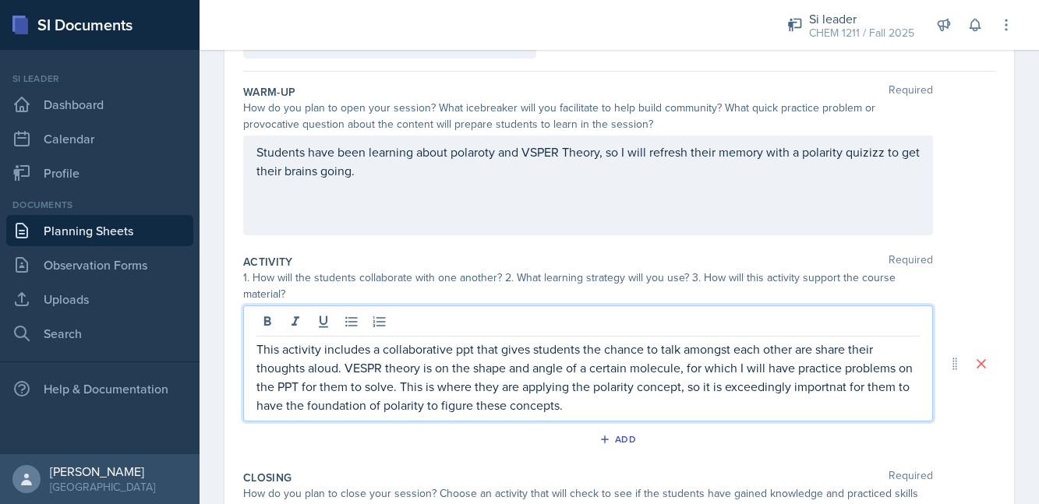
click at [804, 386] on p "This activity includes a collaborative ppt that gives students the chance to ta…" at bounding box center [589, 377] width 664 height 75
click at [659, 405] on p "This activity includes a collaborative ppt that gives students the chance to ta…" at bounding box center [589, 377] width 664 height 75
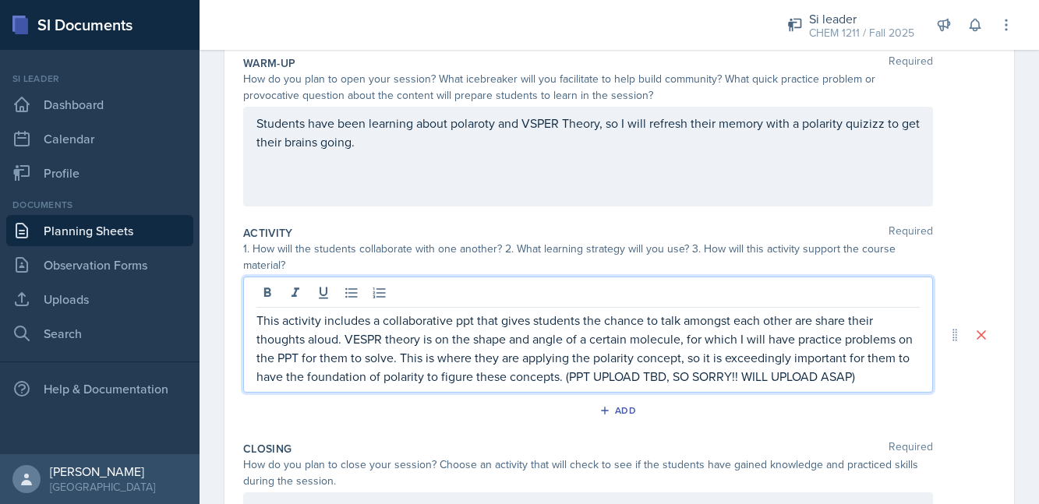
scroll to position [394, 0]
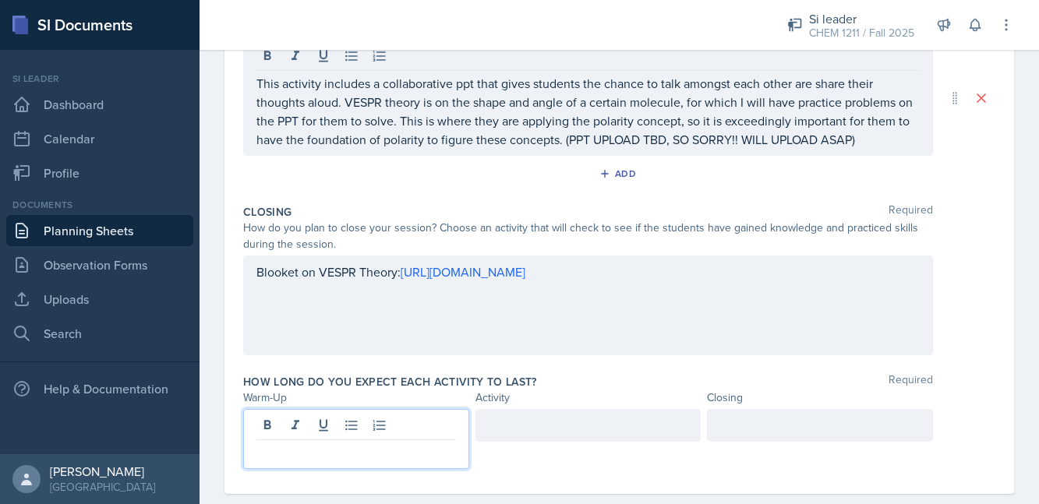
click at [397, 444] on p at bounding box center [357, 453] width 200 height 19
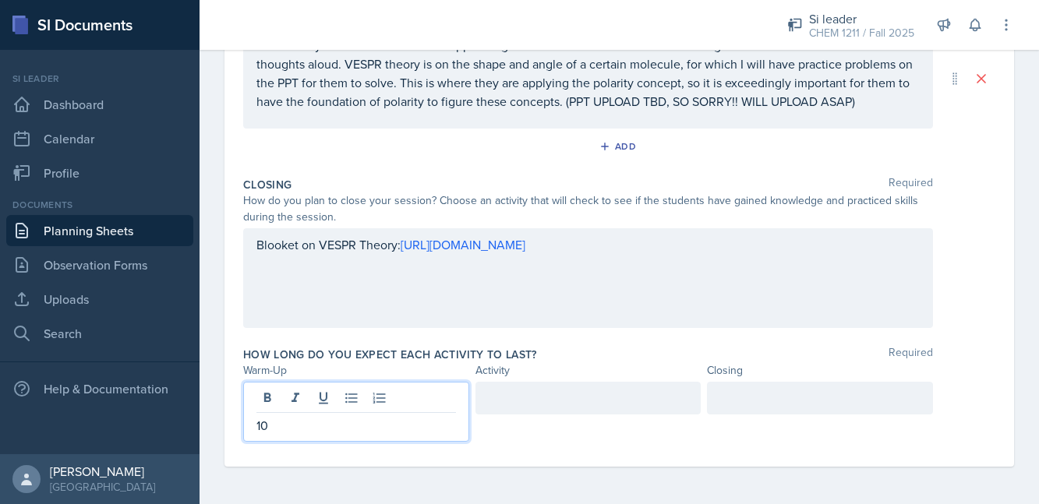
click at [585, 402] on div at bounding box center [589, 398] width 226 height 33
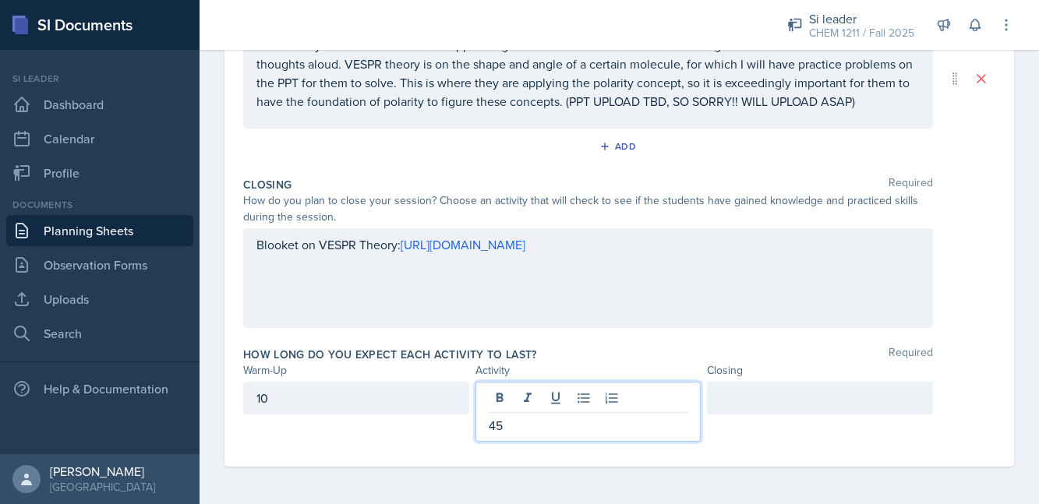
click at [749, 410] on div at bounding box center [820, 398] width 226 height 33
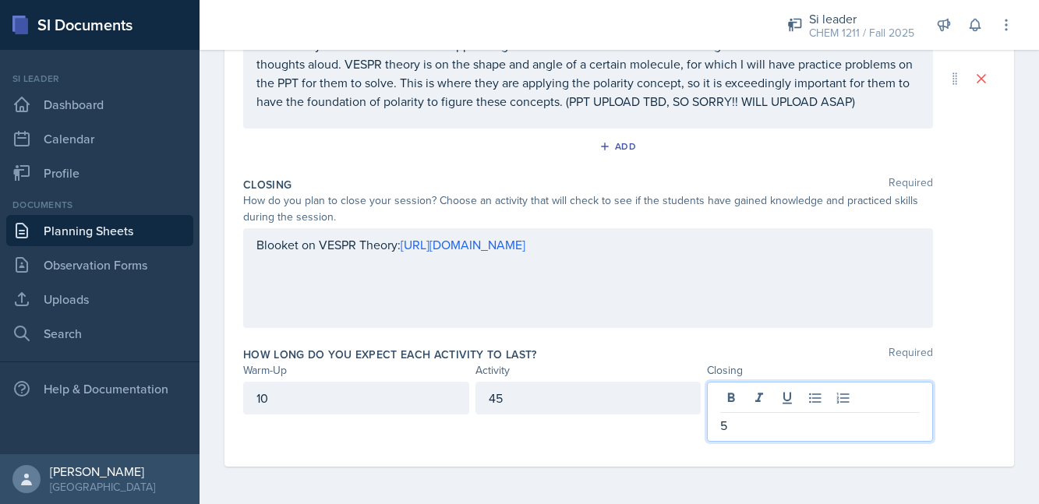
click at [1038, 327] on div "Date [DATE] [DATE] 28 29 30 1 2 3 4 5 6 7 8 9 10 11 12 13 14 15 16 17 18 19 20 …" at bounding box center [620, 111] width 840 height 787
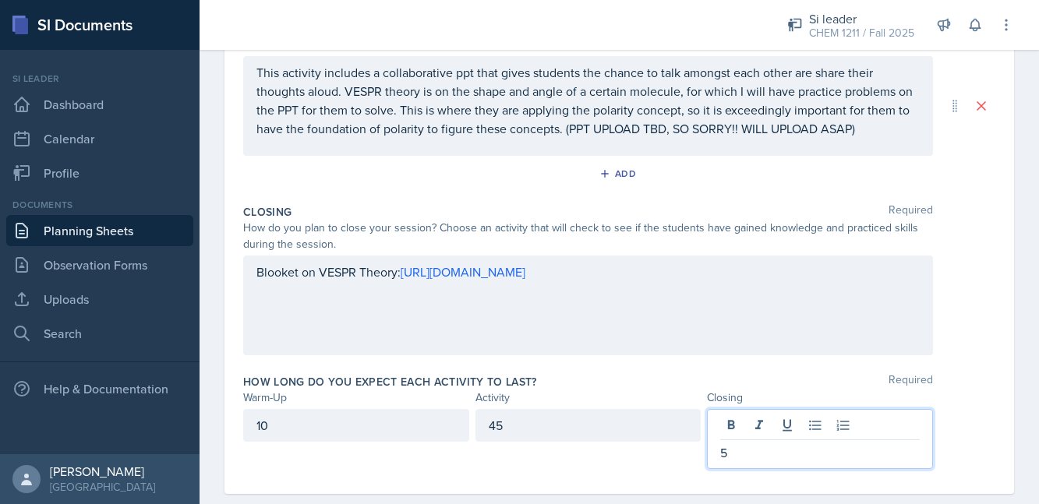
click at [740, 444] on p "5" at bounding box center [820, 453] width 200 height 19
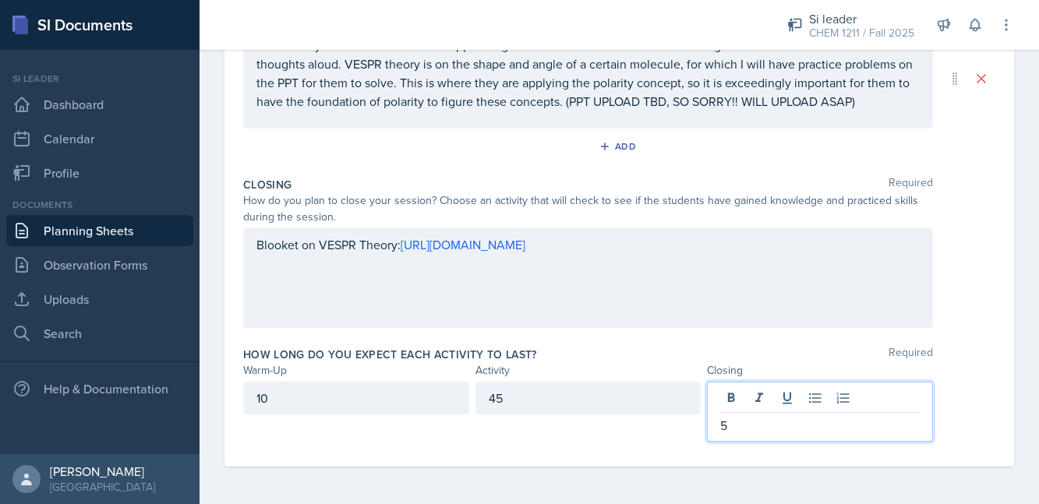
click at [536, 404] on div "45" at bounding box center [589, 398] width 226 height 33
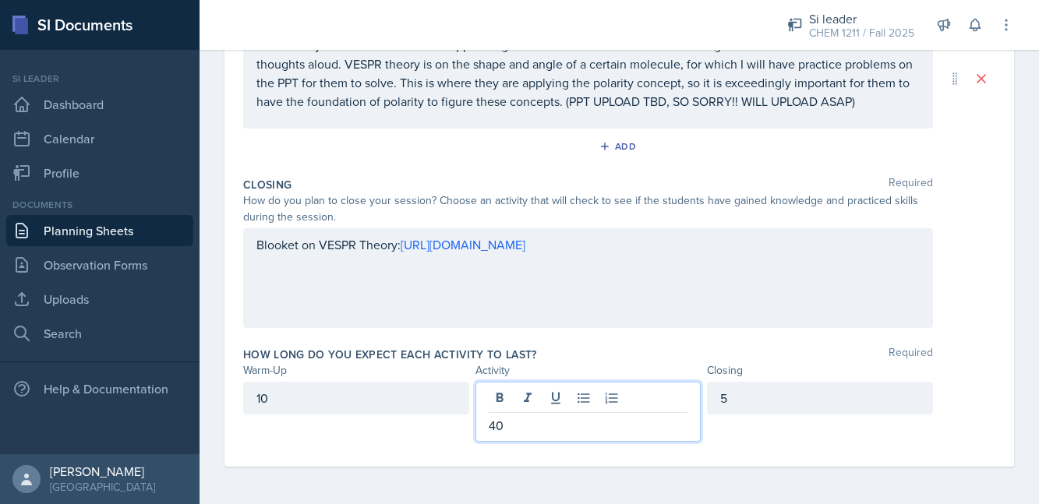
click at [770, 402] on div "5" at bounding box center [820, 398] width 226 height 33
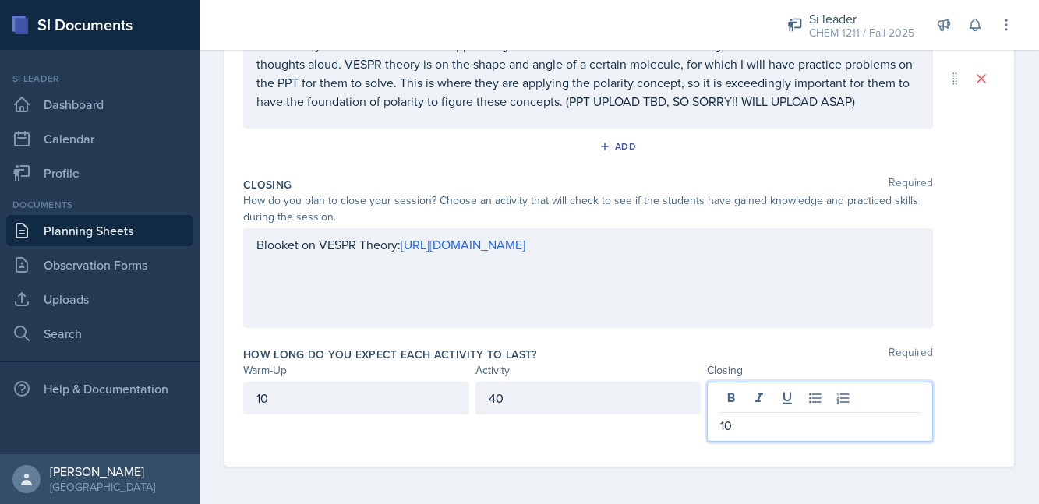
click at [951, 379] on div "How long do you expect each activity to last? Required Warm-Up Activity Closing…" at bounding box center [619, 398] width 752 height 114
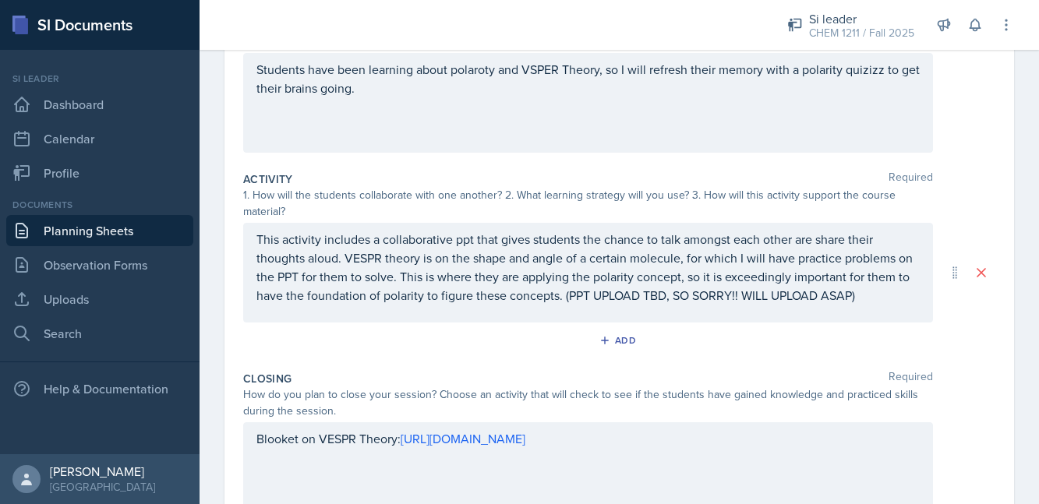
scroll to position [0, 0]
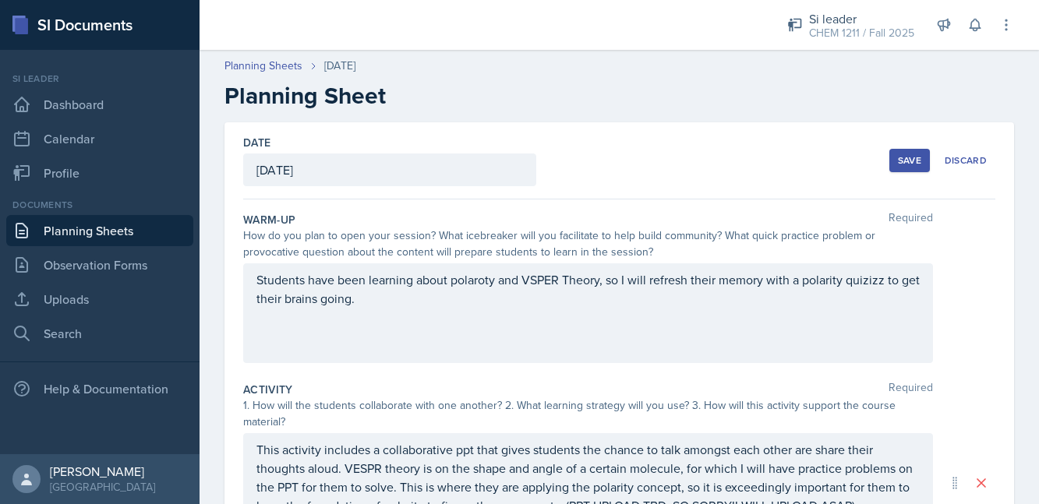
click at [906, 156] on div "Save" at bounding box center [909, 160] width 23 height 12
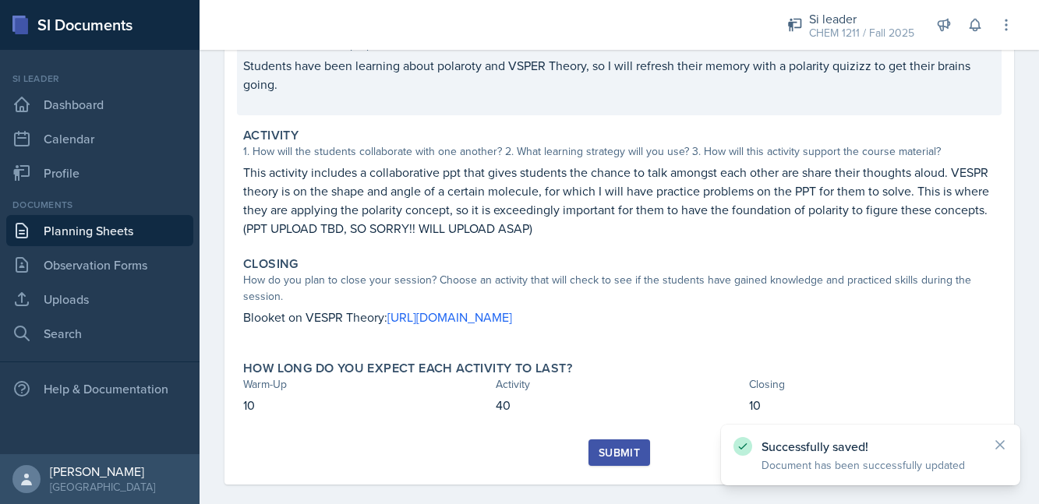
scroll to position [217, 0]
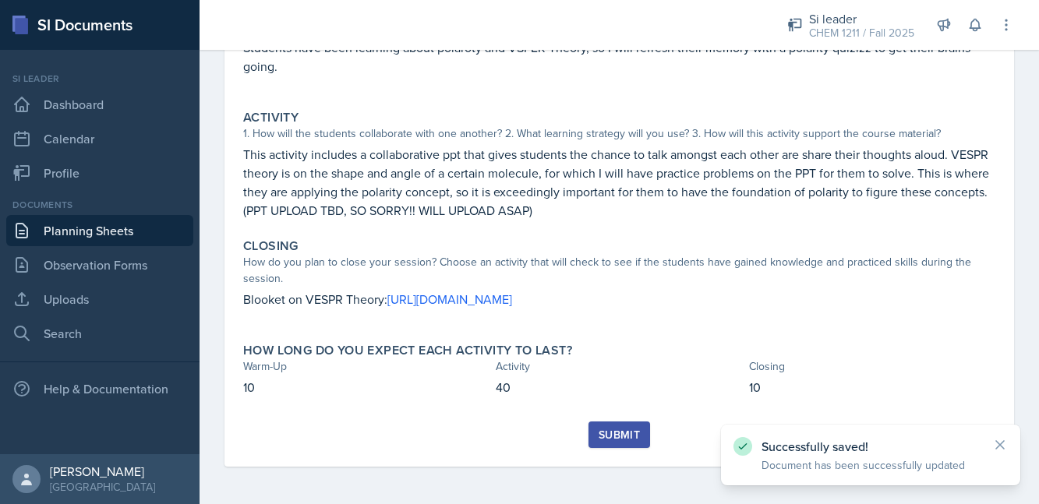
click at [604, 437] on div "Submit" at bounding box center [619, 435] width 41 height 12
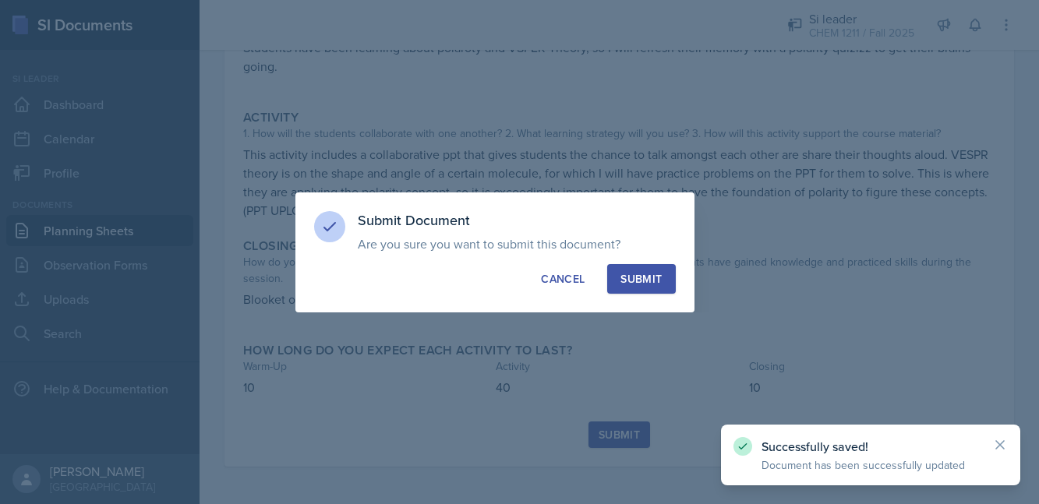
click at [645, 282] on div "Submit" at bounding box center [641, 279] width 41 height 16
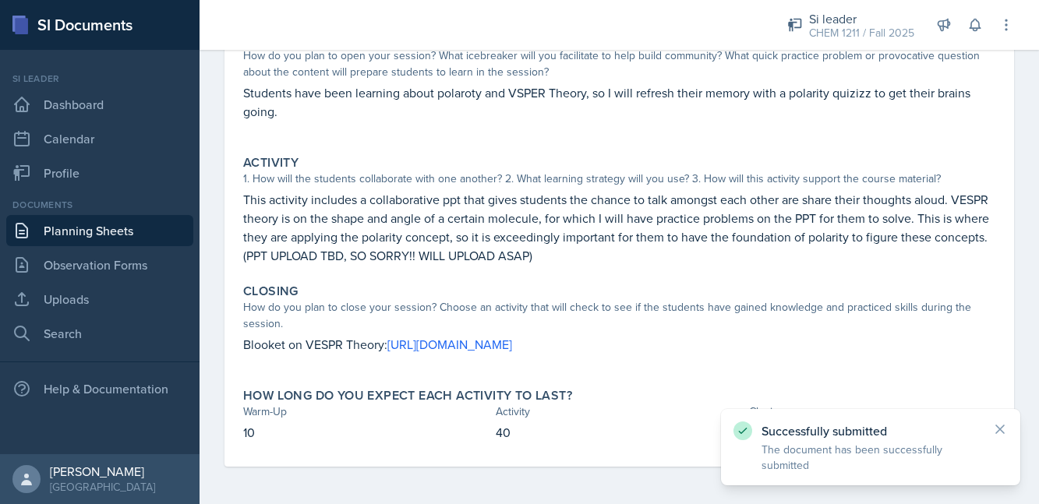
scroll to position [172, 0]
click at [136, 235] on link "Planning Sheets" at bounding box center [99, 230] width 187 height 31
